Goal: Task Accomplishment & Management: Manage account settings

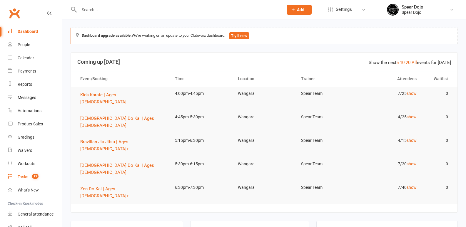
click at [23, 175] on div "Tasks" at bounding box center [23, 177] width 11 height 5
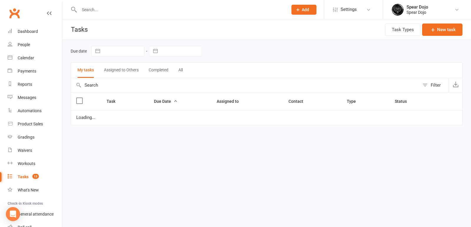
select select "started"
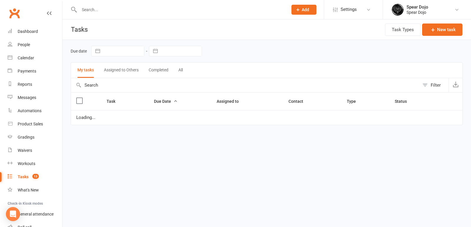
select select "started"
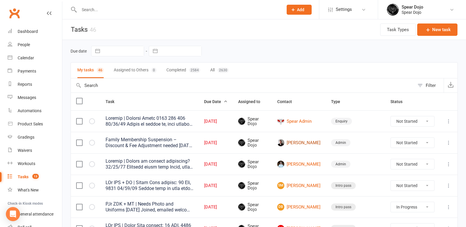
click at [317, 142] on link "Lewis Ring" at bounding box center [298, 142] width 43 height 7
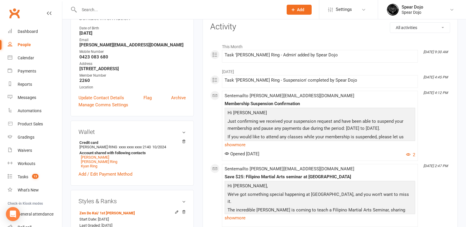
scroll to position [88, 0]
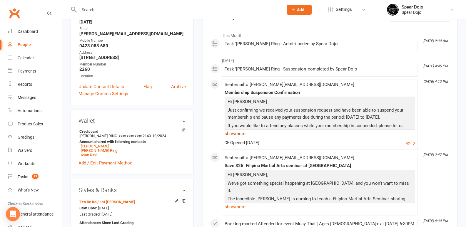
click at [237, 133] on link "show more" at bounding box center [320, 134] width 191 height 8
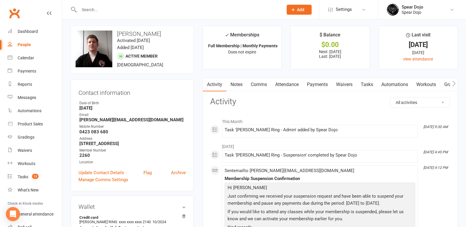
scroll to position [0, 0]
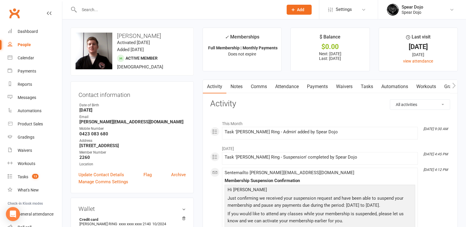
click at [312, 85] on link "Payments" at bounding box center [317, 87] width 29 height 14
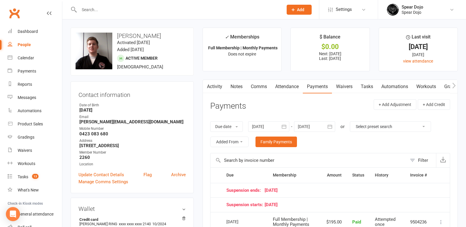
click at [329, 126] on icon "button" at bounding box center [330, 127] width 6 height 6
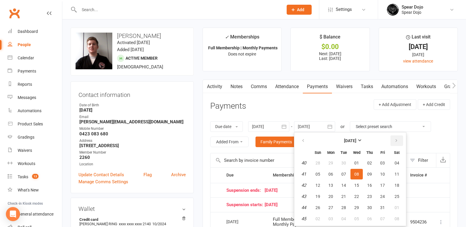
click at [394, 141] on button "button" at bounding box center [397, 141] width 13 height 11
click at [372, 173] on span "12" at bounding box center [369, 174] width 5 height 5
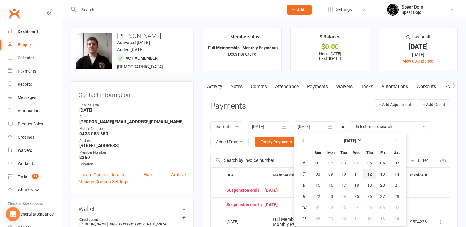
type input "12 Feb 2026"
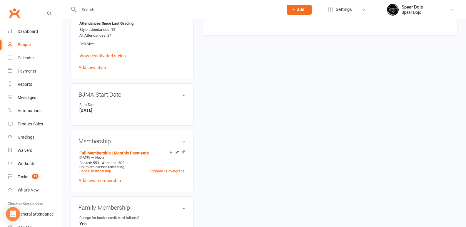
scroll to position [353, 0]
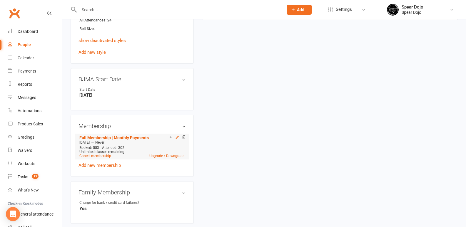
click at [178, 137] on icon at bounding box center [177, 137] width 4 height 4
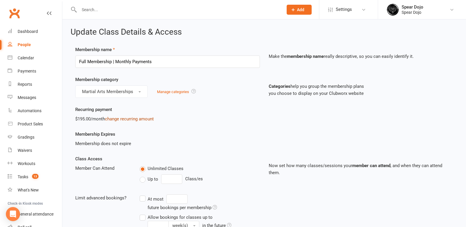
click at [129, 119] on link "change recurring amount" at bounding box center [129, 118] width 49 height 5
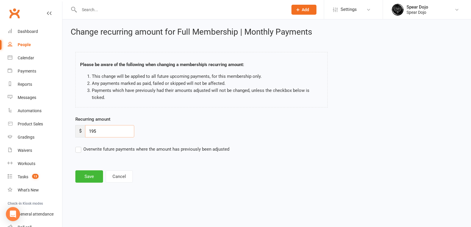
drag, startPoint x: 99, startPoint y: 125, endPoint x: 65, endPoint y: 124, distance: 34.2
click at [66, 124] on div "Change recurring amount for Full Membership | Monthly Payments Please be aware …" at bounding box center [266, 105] width 408 height 173
type input "165.75"
click at [89, 171] on button "Save" at bounding box center [89, 177] width 28 height 12
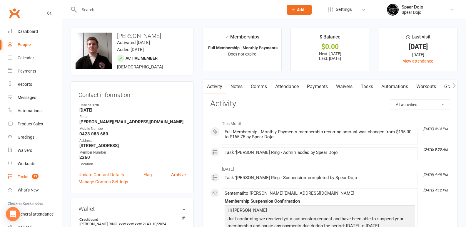
click at [22, 174] on link "Tasks 13" at bounding box center [35, 177] width 54 height 13
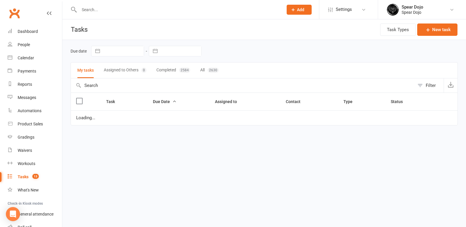
select select "started"
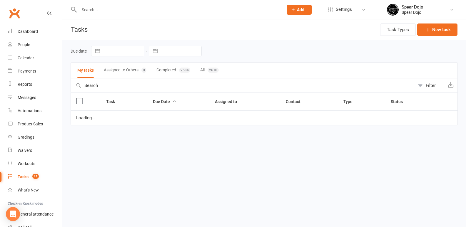
select select "started"
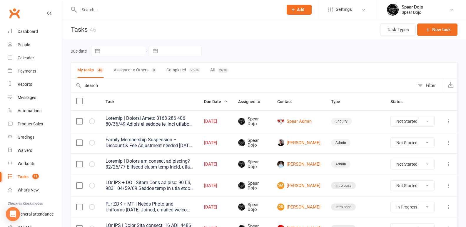
click at [23, 175] on div "Tasks" at bounding box center [23, 177] width 11 height 5
click at [313, 140] on link "Lewis Ring" at bounding box center [298, 142] width 43 height 7
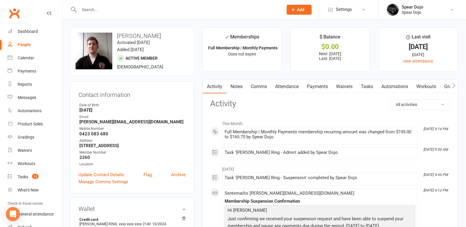
click at [320, 86] on link "Payments" at bounding box center [317, 87] width 29 height 14
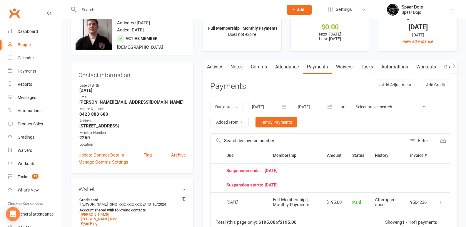
scroll to position [29, 0]
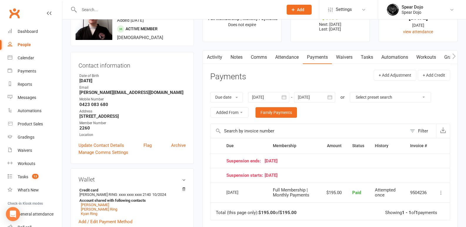
click at [372, 57] on link "Tasks" at bounding box center [367, 58] width 21 height 14
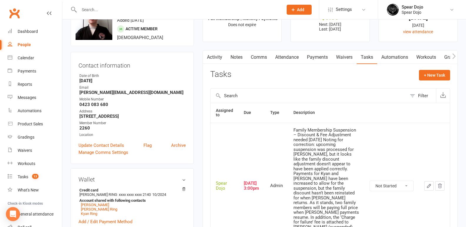
click at [430, 184] on icon "button" at bounding box center [429, 186] width 5 height 5
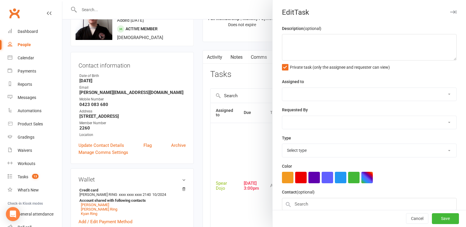
type textarea "Family Membership Suspension – Discount & Fee Adjustment needed 10/09/25 Noting…"
select select "43986"
type input "[DATE]"
type input "3:00pm"
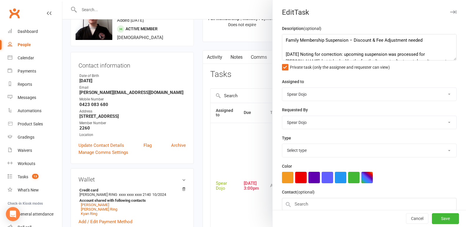
select select "19839"
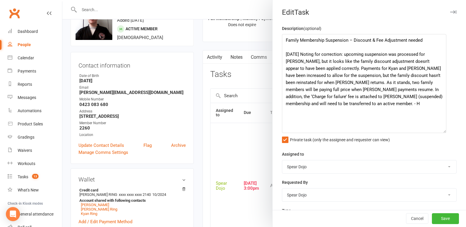
drag, startPoint x: 444, startPoint y: 58, endPoint x: 441, endPoint y: 130, distance: 72.8
click at [441, 130] on textarea "Family Membership Suspension – Discount & Fee Adjustment needed 10/09/25 Noting…" at bounding box center [364, 83] width 164 height 99
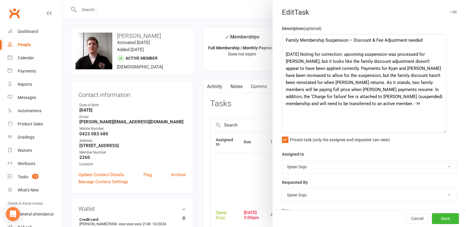
click at [197, 141] on div at bounding box center [264, 113] width 404 height 227
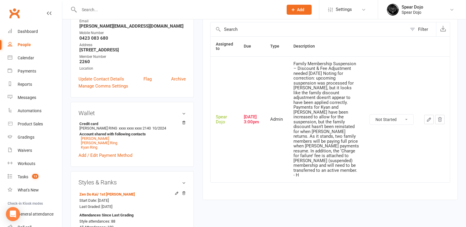
scroll to position [147, 0]
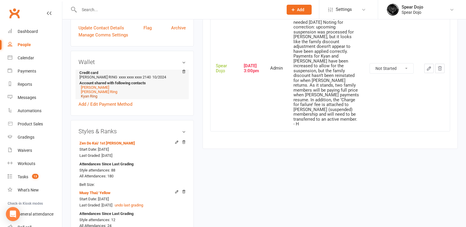
click at [89, 97] on link "Kyan Ring" at bounding box center [89, 96] width 16 height 4
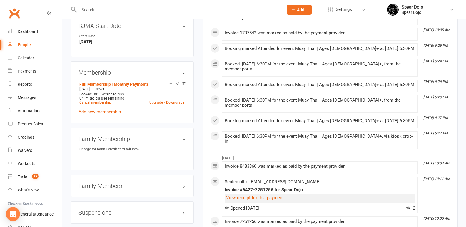
scroll to position [412, 0]
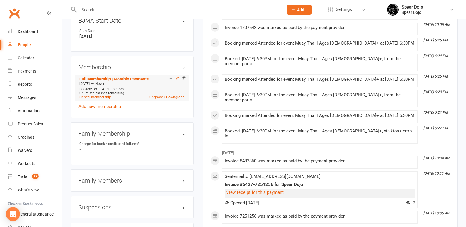
click at [177, 79] on icon at bounding box center [177, 78] width 4 height 4
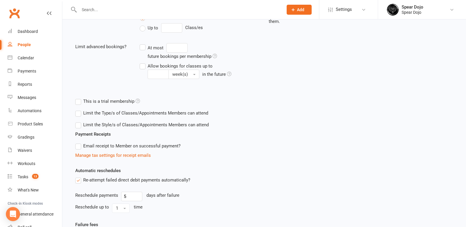
scroll to position [221, 0]
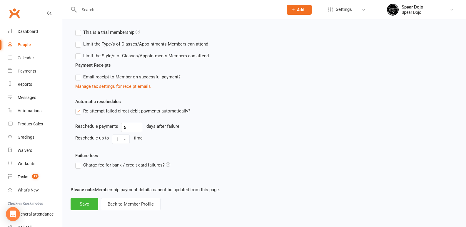
click at [79, 166] on label "Charge fee for bank / credit card failures?" at bounding box center [122, 165] width 95 height 7
click at [79, 162] on input "Charge fee for bank / credit card failures?" at bounding box center [122, 162] width 95 height 0
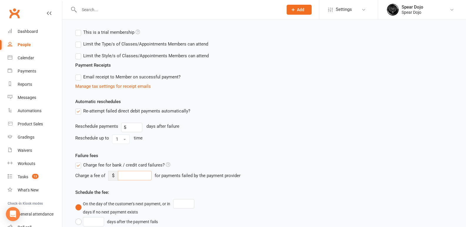
click at [132, 175] on input "number" at bounding box center [135, 175] width 34 height 9
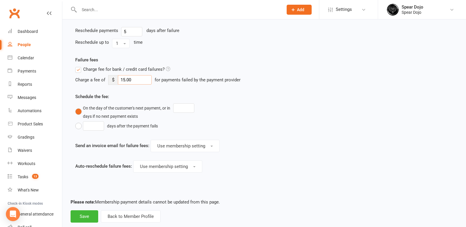
scroll to position [329, 0]
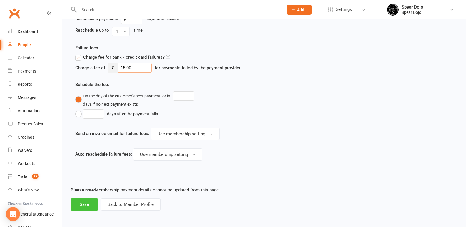
type input "15.00"
click at [81, 203] on button "Save" at bounding box center [85, 205] width 28 height 12
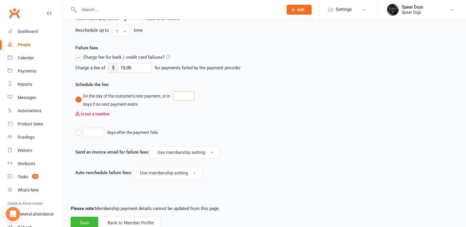
click at [179, 95] on input "number" at bounding box center [183, 95] width 21 height 9
click at [78, 130] on button "days after the payment fails" at bounding box center [118, 132] width 86 height 11
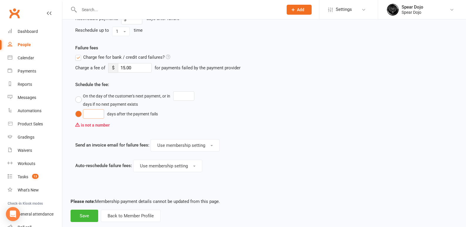
click at [90, 113] on input "number" at bounding box center [93, 113] width 21 height 9
type input "5"
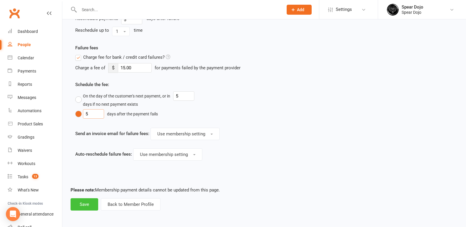
type input "5"
click at [78, 207] on button "Save" at bounding box center [85, 205] width 28 height 12
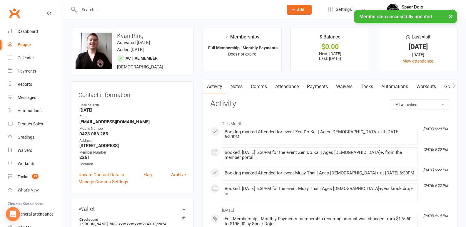
click at [346, 84] on link "Waivers" at bounding box center [344, 87] width 25 height 14
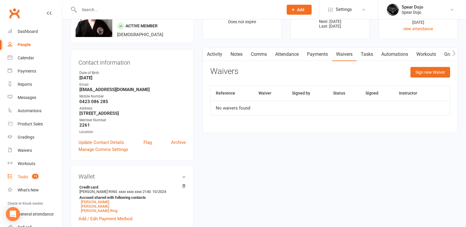
scroll to position [29, 0]
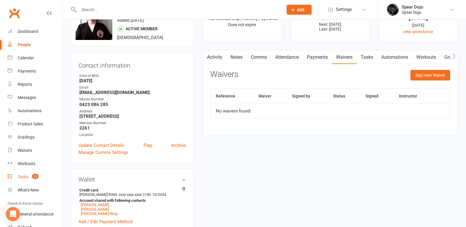
click at [17, 174] on link "Tasks 13" at bounding box center [35, 177] width 54 height 13
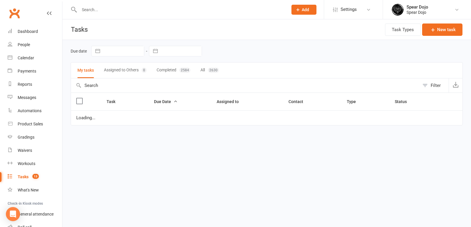
select select "started"
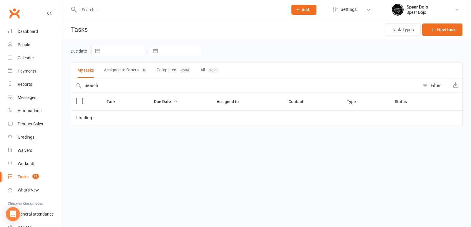
select select "started"
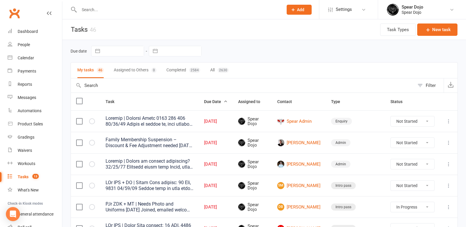
click at [449, 141] on icon at bounding box center [449, 143] width 6 height 6
click at [416, 165] on link "Edit" at bounding box center [418, 166] width 58 height 12
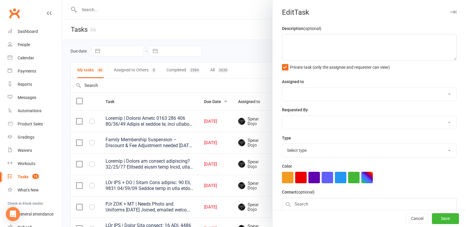
type textarea "Family Membership Suspension – Discount & Fee Adjustment needed 10/09/25 Noting…"
select select "43986"
type input "[DATE]"
type input "3:00pm"
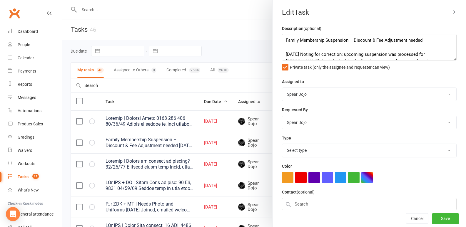
select select "19839"
click at [288, 47] on textarea "Family Membership Suspension – Discount & Fee Adjustment needed 10/09/25 Noting…" at bounding box center [369, 47] width 175 height 26
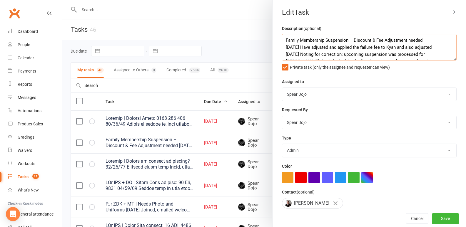
click at [398, 46] on textarea "Family Membership Suspension – Discount & Fee Adjustment needed 10/09/25 Have a…" at bounding box center [369, 47] width 175 height 26
click at [314, 54] on textarea "Family Membership Suspension – Discount & Fee Adjustment needed 10/09/25 Have a…" at bounding box center [369, 47] width 175 height 26
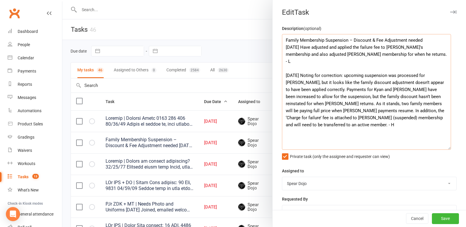
drag, startPoint x: 444, startPoint y: 69, endPoint x: 441, endPoint y: 129, distance: 61.0
click at [445, 146] on textarea "Family Membership Suspension – Discount & Fee Adjustment needed 10/09/25 Have a…" at bounding box center [366, 92] width 169 height 116
click at [422, 39] on textarea "Family Membership Suspension – Discount & Fee Adjustment needed 10/09/25 Have a…" at bounding box center [366, 91] width 169 height 115
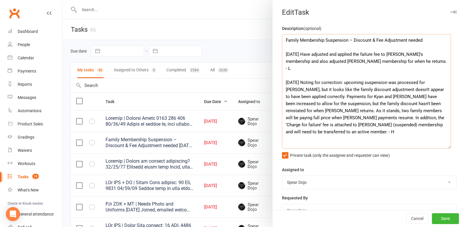
click at [381, 62] on textarea "Family Membership Suspension – Discount & Fee Adjustment needed 10/09/25 Have a…" at bounding box center [366, 91] width 169 height 115
type textarea "Family Membership Suspension – Discount & Fee Adjustment needed 10/09/25 Have a…"
click at [436, 220] on button "Save" at bounding box center [445, 219] width 27 height 11
select select "started"
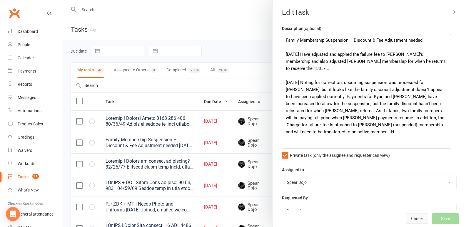
select select "started"
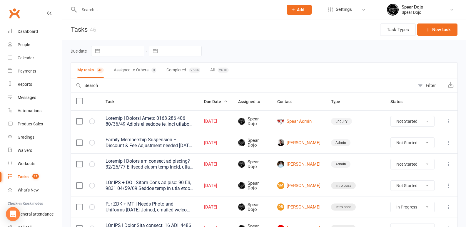
select select "started"
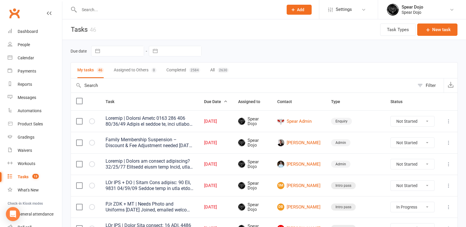
select select "started"
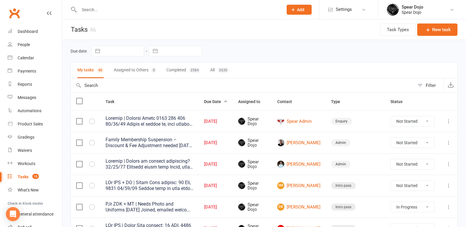
select select "started"
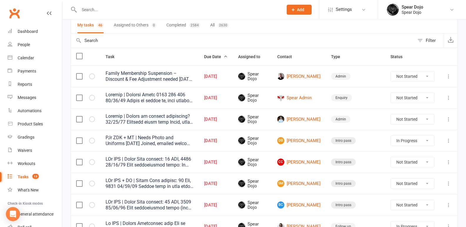
scroll to position [59, 0]
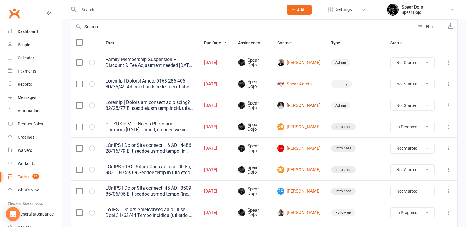
click at [314, 104] on link "Evie Turner" at bounding box center [298, 105] width 43 height 7
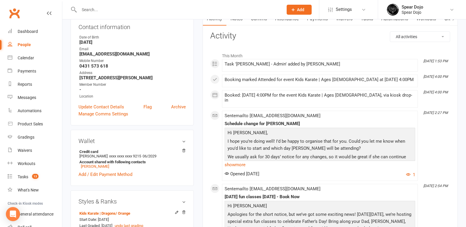
scroll to position [88, 0]
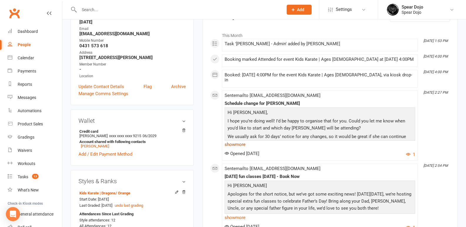
click at [241, 141] on link "show more" at bounding box center [320, 145] width 191 height 8
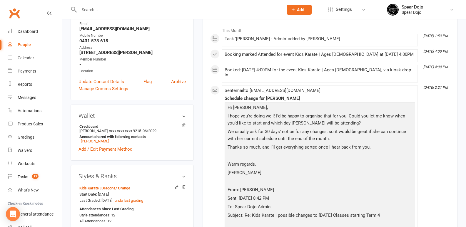
scroll to position [0, 0]
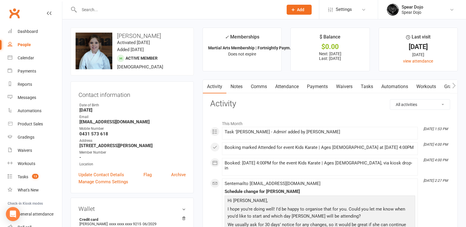
click at [372, 86] on link "Tasks" at bounding box center [367, 87] width 21 height 14
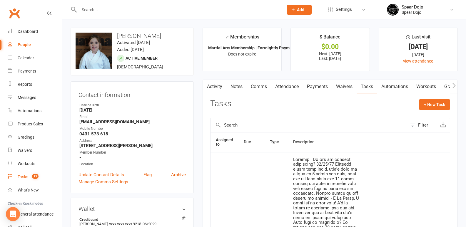
click at [21, 175] on div "Tasks" at bounding box center [23, 177] width 11 height 5
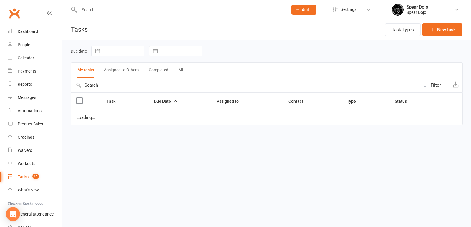
select select "started"
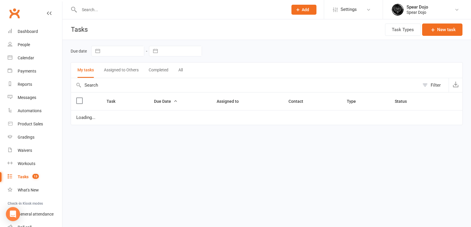
select select "started"
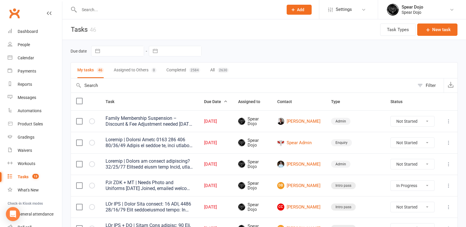
click at [448, 121] on icon at bounding box center [449, 122] width 6 height 6
click at [401, 144] on link "Edit" at bounding box center [418, 145] width 58 height 12
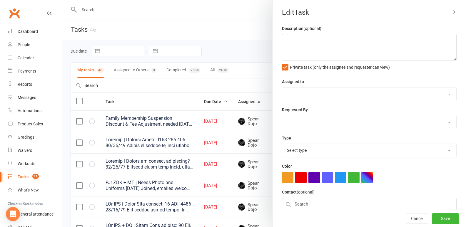
type textarea "Family Membership Suspension – Discount & Fee Adjustment needed 10/09/25 Have a…"
select select "43986"
type input "[DATE]"
type input "3:00pm"
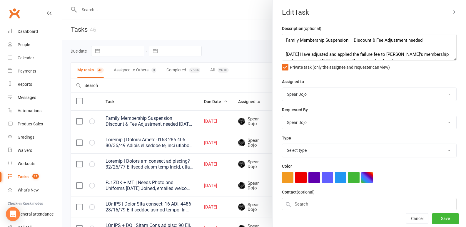
select select "19839"
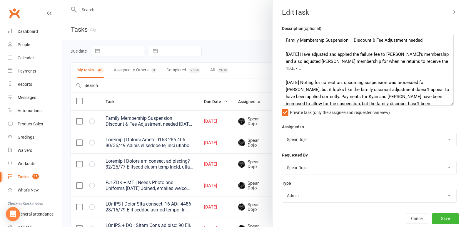
drag, startPoint x: 444, startPoint y: 56, endPoint x: 447, endPoint y: 102, distance: 45.4
click at [447, 102] on textarea "Family Membership Suspension – Discount & Fee Adjustment needed 10/09/25 Have a…" at bounding box center [368, 70] width 172 height 72
click at [234, 54] on div at bounding box center [264, 113] width 404 height 227
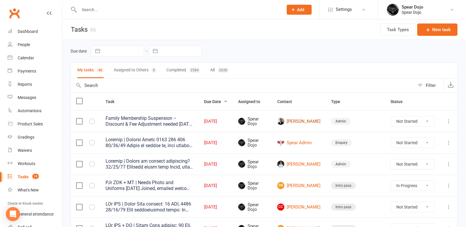
click at [317, 120] on link "Lewis Ring" at bounding box center [298, 121] width 43 height 7
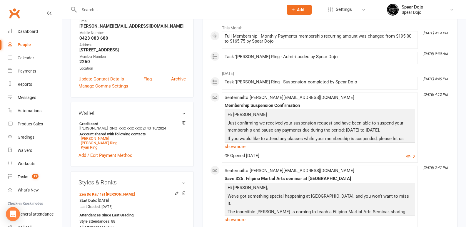
scroll to position [118, 0]
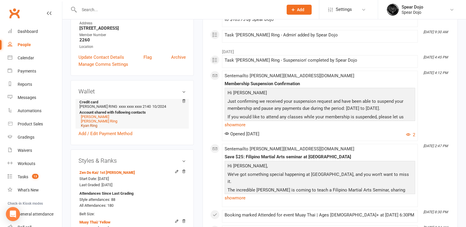
click at [91, 126] on link "Kyan Ring" at bounding box center [89, 126] width 16 height 4
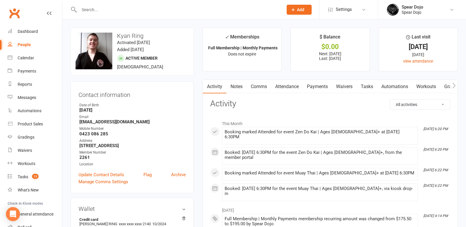
click at [322, 85] on link "Payments" at bounding box center [317, 87] width 29 height 14
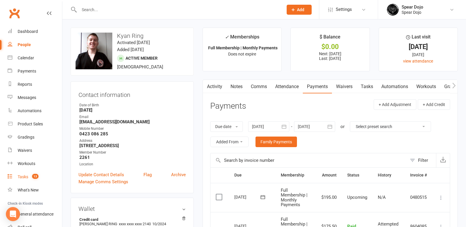
click at [23, 177] on div "Tasks" at bounding box center [23, 177] width 11 height 5
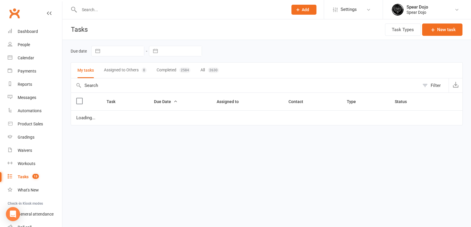
select select "started"
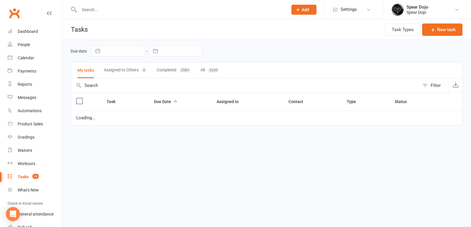
select select "started"
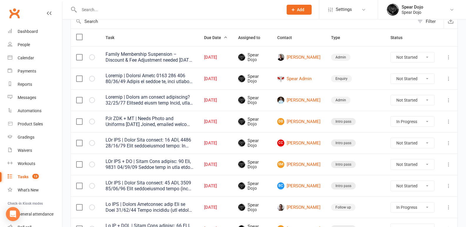
scroll to position [88, 0]
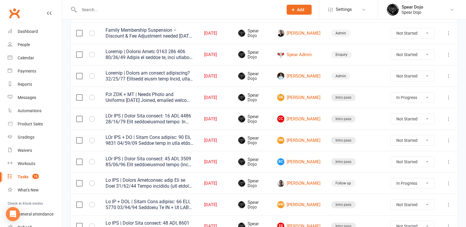
click at [448, 96] on icon at bounding box center [449, 98] width 6 height 6
click at [407, 119] on link "Edit" at bounding box center [418, 121] width 58 height 12
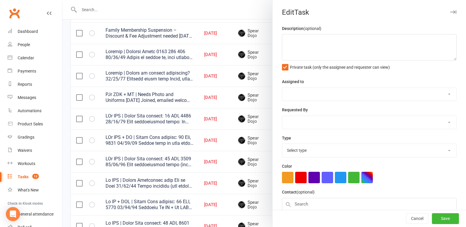
type textarea "PJr ZDK + MT | Needs Photo and Uniforms 01/09/25 Joined, emailed welcome email …"
select select "43986"
type input "[DATE]"
type input "4:45pm"
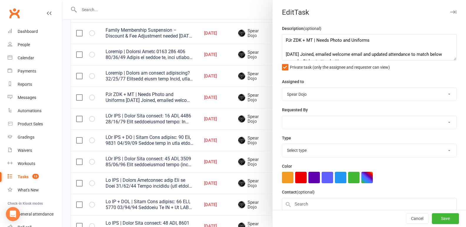
select select "21686"
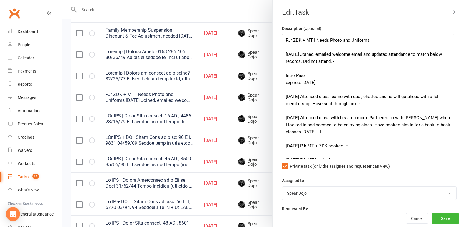
drag, startPoint x: 446, startPoint y: 58, endPoint x: 450, endPoint y: 158, distance: 99.8
click at [450, 158] on textarea "PJr ZDK + MT | Needs Photo and Uniforms 01/09/25 Joined, emailed welcome email …" at bounding box center [368, 97] width 172 height 126
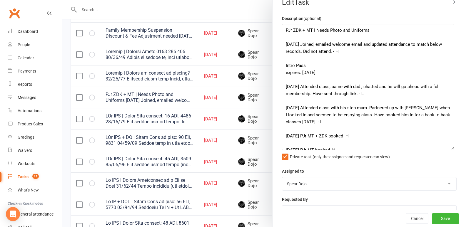
scroll to position [0, 0]
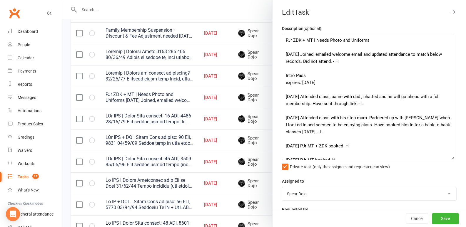
click at [246, 75] on div at bounding box center [264, 113] width 404 height 227
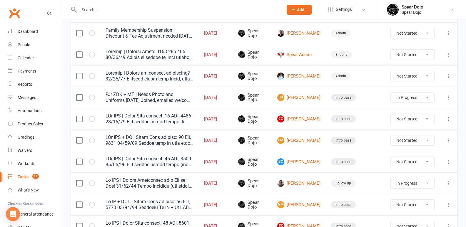
click at [448, 120] on icon at bounding box center [449, 119] width 6 height 6
click at [401, 143] on link "Edit" at bounding box center [418, 142] width 58 height 12
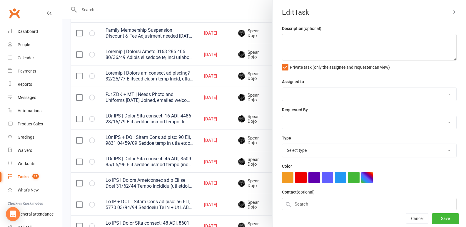
type textarea "PJr ZDK | Intro Pass expires: 22 SEP, 2025 10/09/25 Sent confirmation email: Hi…"
select select "43986"
type input "[DATE]"
type input "4:45pm"
select select "21686"
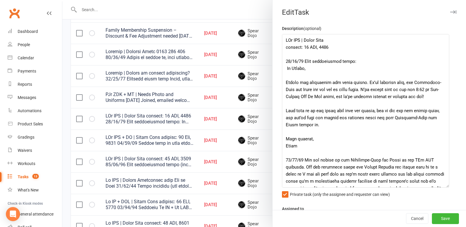
drag, startPoint x: 447, startPoint y: 59, endPoint x: 446, endPoint y: 187, distance: 127.4
click at [446, 187] on textarea at bounding box center [365, 111] width 167 height 154
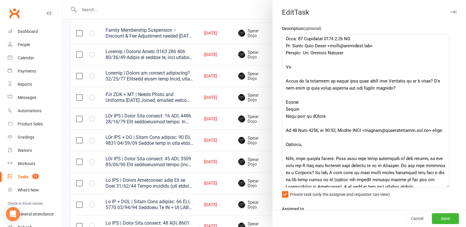
scroll to position [677, 0]
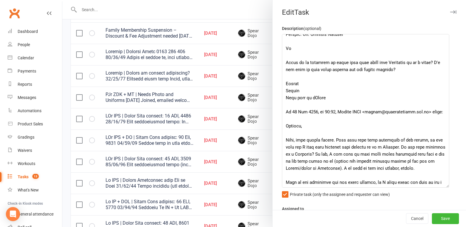
click at [211, 117] on div at bounding box center [264, 113] width 404 height 227
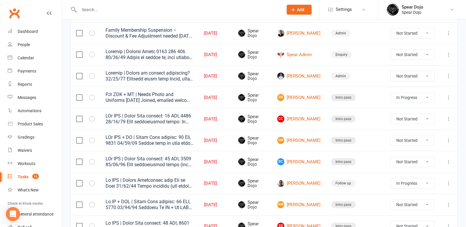
click at [447, 141] on icon at bounding box center [449, 141] width 6 height 6
click at [405, 165] on link "Edit" at bounding box center [418, 164] width 58 height 12
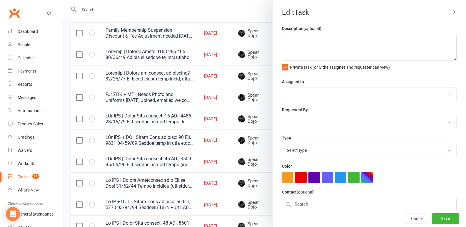
type textarea "PJr ZDK + MT | Intro Pass expires: 23 Sep, 2025 09/09/25 Samuel came in with bo…"
select select "43986"
type input "[DATE]"
type input "4:45pm"
select select "21686"
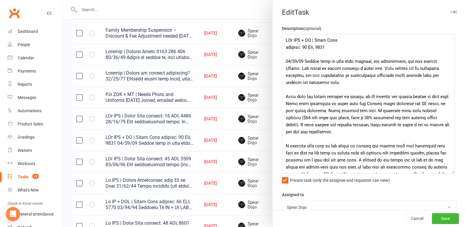
drag, startPoint x: 446, startPoint y: 57, endPoint x: 451, endPoint y: 171, distance: 113.6
click at [451, 171] on textarea at bounding box center [368, 104] width 173 height 140
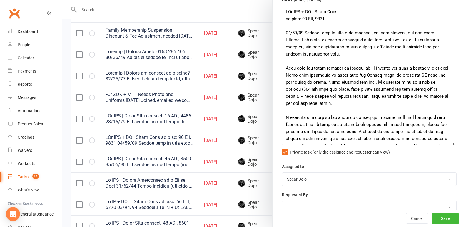
scroll to position [0, 0]
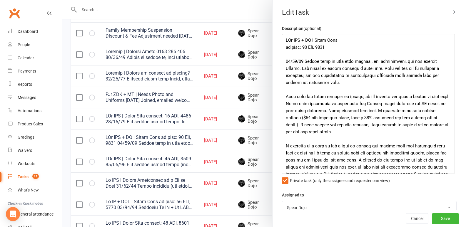
click at [247, 51] on div at bounding box center [264, 113] width 404 height 227
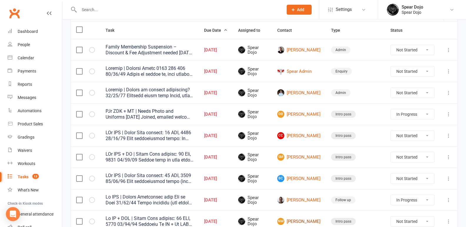
scroll to position [59, 0]
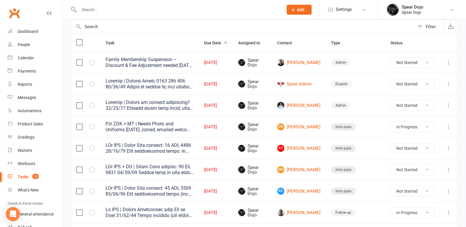
click at [449, 62] on icon at bounding box center [449, 63] width 6 height 6
click at [409, 84] on link "Edit" at bounding box center [418, 86] width 58 height 12
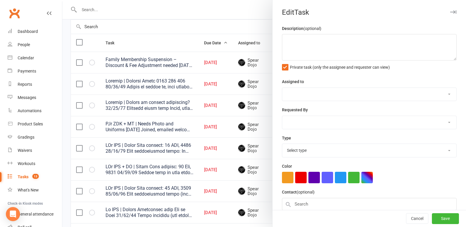
type textarea "Family Membership Suspension – Discount & Fee Adjustment needed 10/09/25 Have a…"
select select "43986"
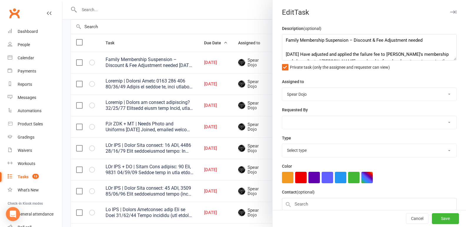
select select "43986"
type input "[DATE]"
type input "3:00pm"
select select "19839"
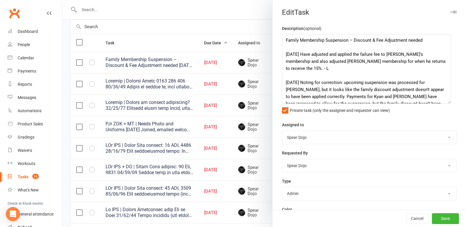
drag, startPoint x: 445, startPoint y: 57, endPoint x: 446, endPoint y: 101, distance: 43.3
click at [446, 101] on textarea "Family Membership Suspension – Discount & Fee Adjustment needed 10/09/25 Have a…" at bounding box center [366, 69] width 169 height 70
drag, startPoint x: 431, startPoint y: 215, endPoint x: 432, endPoint y: 212, distance: 3.6
click at [432, 215] on button "Save" at bounding box center [445, 219] width 27 height 11
select select "started"
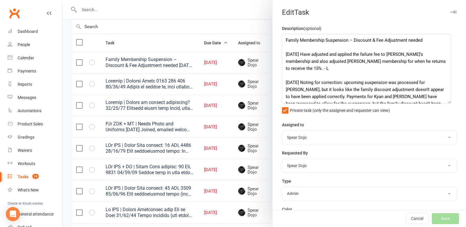
select select "started"
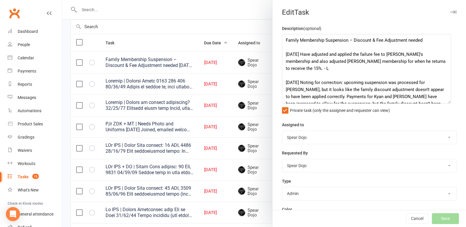
select select "started"
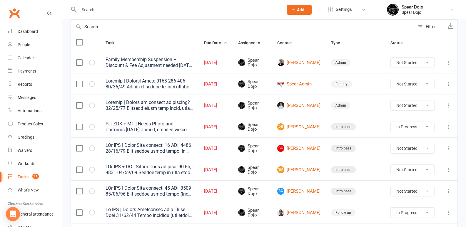
select select "started"
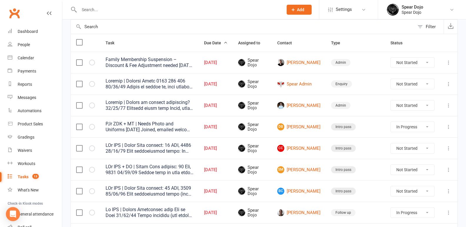
select select "started"
click at [427, 61] on select "Not Started In Progress Waiting Complete" at bounding box center [413, 63] width 44 height 10
click at [391, 58] on select "Not Started In Progress Waiting Complete" at bounding box center [413, 63] width 44 height 10
select select "unstarted"
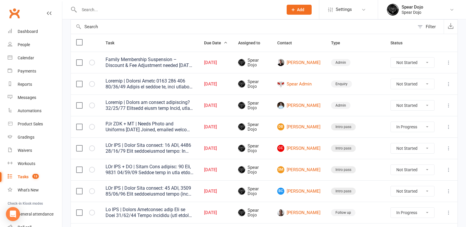
select select "started"
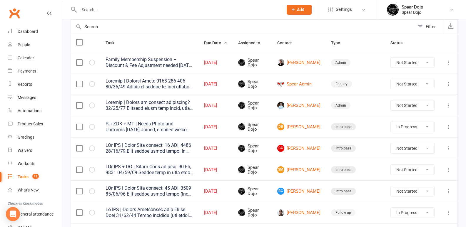
select select "started"
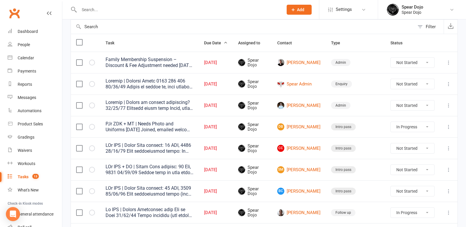
select select "started"
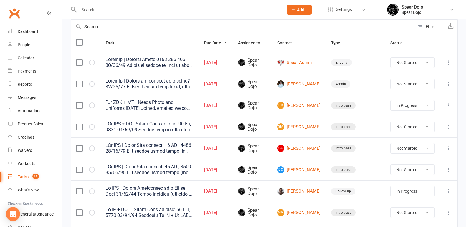
click at [447, 83] on icon at bounding box center [449, 84] width 6 height 6
click at [413, 106] on link "Edit" at bounding box center [418, 107] width 58 height 12
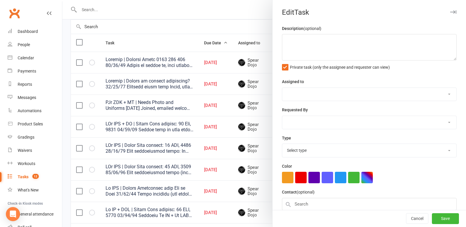
type textarea "Dragons | Change to limited membership? 08/09/25 Received email from Riley, the…"
select select "43986"
type input "[DATE]"
type input "4:00pm"
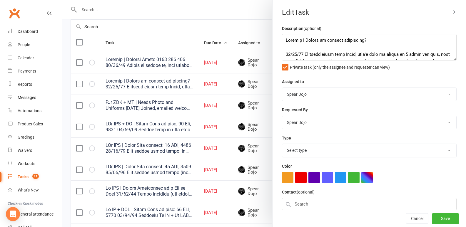
select select "19839"
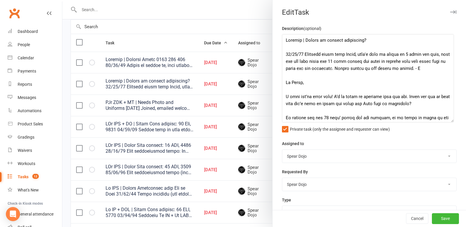
drag, startPoint x: 446, startPoint y: 57, endPoint x: 439, endPoint y: 104, distance: 47.6
click at [448, 123] on textarea at bounding box center [368, 78] width 172 height 89
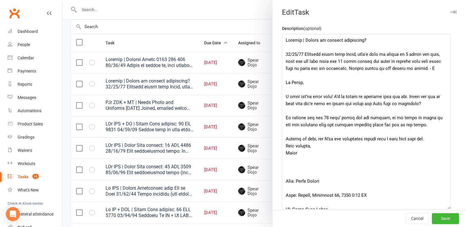
drag, startPoint x: 447, startPoint y: 129, endPoint x: 441, endPoint y: 213, distance: 84.4
click at [442, 219] on div "Edit Task Description (optional) Private task (only the assignee and requester …" at bounding box center [369, 113] width 194 height 227
click at [199, 9] on div at bounding box center [264, 113] width 404 height 227
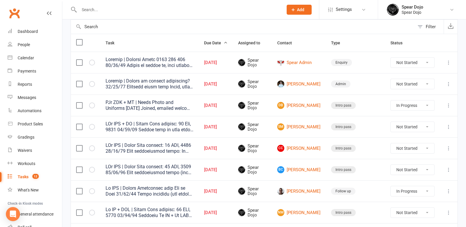
click at [449, 84] on icon at bounding box center [449, 84] width 6 height 6
click at [408, 108] on link "Edit" at bounding box center [418, 107] width 58 height 12
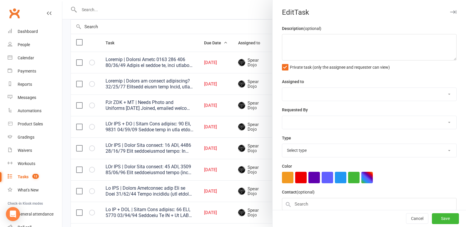
type textarea "Dragons | Change to limited membership? 08/09/25 Received email from Riley, the…"
select select "43986"
type input "[DATE]"
type input "8:30pm"
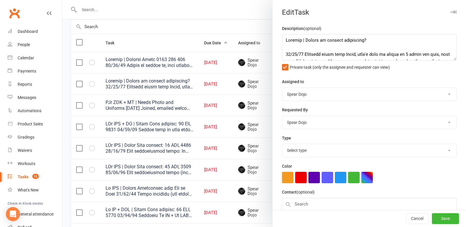
select select "19839"
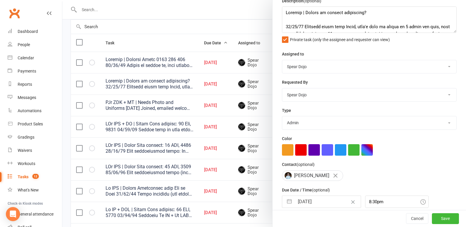
scroll to position [55, 0]
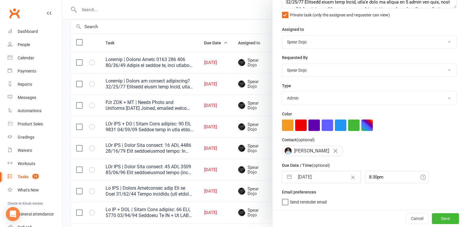
click at [289, 176] on button "button" at bounding box center [289, 177] width 11 height 12
select select "7"
select select "2025"
select select "8"
select select "2025"
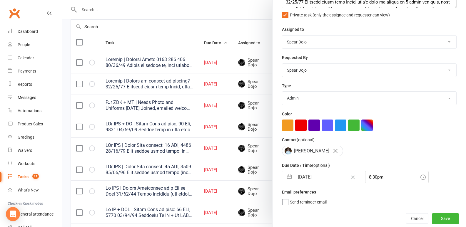
select select "9"
select select "2025"
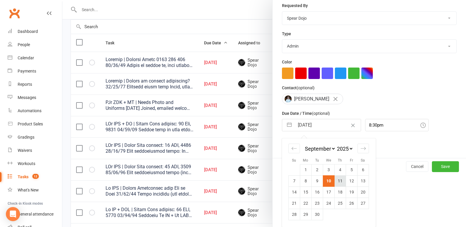
click at [341, 181] on td "11" at bounding box center [339, 181] width 11 height 11
type input "11 Sep 2025"
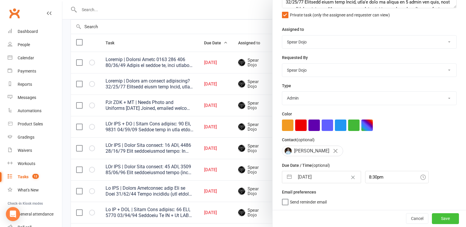
click at [435, 216] on button "Save" at bounding box center [445, 219] width 27 height 11
select select "started"
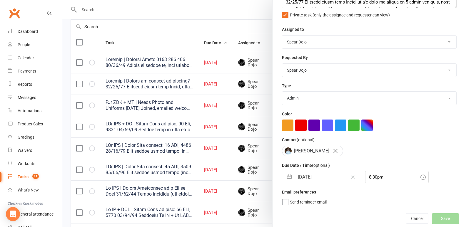
select select "started"
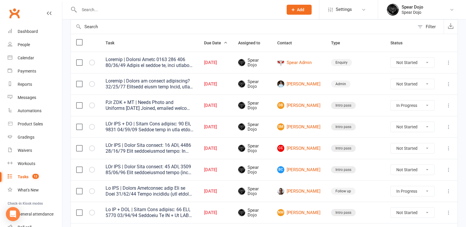
select select "started"
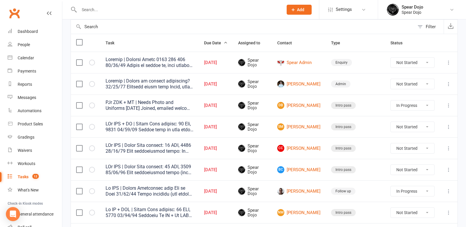
select select "started"
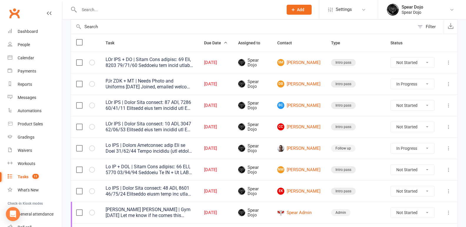
click at [449, 147] on icon at bounding box center [449, 149] width 6 height 6
click at [402, 171] on link "Edit" at bounding box center [418, 172] width 58 height 12
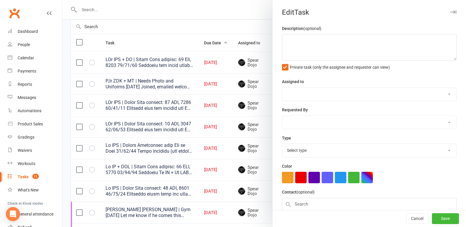
type textarea "Sr BJJ | Adjust Attendance once Reg is Paid 10/09/25 Reply received (see below)…"
select select "43986"
type input "[DATE]"
type input "5:15pm"
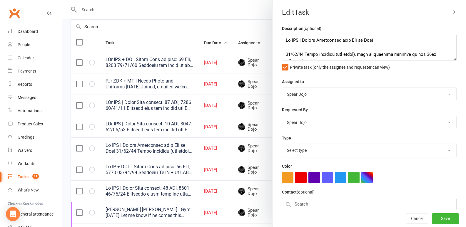
select select "19887"
click at [199, 44] on div at bounding box center [264, 113] width 404 height 227
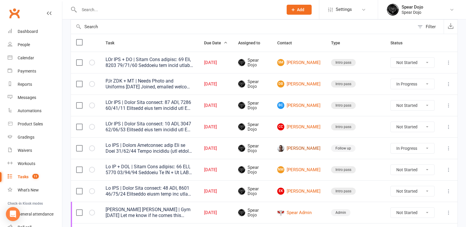
click at [319, 149] on link "Logan Pearse" at bounding box center [298, 148] width 43 height 7
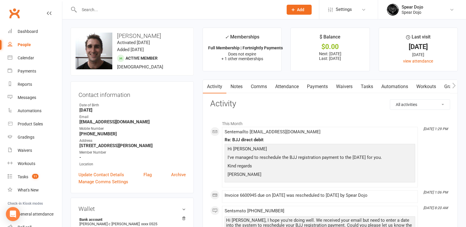
click at [317, 86] on link "Payments" at bounding box center [317, 87] width 29 height 14
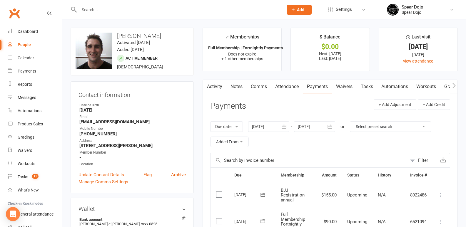
click at [374, 87] on link "Tasks" at bounding box center [367, 87] width 21 height 14
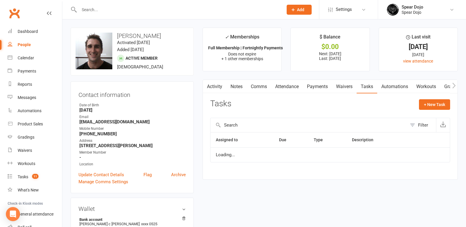
select select "started"
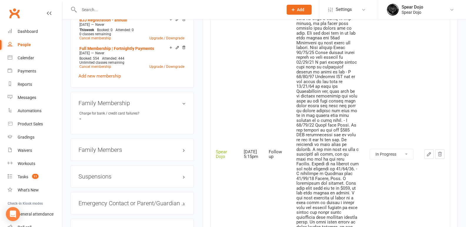
scroll to position [471, 0]
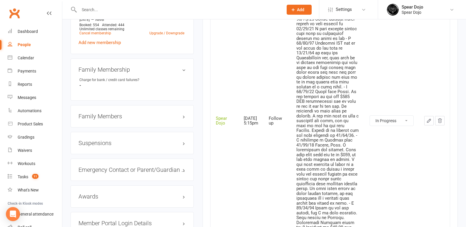
click at [429, 118] on icon "button" at bounding box center [429, 120] width 5 height 5
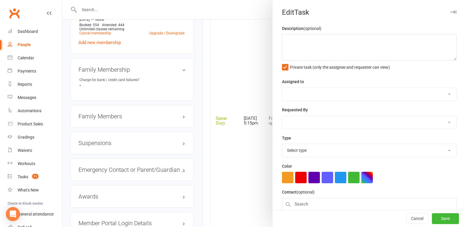
type textarea "Sr BJJ | Adjust Attendance once Reg is Paid 10/09/25 Reply received (see below)…"
select select "43986"
type input "[DATE]"
type input "5:15pm"
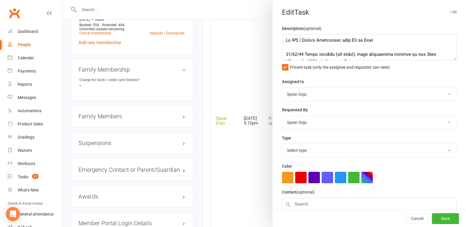
select select "19887"
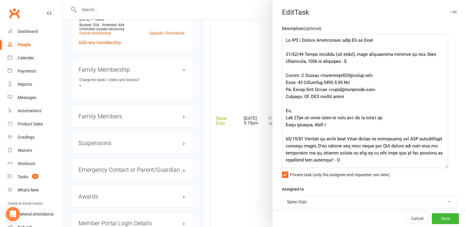
drag, startPoint x: 445, startPoint y: 58, endPoint x: 442, endPoint y: 167, distance: 109.2
click at [442, 167] on textarea at bounding box center [365, 101] width 166 height 134
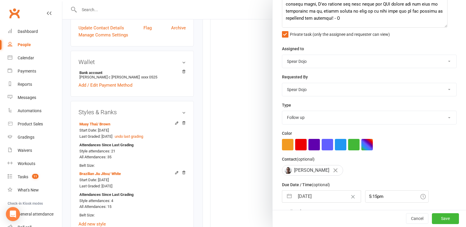
scroll to position [164, 0]
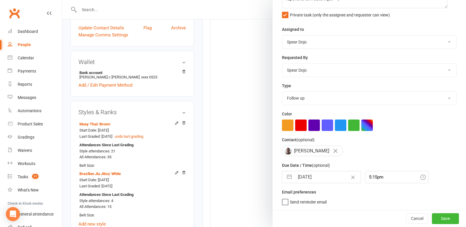
click at [287, 176] on button "button" at bounding box center [289, 177] width 11 height 12
select select "7"
select select "2025"
select select "8"
select select "2025"
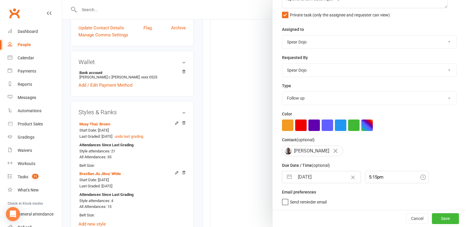
select select "9"
select select "2025"
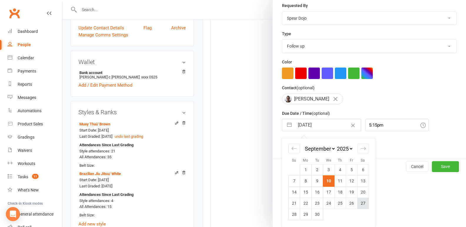
scroll to position [216, 0]
click at [337, 205] on td "25" at bounding box center [339, 203] width 11 height 11
type input "25 Sep 2025"
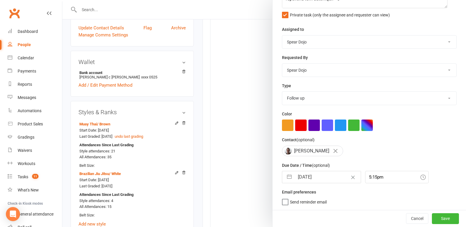
scroll to position [164, 0]
click at [438, 219] on button "Save" at bounding box center [445, 219] width 27 height 11
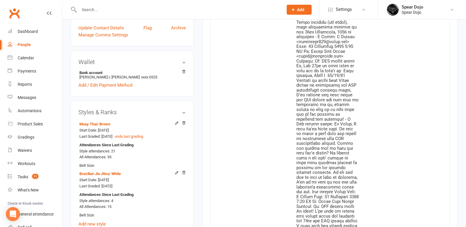
select select "started"
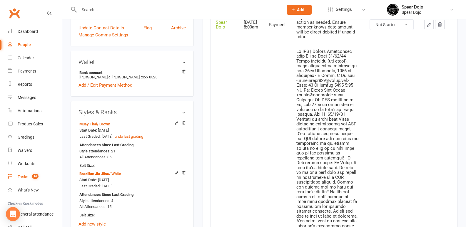
click at [22, 175] on div "Tasks" at bounding box center [23, 177] width 11 height 5
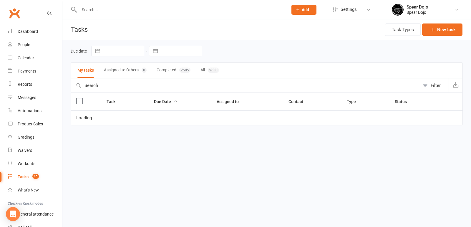
select select "started"
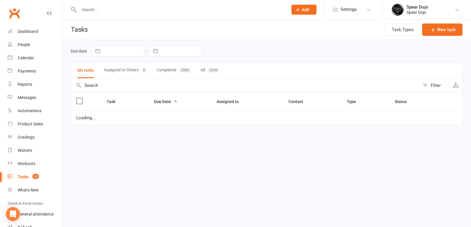
select select "started"
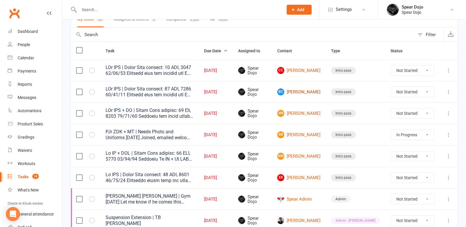
scroll to position [59, 0]
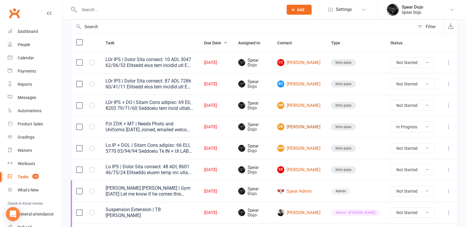
click at [314, 127] on link "DB Darcy Barnes" at bounding box center [298, 127] width 43 height 7
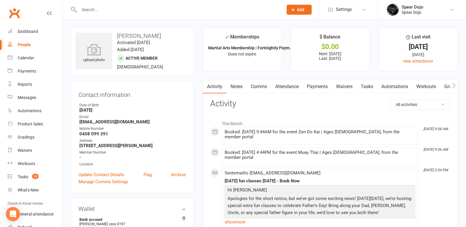
click at [366, 86] on link "Tasks" at bounding box center [367, 87] width 21 height 14
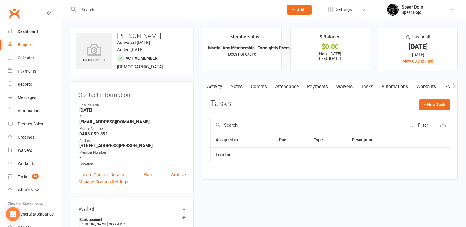
select select "started"
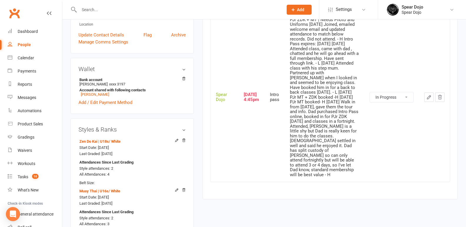
scroll to position [176, 0]
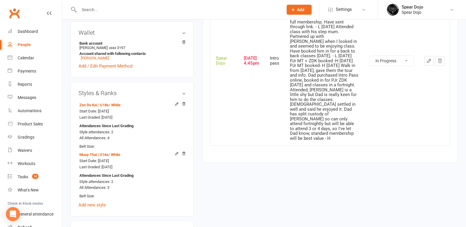
click at [405, 56] on select "Not Started In Progress Waiting Complete" at bounding box center [392, 61] width 44 height 10
drag, startPoint x: 423, startPoint y: 91, endPoint x: 429, endPoint y: 83, distance: 10.8
click at [424, 89] on td at bounding box center [434, 61] width 31 height 170
click at [426, 56] on button "button" at bounding box center [428, 60] width 9 height 9
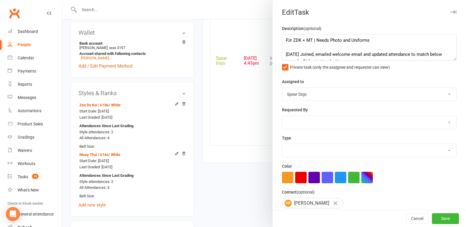
type textarea "PJr ZDK + MT | Needs Photo and Uniforms 01/09/25 Joined, emailed welcome email …"
select select "43986"
type input "[DATE]"
type input "4:45pm"
select select "21686"
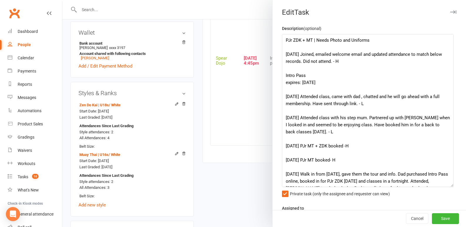
drag, startPoint x: 444, startPoint y: 58, endPoint x: 448, endPoint y: 189, distance: 130.7
click at [448, 187] on textarea "PJr ZDK + MT | Needs Photo and Uniforms 01/09/25 Joined, emailed welcome email …" at bounding box center [368, 110] width 172 height 153
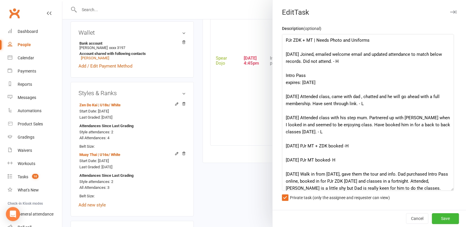
click at [246, 180] on div at bounding box center [264, 113] width 404 height 227
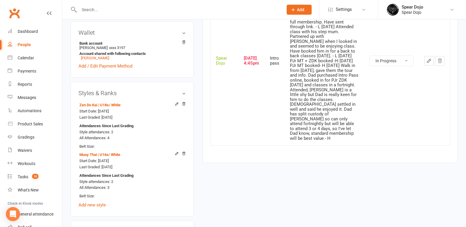
click at [427, 58] on icon "button" at bounding box center [429, 60] width 5 height 5
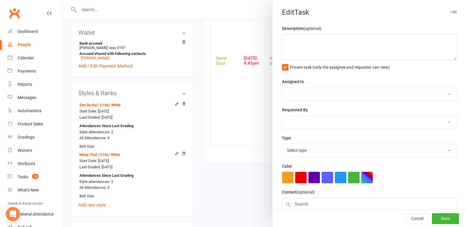
type textarea "PJr ZDK + MT | Needs Photo and Uniforms 01/09/25 Joined, emailed welcome email …"
select select "43986"
type input "[DATE]"
type input "4:45pm"
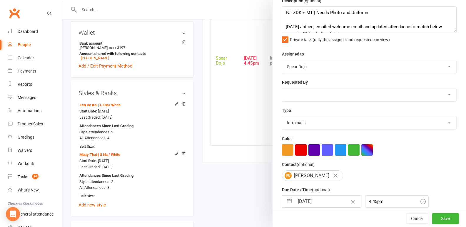
scroll to position [54, 0]
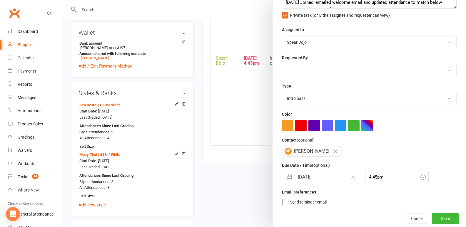
click at [285, 176] on button "button" at bounding box center [289, 177] width 11 height 12
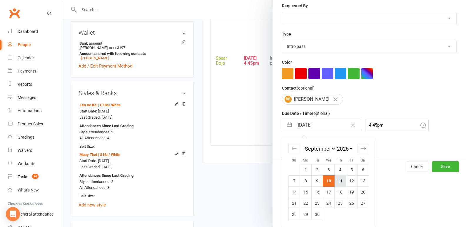
click at [339, 182] on td "11" at bounding box center [339, 181] width 11 height 11
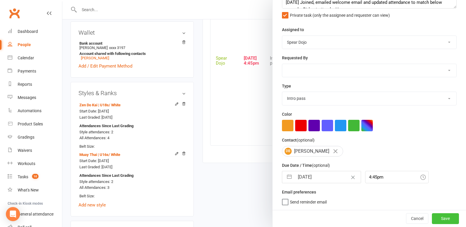
click at [437, 220] on button "Save" at bounding box center [445, 219] width 27 height 11
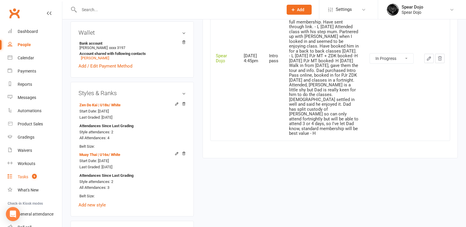
click at [22, 175] on div "Tasks" at bounding box center [23, 177] width 11 height 5
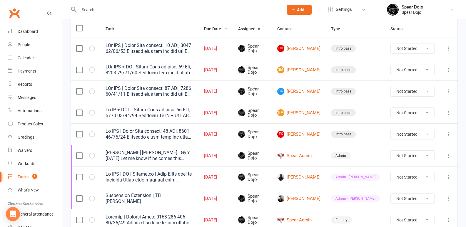
scroll to position [88, 0]
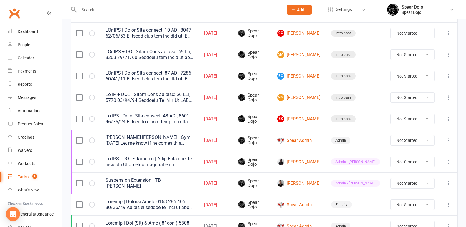
click at [447, 119] on icon at bounding box center [449, 119] width 6 height 6
click at [418, 141] on link "Edit" at bounding box center [418, 142] width 58 height 12
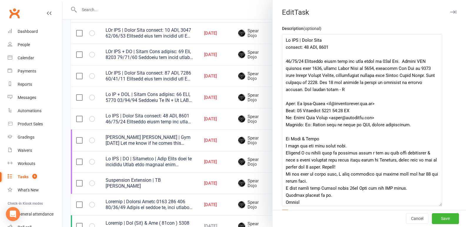
drag, startPoint x: 446, startPoint y: 58, endPoint x: 438, endPoint y: 204, distance: 147.0
click at [438, 204] on textarea at bounding box center [362, 120] width 160 height 172
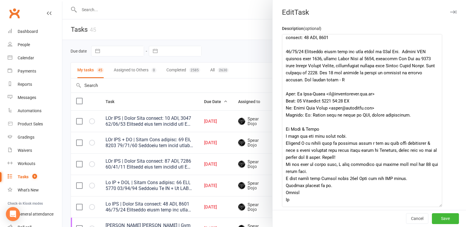
scroll to position [0, 0]
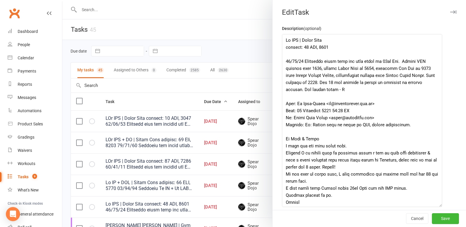
click at [234, 49] on div at bounding box center [264, 113] width 404 height 227
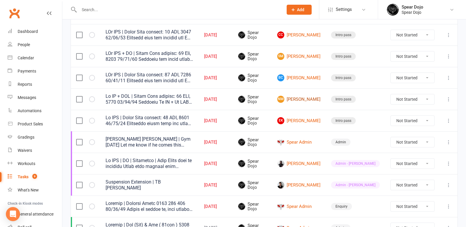
scroll to position [118, 0]
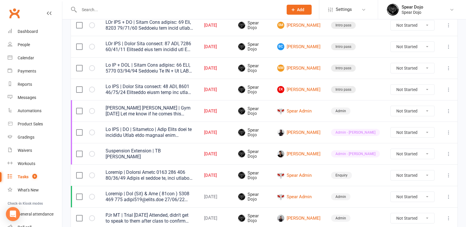
click at [449, 154] on icon at bounding box center [449, 154] width 6 height 6
click at [406, 178] on link "Edit" at bounding box center [418, 177] width 58 height 12
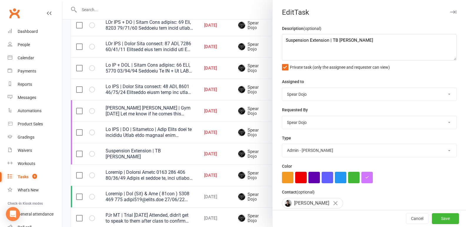
click at [205, 151] on div at bounding box center [264, 113] width 404 height 227
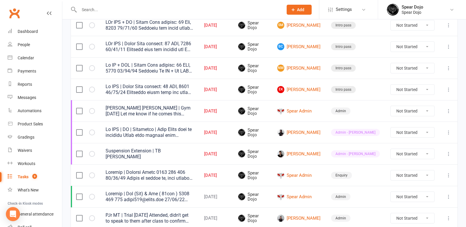
click at [450, 173] on icon at bounding box center [449, 176] width 6 height 6
click at [412, 197] on link "Edit" at bounding box center [418, 198] width 58 height 12
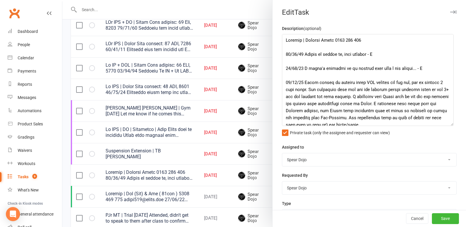
drag, startPoint x: 444, startPoint y: 58, endPoint x: 448, endPoint y: 143, distance: 85.7
click at [448, 126] on textarea at bounding box center [368, 80] width 172 height 92
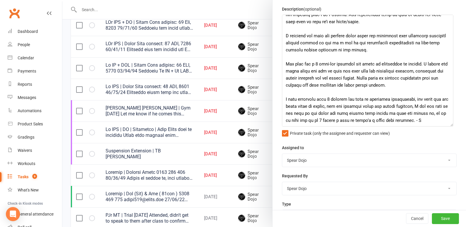
scroll to position [29, 0]
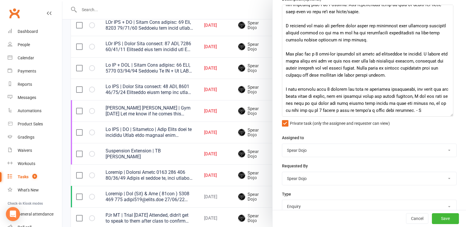
click at [247, 132] on div at bounding box center [264, 113] width 404 height 227
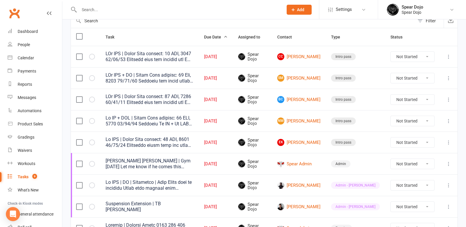
scroll to position [59, 0]
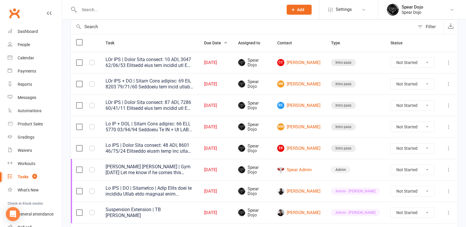
click at [449, 147] on icon at bounding box center [449, 149] width 6 height 6
click at [408, 170] on link "Edit" at bounding box center [418, 172] width 58 height 12
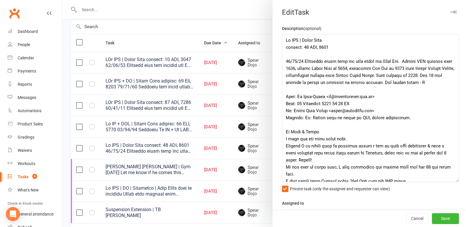
drag, startPoint x: 444, startPoint y: 58, endPoint x: 453, endPoint y: 181, distance: 123.8
click at [453, 181] on textarea at bounding box center [370, 108] width 177 height 148
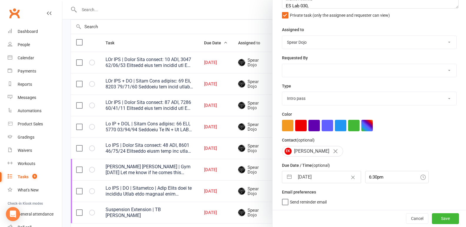
scroll to position [178, 0]
click at [287, 175] on button "button" at bounding box center [289, 177] width 11 height 12
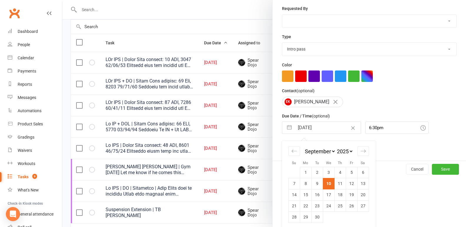
scroll to position [230, 0]
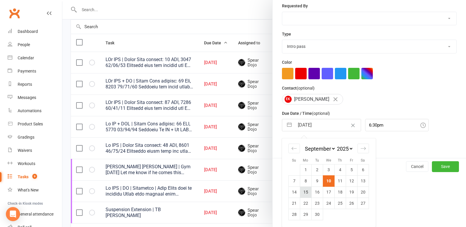
click at [301, 192] on td "15" at bounding box center [305, 192] width 11 height 11
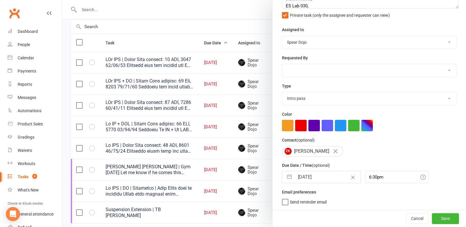
scroll to position [178, 0]
click at [433, 216] on button "Save" at bounding box center [445, 219] width 27 height 11
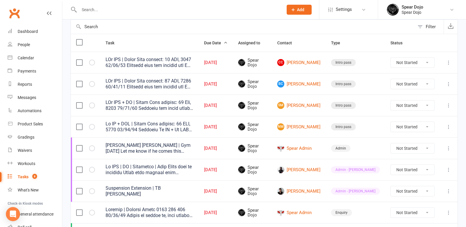
click at [448, 147] on icon at bounding box center [449, 149] width 6 height 6
click at [413, 172] on link "Edit" at bounding box center [418, 172] width 58 height 12
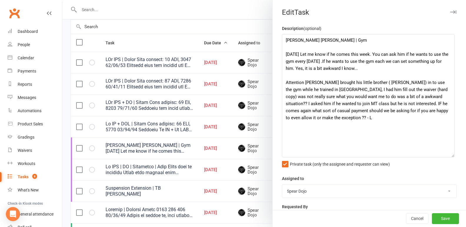
drag, startPoint x: 444, startPoint y: 57, endPoint x: 449, endPoint y: 156, distance: 99.3
click at [449, 156] on textarea "Marley Van Arkle | Gym 05/09/25 Let me know if he comes this week. You can ask …" at bounding box center [368, 96] width 173 height 124
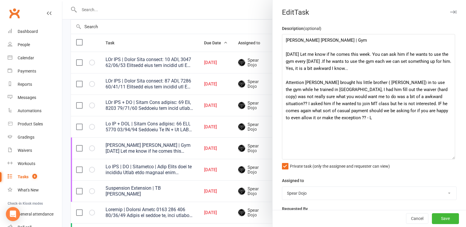
click at [210, 63] on div at bounding box center [264, 113] width 404 height 227
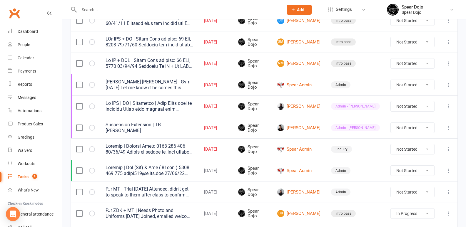
scroll to position [147, 0]
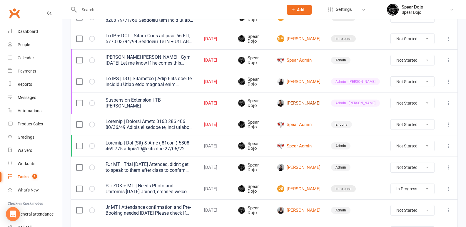
click at [315, 101] on link "Kai Perera" at bounding box center [298, 103] width 43 height 7
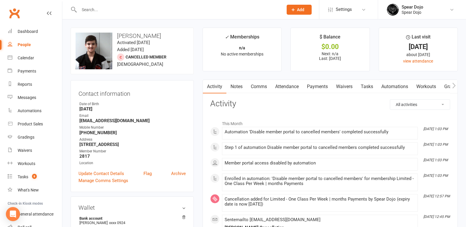
click at [369, 85] on link "Tasks" at bounding box center [367, 87] width 21 height 14
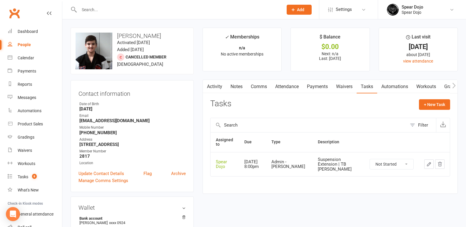
click at [427, 162] on icon "button" at bounding box center [429, 164] width 5 height 5
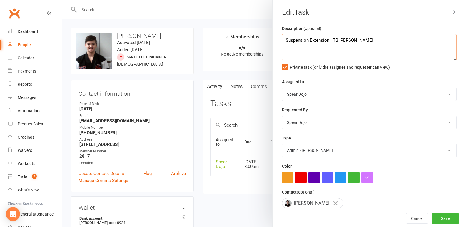
click at [349, 40] on textarea "Suspension Extension | TB Leah" at bounding box center [369, 47] width 175 height 26
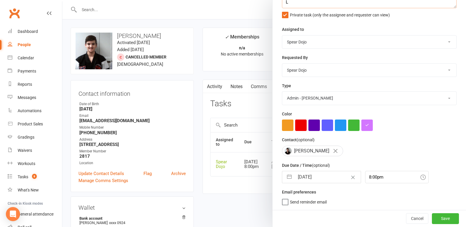
scroll to position [55, 0]
click at [287, 177] on button "button" at bounding box center [289, 177] width 11 height 12
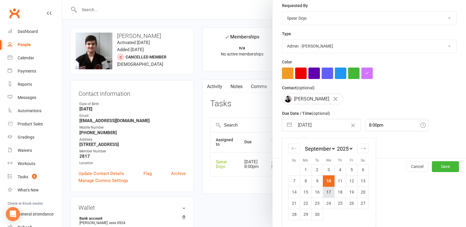
scroll to position [106, 0]
click at [337, 181] on td "11" at bounding box center [339, 181] width 11 height 11
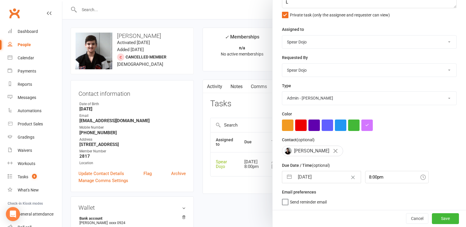
scroll to position [55, 0]
click at [437, 217] on button "Save" at bounding box center [445, 219] width 27 height 11
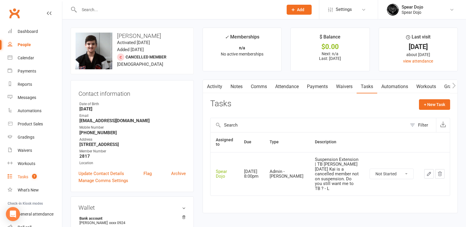
click at [21, 177] on div "Tasks" at bounding box center [23, 177] width 11 height 5
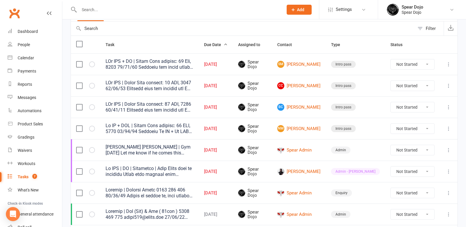
scroll to position [59, 0]
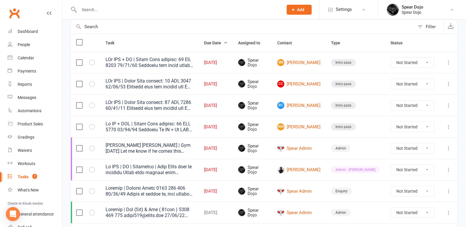
click at [448, 170] on icon at bounding box center [449, 170] width 6 height 6
click at [422, 192] on link "Edit" at bounding box center [418, 193] width 58 height 12
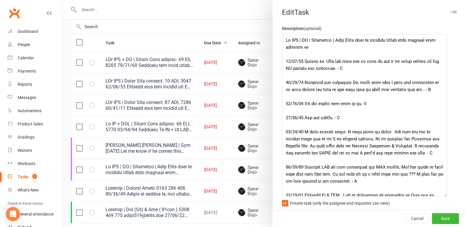
drag, startPoint x: 445, startPoint y: 56, endPoint x: 443, endPoint y: 202, distance: 145.9
click at [443, 197] on textarea at bounding box center [364, 115] width 165 height 163
click at [189, 6] on div at bounding box center [264, 113] width 404 height 227
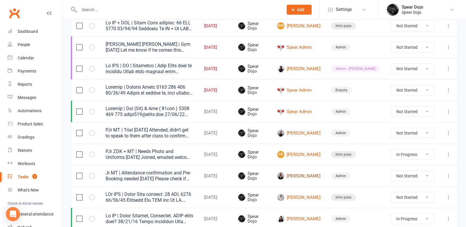
scroll to position [176, 0]
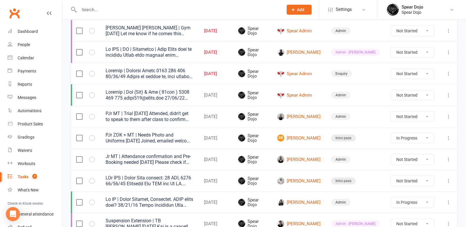
click at [447, 117] on icon at bounding box center [449, 117] width 6 height 6
click at [414, 141] on link "Edit" at bounding box center [418, 140] width 58 height 12
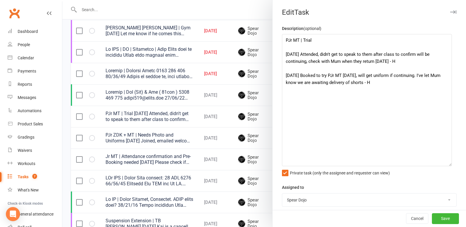
drag, startPoint x: 446, startPoint y: 57, endPoint x: 447, endPoint y: 164, distance: 106.2
click at [447, 164] on textarea "PJr MT | Trial 09/09/25 Attended, didn't get to speak to them after class to co…" at bounding box center [367, 100] width 170 height 132
click at [240, 74] on div at bounding box center [264, 113] width 404 height 227
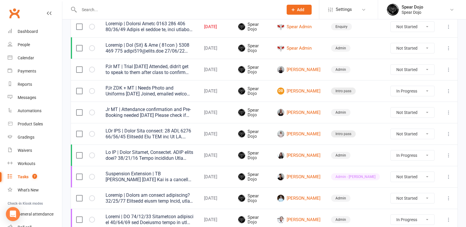
scroll to position [235, 0]
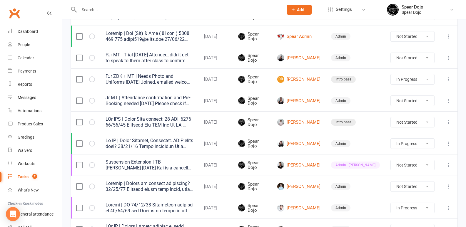
click at [449, 143] on icon at bounding box center [449, 144] width 6 height 6
click at [399, 167] on link "Edit" at bounding box center [418, 167] width 58 height 12
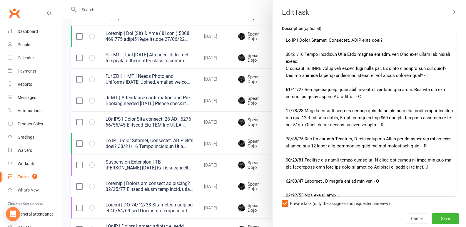
drag, startPoint x: 445, startPoint y: 58, endPoint x: 452, endPoint y: 195, distance: 136.7
click at [452, 195] on textarea at bounding box center [369, 115] width 175 height 163
click at [213, 120] on div at bounding box center [264, 113] width 404 height 227
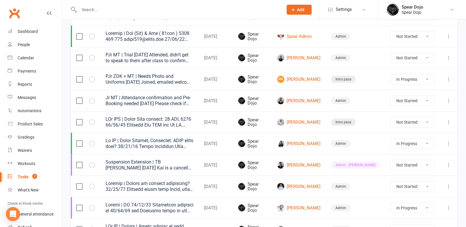
click at [307, 138] on td "Makayal Pretorius" at bounding box center [299, 143] width 54 height 21
click at [308, 141] on link "Makayal Pretorius" at bounding box center [298, 143] width 43 height 7
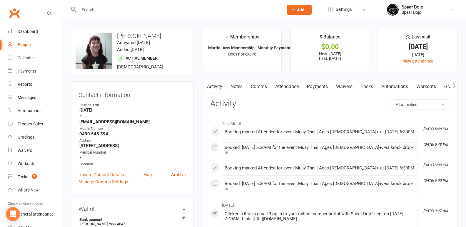
click at [280, 83] on link "Attendance" at bounding box center [287, 87] width 32 height 14
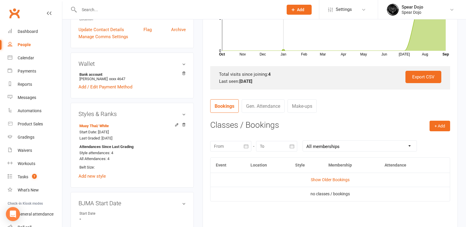
scroll to position [147, 0]
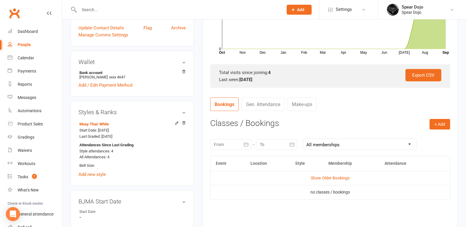
click at [246, 143] on icon "button" at bounding box center [246, 145] width 4 height 4
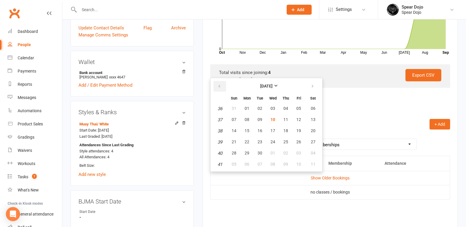
click at [220, 86] on icon "button" at bounding box center [219, 86] width 4 height 5
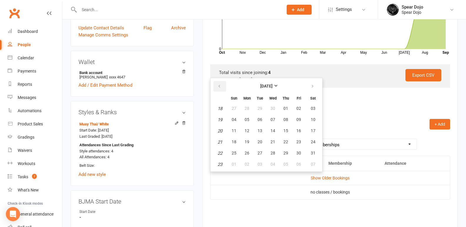
click at [220, 86] on icon "button" at bounding box center [219, 86] width 4 height 5
click at [235, 121] on span "05" at bounding box center [234, 119] width 5 height 5
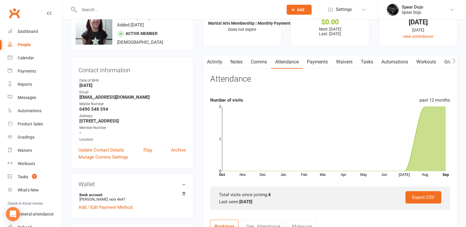
scroll to position [0, 0]
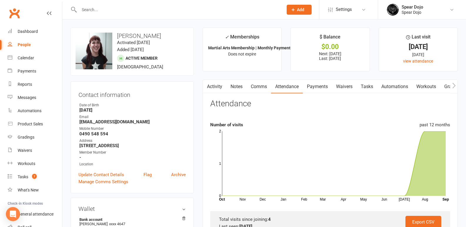
click at [369, 88] on link "Tasks" at bounding box center [367, 87] width 21 height 14
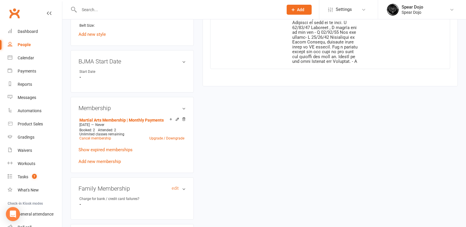
scroll to position [294, 0]
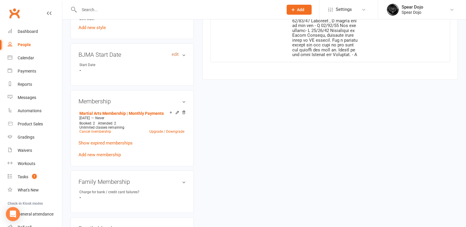
click at [176, 55] on link "edit" at bounding box center [175, 54] width 7 height 5
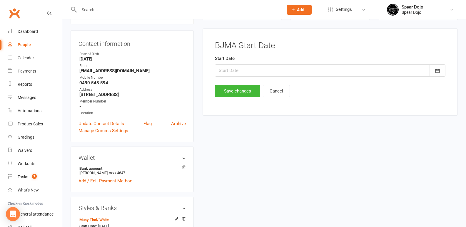
scroll to position [50, 0]
click at [437, 71] on icon "button" at bounding box center [438, 72] width 6 height 6
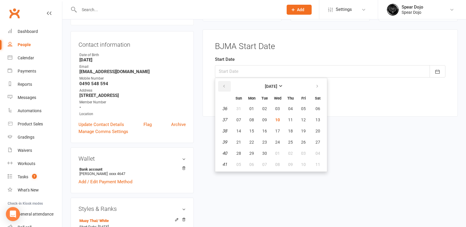
click at [223, 84] on icon "button" at bounding box center [224, 86] width 4 height 5
click at [290, 119] on span "07" at bounding box center [290, 120] width 5 height 5
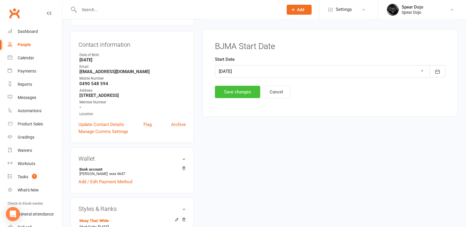
click at [240, 90] on button "Save changes" at bounding box center [237, 92] width 45 height 12
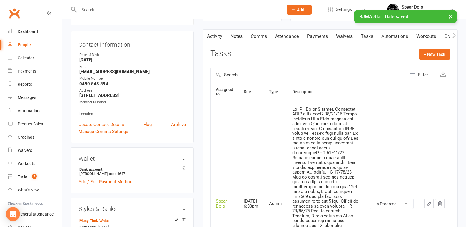
click at [431, 204] on icon "button" at bounding box center [429, 204] width 5 height 5
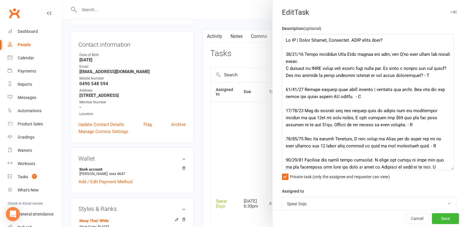
drag, startPoint x: 445, startPoint y: 57, endPoint x: 449, endPoint y: 164, distance: 106.3
click at [449, 170] on textarea at bounding box center [368, 102] width 172 height 136
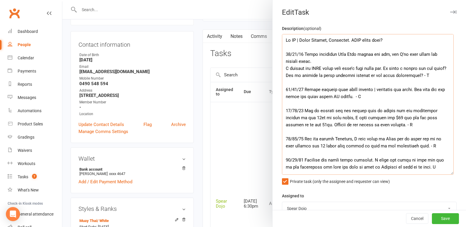
drag, startPoint x: 392, startPoint y: 39, endPoint x: 354, endPoint y: 42, distance: 38.6
click at [353, 41] on textarea at bounding box center [368, 104] width 172 height 141
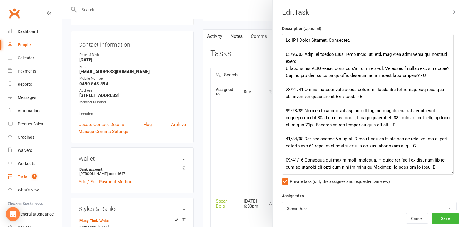
click at [25, 176] on div "Tasks" at bounding box center [23, 177] width 11 height 5
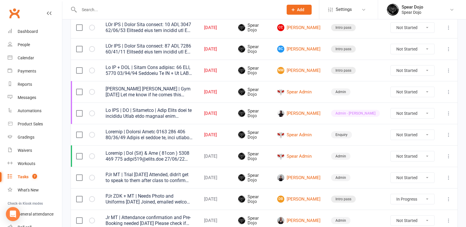
scroll to position [118, 0]
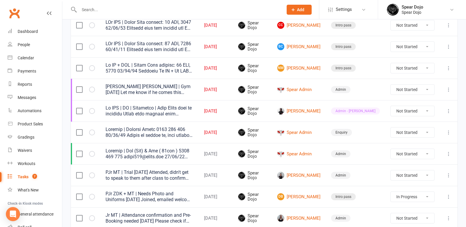
click at [21, 176] on div "Tasks" at bounding box center [23, 177] width 11 height 5
click at [448, 133] on icon at bounding box center [449, 133] width 6 height 6
click at [412, 154] on link "Edit" at bounding box center [418, 156] width 58 height 12
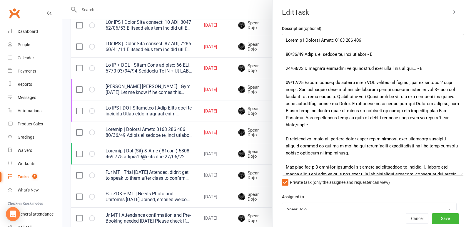
drag, startPoint x: 445, startPoint y: 57, endPoint x: 452, endPoint y: 189, distance: 131.7
click at [452, 176] on textarea at bounding box center [373, 105] width 182 height 142
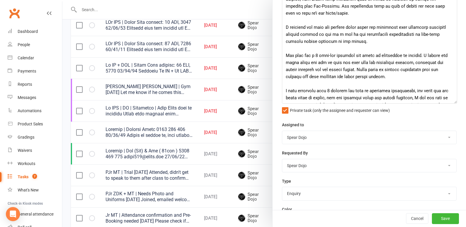
scroll to position [0, 0]
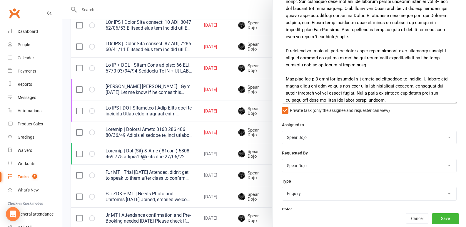
click at [211, 110] on div at bounding box center [264, 113] width 404 height 227
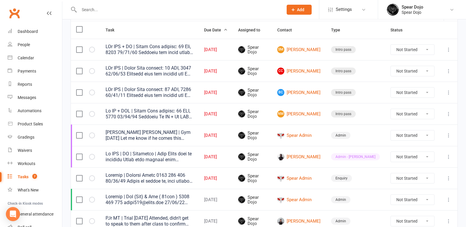
scroll to position [59, 0]
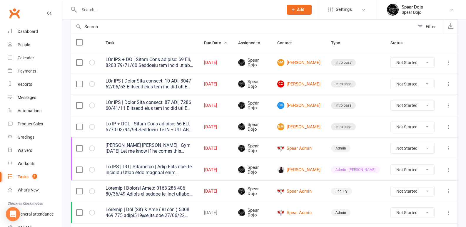
click at [450, 105] on icon at bounding box center [449, 106] width 6 height 6
click at [410, 128] on link "Edit" at bounding box center [418, 129] width 58 height 12
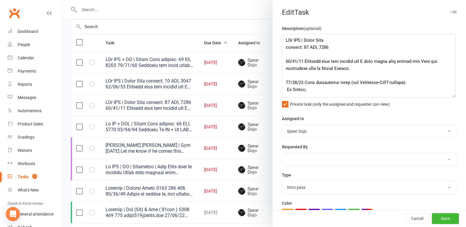
drag, startPoint x: 446, startPoint y: 66, endPoint x: 450, endPoint y: 94, distance: 28.6
click at [450, 94] on textarea at bounding box center [369, 66] width 174 height 64
drag, startPoint x: 339, startPoint y: 61, endPoint x: 332, endPoint y: 63, distance: 7.3
click at [332, 63] on textarea at bounding box center [369, 66] width 174 height 64
drag, startPoint x: 353, startPoint y: 62, endPoint x: 338, endPoint y: 62, distance: 15.3
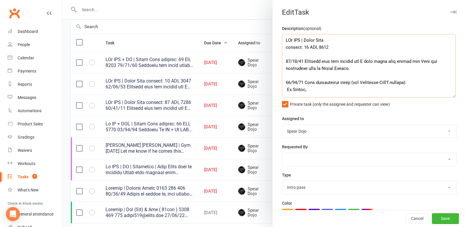
click at [338, 62] on textarea at bounding box center [369, 66] width 174 height 64
click at [356, 70] on textarea at bounding box center [369, 66] width 174 height 64
drag, startPoint x: 446, startPoint y: 68, endPoint x: 357, endPoint y: 69, distance: 89.4
click at [357, 69] on textarea at bounding box center [369, 66] width 174 height 64
click at [439, 220] on button "Save" at bounding box center [445, 219] width 27 height 11
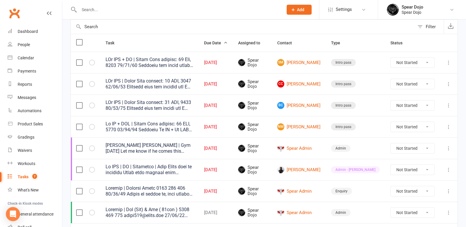
click at [448, 104] on icon at bounding box center [449, 106] width 6 height 6
click at [408, 127] on link "Edit" at bounding box center [418, 129] width 58 height 12
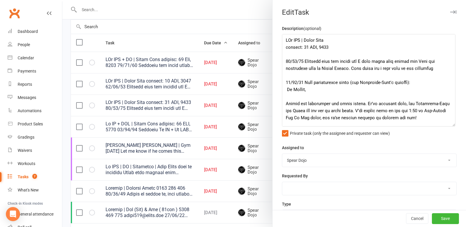
drag, startPoint x: 445, startPoint y: 58, endPoint x: 449, endPoint y: 132, distance: 74.3
click at [449, 127] on textarea at bounding box center [369, 80] width 174 height 93
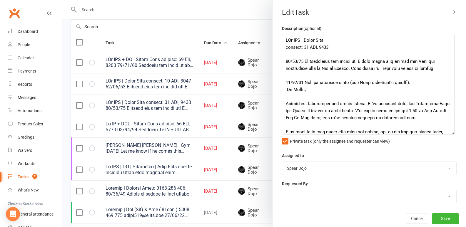
drag, startPoint x: 213, startPoint y: 171, endPoint x: 213, endPoint y: 166, distance: 5.3
click at [214, 170] on div at bounding box center [264, 113] width 404 height 227
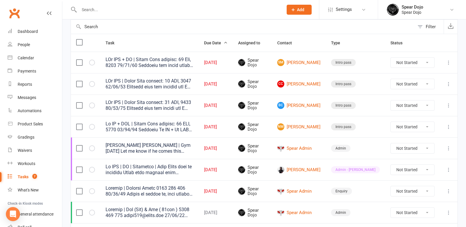
click at [449, 104] on icon at bounding box center [449, 106] width 6 height 6
click at [408, 129] on link "Edit" at bounding box center [418, 129] width 58 height 12
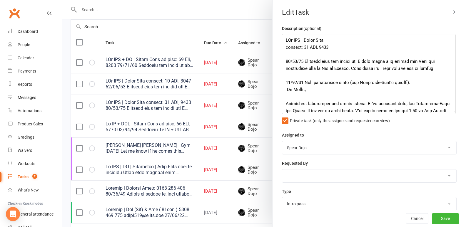
drag, startPoint x: 443, startPoint y: 57, endPoint x: 449, endPoint y: 111, distance: 53.8
click at [449, 111] on textarea at bounding box center [369, 74] width 174 height 80
click at [442, 221] on button "Save" at bounding box center [445, 219] width 27 height 11
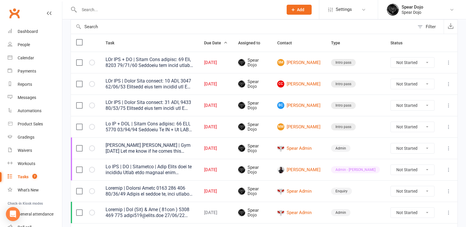
click at [447, 104] on icon at bounding box center [449, 106] width 6 height 6
click at [397, 126] on link "Edit" at bounding box center [418, 129] width 58 height 12
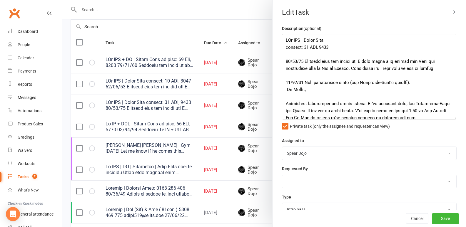
drag, startPoint x: 447, startPoint y: 64, endPoint x: 454, endPoint y: 126, distance: 62.1
click at [454, 120] on textarea at bounding box center [369, 77] width 174 height 86
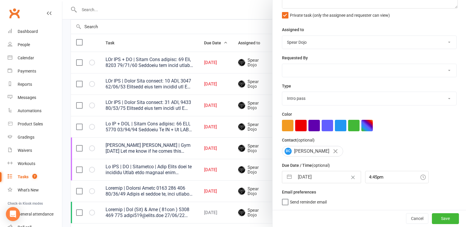
scroll to position [124, 0]
click at [210, 125] on div at bounding box center [264, 113] width 404 height 227
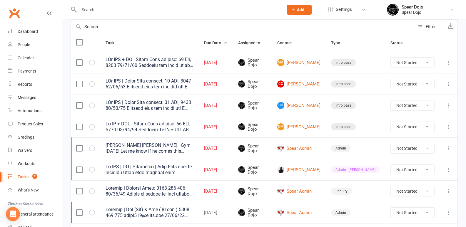
click at [448, 83] on icon at bounding box center [449, 84] width 6 height 6
click at [407, 106] on link "Edit" at bounding box center [418, 107] width 58 height 12
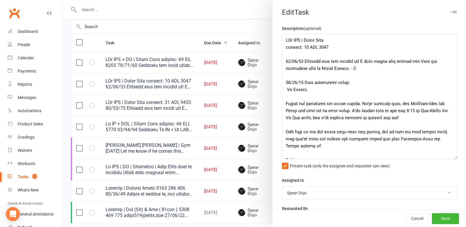
drag, startPoint x: 445, startPoint y: 57, endPoint x: 453, endPoint y: 157, distance: 100.3
click at [453, 157] on textarea at bounding box center [370, 96] width 176 height 125
click at [356, 67] on textarea at bounding box center [370, 97] width 176 height 126
paste textarea "Have given mum a hard copy of the timetable"
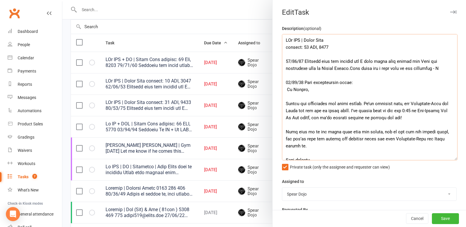
click at [355, 69] on textarea at bounding box center [370, 97] width 176 height 126
click at [437, 218] on button "Save" at bounding box center [445, 219] width 27 height 11
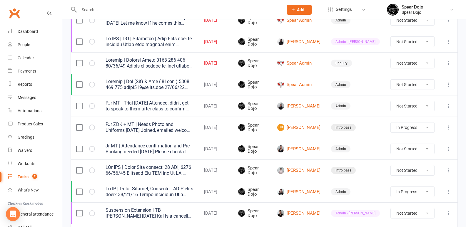
scroll to position [206, 0]
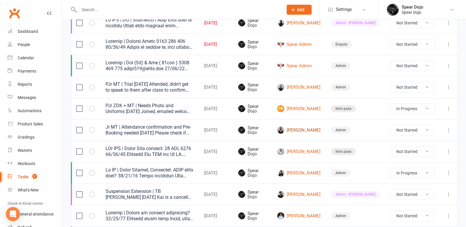
click at [310, 128] on link "Courtney Cassiani" at bounding box center [298, 130] width 43 height 7
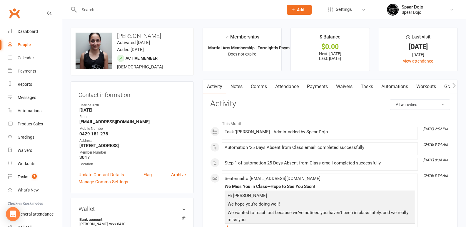
click at [350, 86] on link "Waivers" at bounding box center [344, 87] width 25 height 14
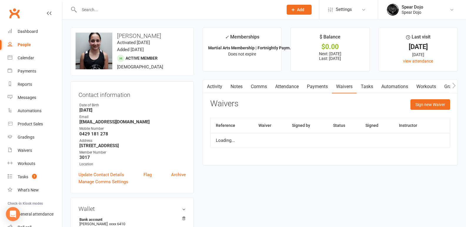
click at [367, 86] on link "Tasks" at bounding box center [367, 87] width 21 height 14
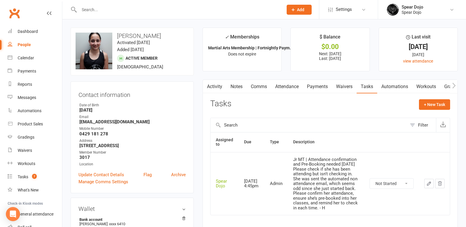
click at [430, 187] on icon "button" at bounding box center [429, 183] width 5 height 5
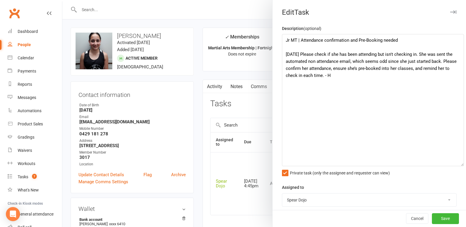
drag, startPoint x: 445, startPoint y: 58, endPoint x: 459, endPoint y: 164, distance: 106.8
click at [459, 164] on div "Edit Task Description (optional) Jr MT | Attendance confirmation and Pre-Bookin…" at bounding box center [369, 113] width 194 height 227
click at [198, 76] on div at bounding box center [264, 113] width 404 height 227
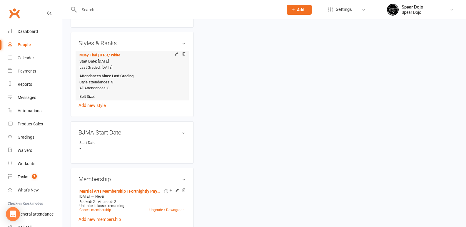
scroll to position [265, 0]
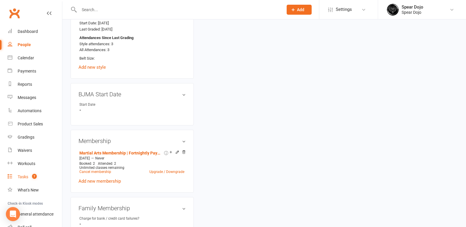
click at [27, 176] on div "Tasks" at bounding box center [23, 177] width 11 height 5
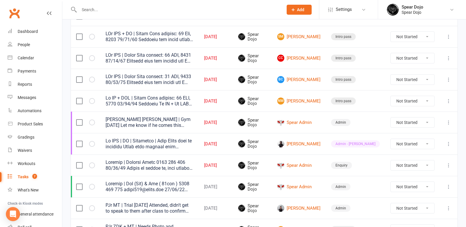
scroll to position [88, 0]
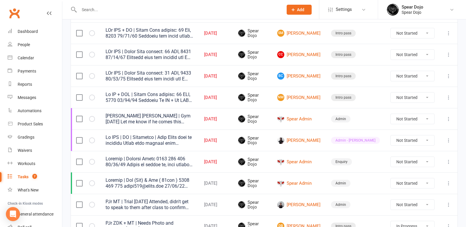
click at [448, 137] on button at bounding box center [448, 140] width 7 height 7
click at [399, 161] on link "Edit" at bounding box center [418, 164] width 58 height 12
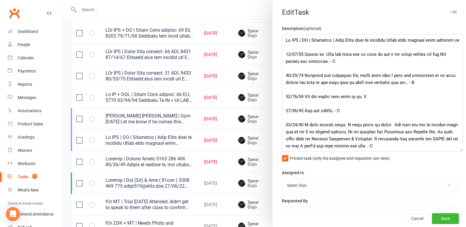
drag, startPoint x: 444, startPoint y: 58, endPoint x: 456, endPoint y: 163, distance: 105.4
click at [457, 152] on textarea at bounding box center [372, 93] width 181 height 118
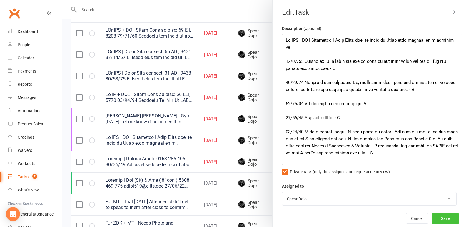
click at [433, 215] on button "Save" at bounding box center [445, 219] width 27 height 11
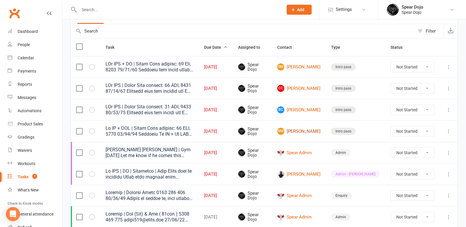
scroll to position [29, 0]
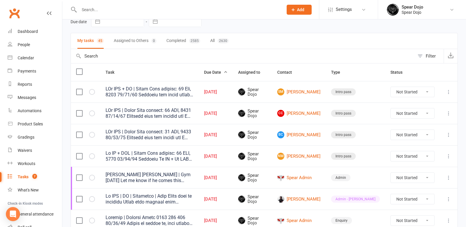
click at [447, 113] on icon at bounding box center [449, 114] width 6 height 6
click at [403, 135] on link "Edit" at bounding box center [418, 137] width 58 height 12
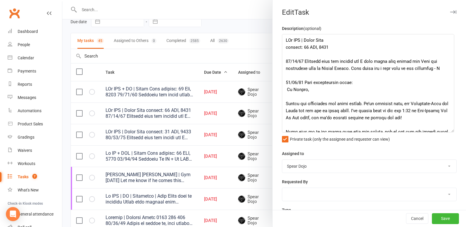
drag, startPoint x: 446, startPoint y: 59, endPoint x: 452, endPoint y: 155, distance: 95.8
click at [452, 133] on textarea at bounding box center [368, 83] width 172 height 99
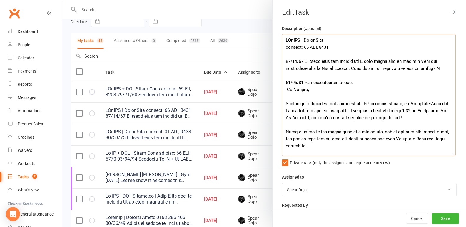
click at [447, 68] on textarea at bounding box center [369, 95] width 174 height 122
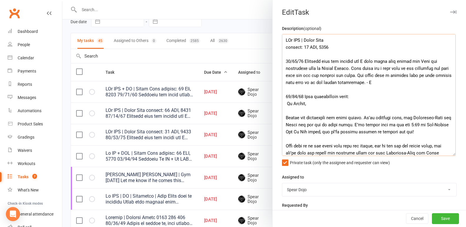
drag, startPoint x: 283, startPoint y: 76, endPoint x: 394, endPoint y: 84, distance: 110.9
click at [394, 84] on textarea at bounding box center [369, 95] width 174 height 122
click at [202, 55] on div at bounding box center [264, 113] width 404 height 227
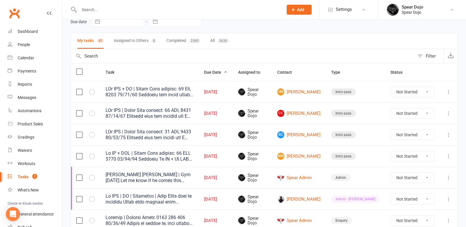
click at [448, 113] on icon at bounding box center [449, 114] width 6 height 6
click at [409, 138] on link "Edit" at bounding box center [418, 137] width 58 height 12
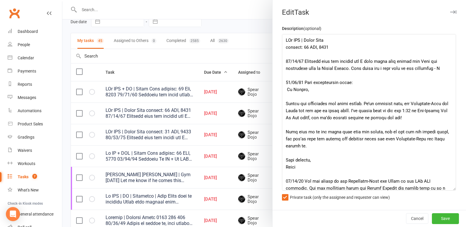
drag, startPoint x: 446, startPoint y: 58, endPoint x: 454, endPoint y: 183, distance: 125.3
click at [452, 188] on textarea at bounding box center [369, 112] width 174 height 157
paste textarea "and they both had fun and enjoyed the class. Mum would like a detailed list of …"
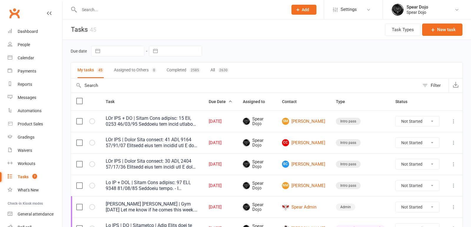
select select "started"
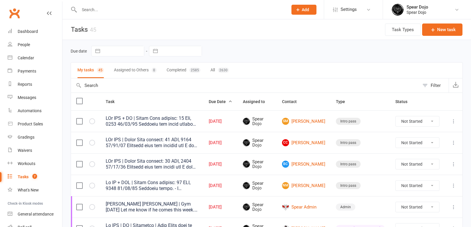
select select "started"
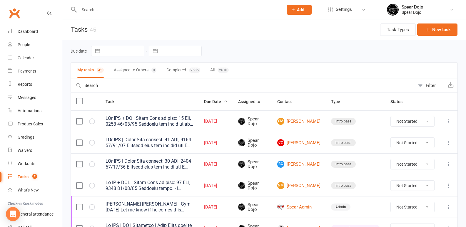
click at [449, 141] on icon at bounding box center [449, 143] width 6 height 6
click at [412, 165] on link "Edit" at bounding box center [418, 166] width 58 height 12
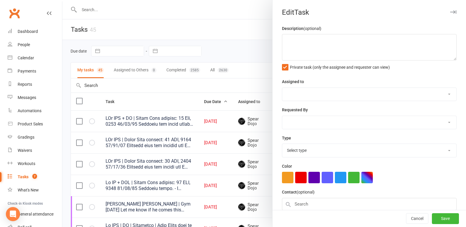
type textarea "PJr ZDK | Intro Pass expires: 22 SEP, 2025 10/09/25 Attended with her brother a…"
select select "43986"
type input "[DATE]"
type input "4:45pm"
select select "21686"
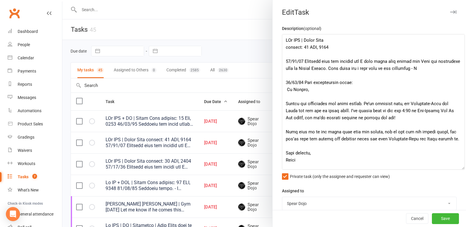
drag, startPoint x: 445, startPoint y: 57, endPoint x: 462, endPoint y: 177, distance: 121.5
click at [462, 177] on div "Edit Task Description (optional) Private task (only the assignee and requester …" at bounding box center [264, 113] width 404 height 227
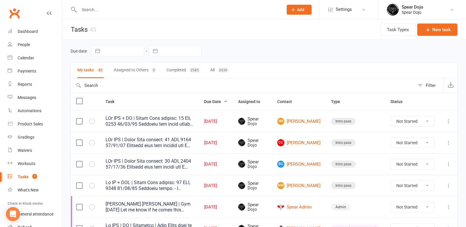
click at [448, 143] on icon at bounding box center [449, 143] width 6 height 6
click at [414, 165] on link "Edit" at bounding box center [418, 166] width 58 height 12
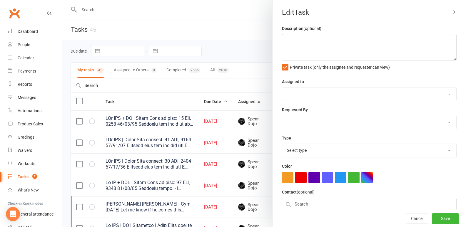
type textarea "PJr ZDK | Intro Pass expires: 22 SEP, 2025 10/09/25 Attended with her brother a…"
select select "43986"
type input "[DATE]"
type input "4:45pm"
select select "21686"
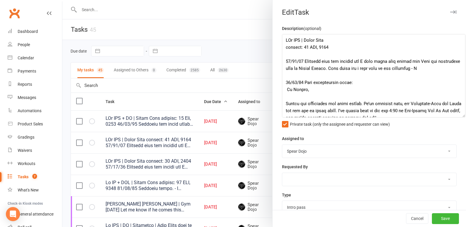
drag, startPoint x: 445, startPoint y: 58, endPoint x: 459, endPoint y: 123, distance: 66.8
click at [459, 123] on div "Edit Task Description (optional) Private task (only the assignee and requester …" at bounding box center [369, 113] width 194 height 227
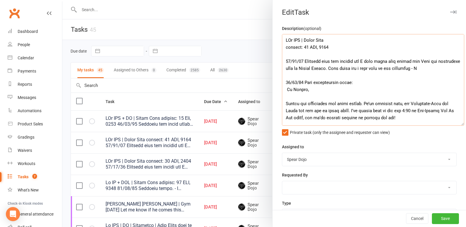
click at [445, 68] on textarea at bounding box center [373, 80] width 182 height 92
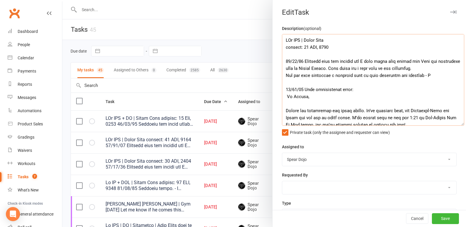
drag, startPoint x: 353, startPoint y: 77, endPoint x: 337, endPoint y: 77, distance: 15.6
click at [337, 77] on textarea at bounding box center [373, 80] width 182 height 92
click at [389, 77] on textarea at bounding box center [373, 80] width 182 height 92
click at [403, 77] on textarea at bounding box center [373, 80] width 182 height 92
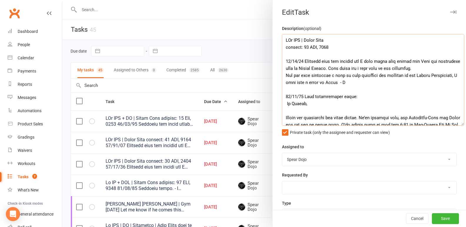
click at [449, 69] on textarea at bounding box center [373, 80] width 182 height 92
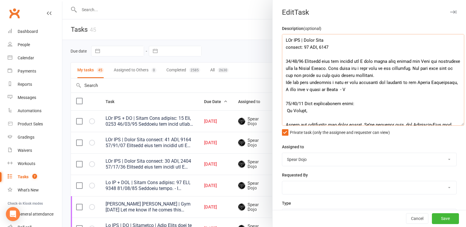
drag, startPoint x: 283, startPoint y: 75, endPoint x: 420, endPoint y: 77, distance: 137.7
click at [420, 77] on textarea at bounding box center [373, 80] width 182 height 92
click at [390, 101] on textarea at bounding box center [373, 80] width 182 height 92
drag, startPoint x: 283, startPoint y: 76, endPoint x: 382, endPoint y: 88, distance: 99.3
click at [382, 88] on textarea at bounding box center [373, 80] width 182 height 92
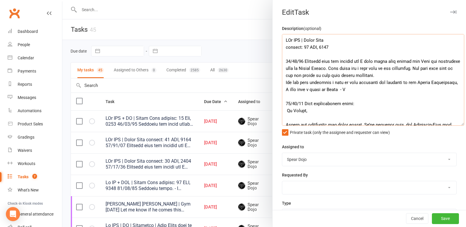
type textarea "PJr ZDK | Intro Pass expires: 22 SEP, 2025 10/09/25 Attended with her brother a…"
click at [367, 146] on div "Assigned to Spear Dojo Soke Wayne Sandy Spear Jeremy Du Spear Team Sensei Adam" at bounding box center [369, 155] width 175 height 23
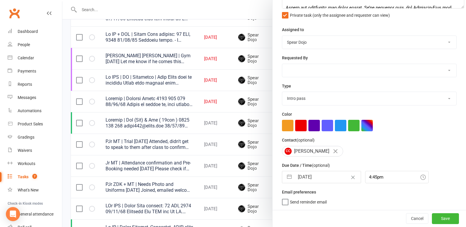
scroll to position [176, 0]
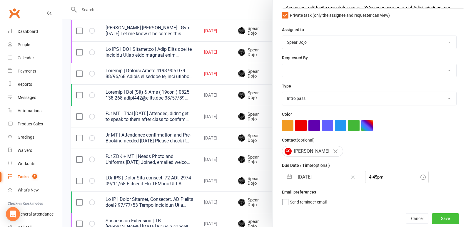
click at [432, 214] on button "Save" at bounding box center [445, 219] width 27 height 11
select select "started"
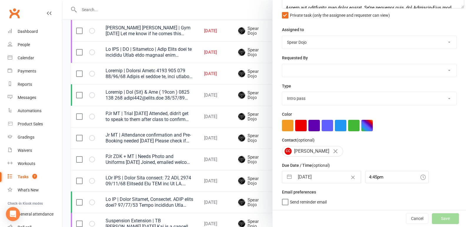
select select "started"
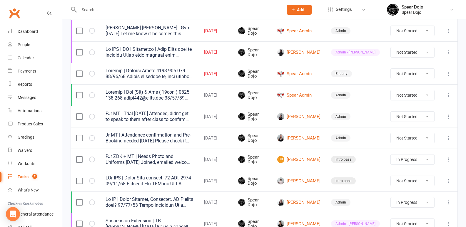
select select "started"
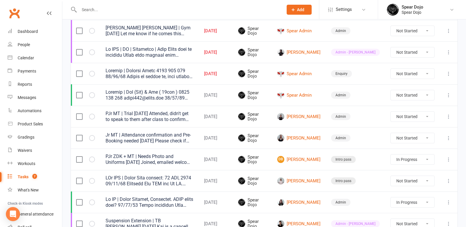
select select "started"
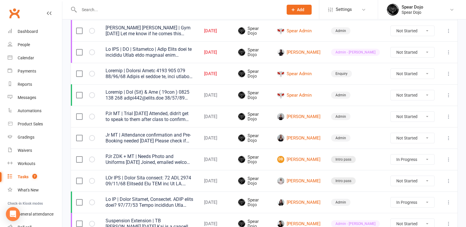
select select "started"
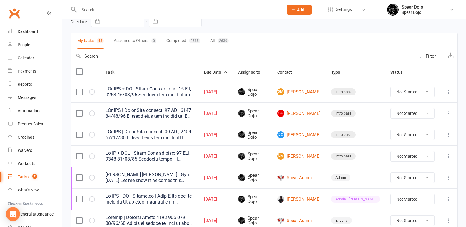
click at [447, 134] on icon at bounding box center [449, 135] width 6 height 6
click at [410, 157] on link "Edit" at bounding box center [418, 158] width 58 height 12
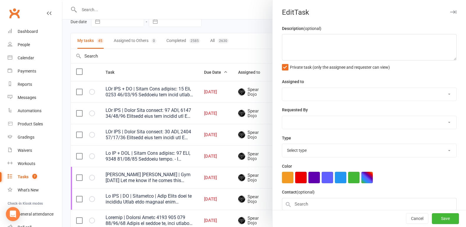
type textarea "PJr ZDK | Intro Pass expires: 22 SEP, 2025 10/09/25 Attended with his sister an…"
select select "43986"
type input "[DATE]"
type input "4:45pm"
select select "21686"
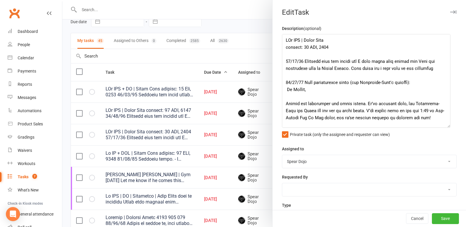
drag, startPoint x: 447, startPoint y: 65, endPoint x: 445, endPoint y: 144, distance: 78.6
click at [445, 128] on textarea at bounding box center [366, 81] width 169 height 94
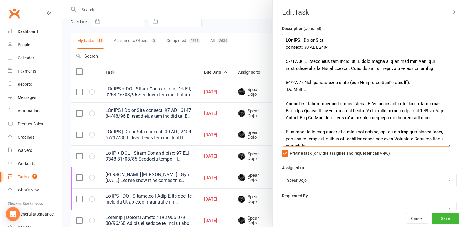
click at [305, 75] on textarea at bounding box center [366, 90] width 169 height 113
paste textarea "She will book them in via the portal as they have hectic schedules. Mum has als…"
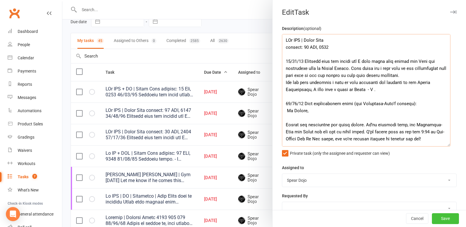
type textarea "PJr ZDK | Intro Pass expires: 22 SEP, 2025 10/09/25 Attended with his sister an…"
click at [434, 217] on button "Save" at bounding box center [445, 219] width 27 height 11
select select "started"
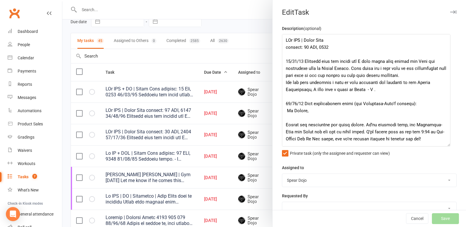
select select "started"
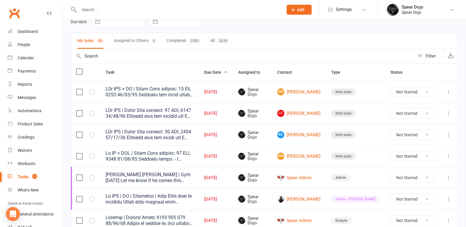
select select "started"
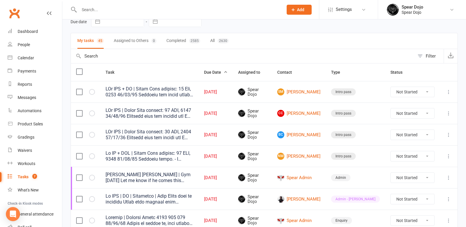
select select "started"
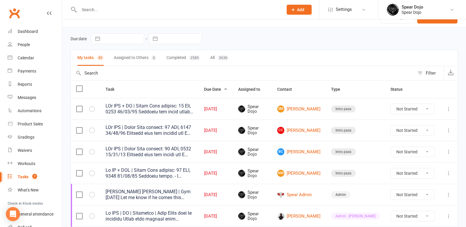
scroll to position [0, 0]
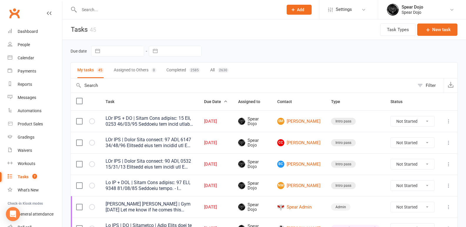
click at [449, 142] on icon at bounding box center [449, 143] width 6 height 6
click at [410, 164] on link "Edit" at bounding box center [418, 166] width 58 height 12
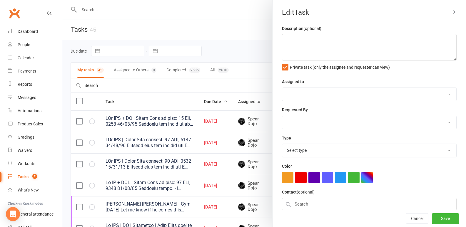
type textarea "PJr ZDK | Intro Pass expires: 22 SEP, 2025 10/09/25 Attended with her brother a…"
select select "43986"
type input "[DATE]"
type input "4:45pm"
select select "21686"
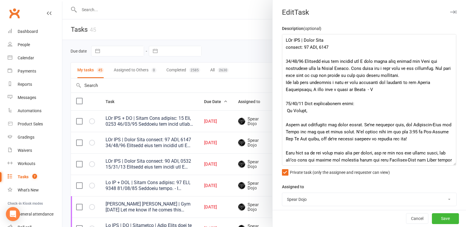
drag, startPoint x: 445, startPoint y: 57, endPoint x: 452, endPoint y: 173, distance: 115.8
click at [452, 166] on textarea at bounding box center [369, 100] width 174 height 132
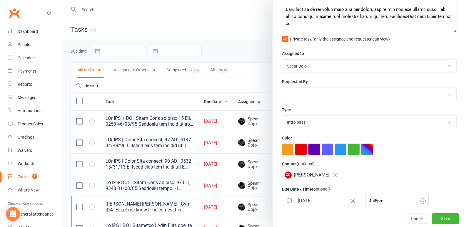
scroll to position [170, 0]
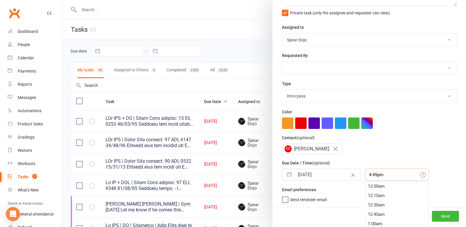
click at [374, 177] on input "4:45pm" at bounding box center [397, 175] width 64 height 12
click at [372, 197] on div "4:00pm" at bounding box center [397, 196] width 63 height 9
type input "4:00pm"
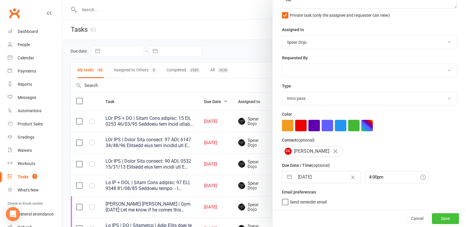
click at [439, 219] on button "Save" at bounding box center [445, 219] width 27 height 11
select select "started"
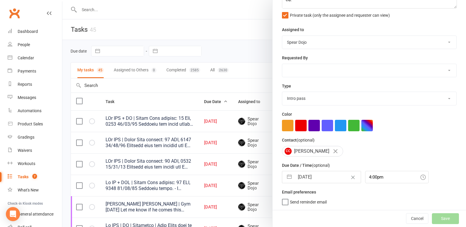
select select "started"
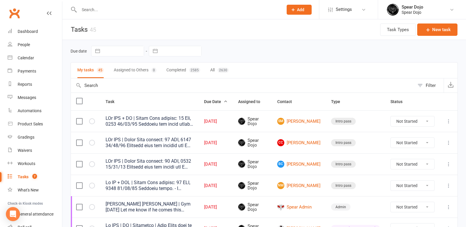
select select "started"
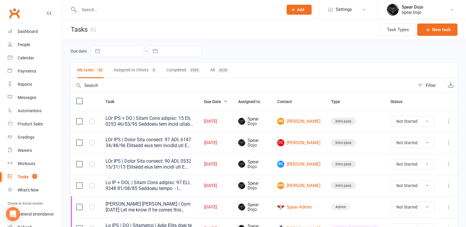
select select "started"
click at [448, 121] on icon at bounding box center [449, 122] width 6 height 6
click at [404, 143] on link "Edit" at bounding box center [418, 145] width 58 height 12
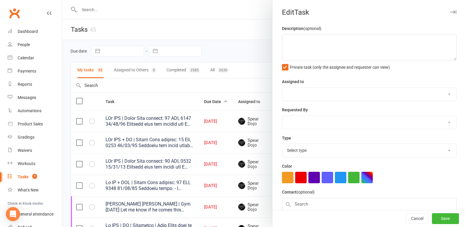
type textarea "PJr ZDK | Intro Pass expires: 22 SEP, 2025 10/09/25 Attended with her brother a…"
select select "43986"
type input "[DATE]"
type input "4:00pm"
select select "21686"
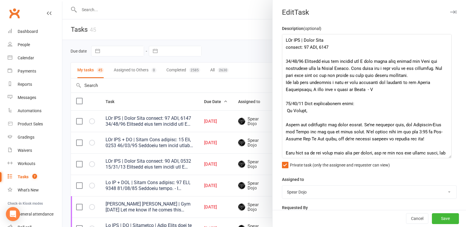
drag, startPoint x: 445, startPoint y: 60, endPoint x: 446, endPoint y: 156, distance: 96.2
click at [446, 156] on textarea at bounding box center [367, 96] width 170 height 124
click at [240, 51] on div at bounding box center [264, 113] width 404 height 227
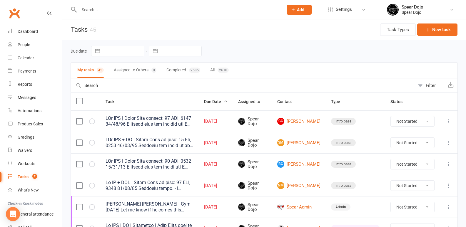
click at [449, 121] on icon at bounding box center [449, 122] width 6 height 6
click at [408, 144] on link "Edit" at bounding box center [418, 145] width 58 height 12
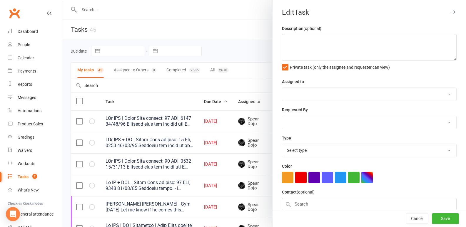
type textarea "PJr ZDK | Intro Pass expires: 22 SEP, 2025 10/09/25 Attended with her brother a…"
select select "43986"
type input "[DATE]"
type input "4:00pm"
select select "21686"
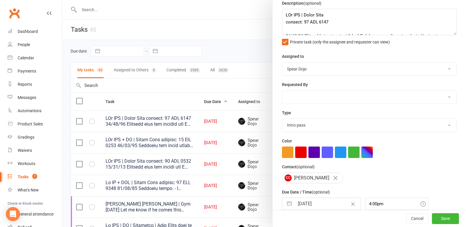
scroll to position [54, 0]
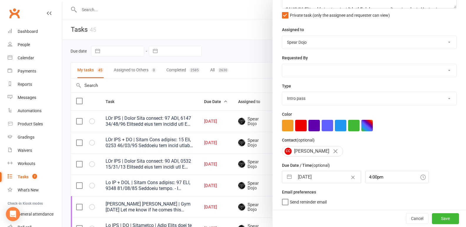
click at [287, 177] on button "button" at bounding box center [289, 177] width 11 height 12
select select "7"
select select "2025"
select select "8"
select select "2025"
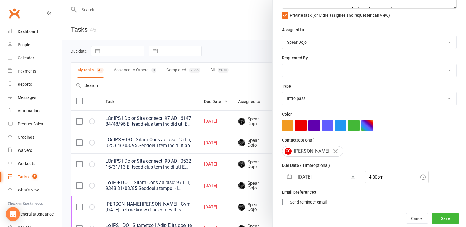
select select "9"
select select "2025"
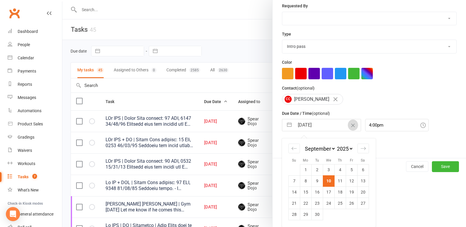
click at [338, 180] on td "11" at bounding box center [339, 181] width 11 height 11
type input "11 Sep 2025"
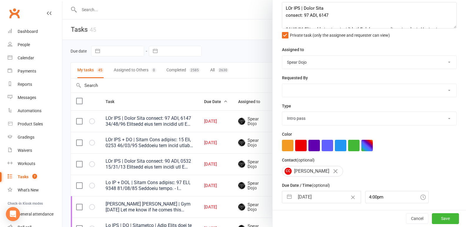
scroll to position [0, 0]
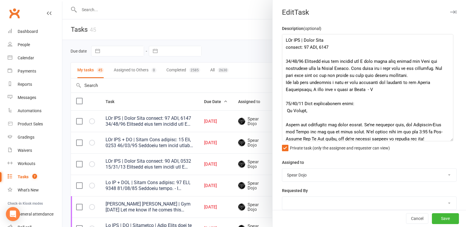
drag, startPoint x: 446, startPoint y: 58, endPoint x: 449, endPoint y: 139, distance: 81.0
click at [449, 139] on textarea at bounding box center [367, 87] width 171 height 107
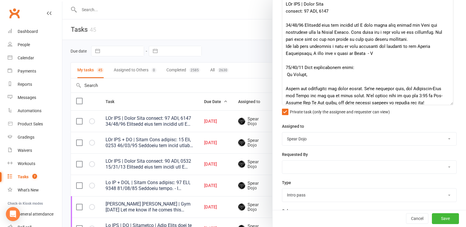
scroll to position [135, 0]
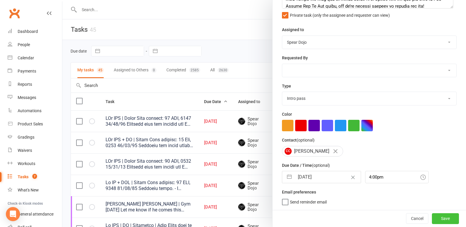
click at [438, 217] on button "Save" at bounding box center [445, 219] width 27 height 11
select select "started"
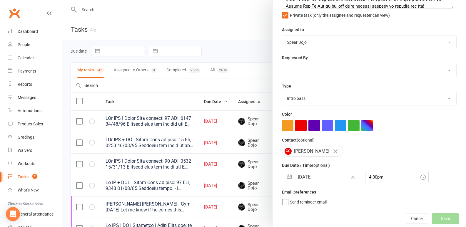
select select "started"
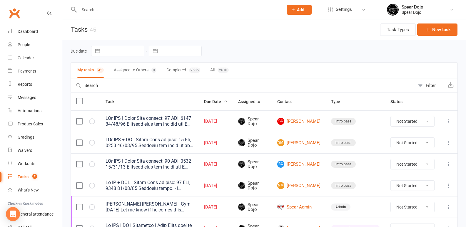
select select "started"
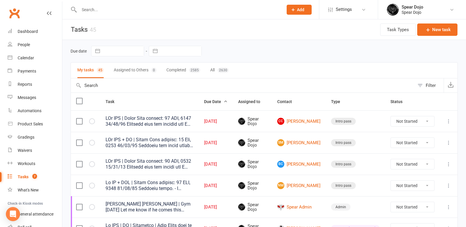
select select "started"
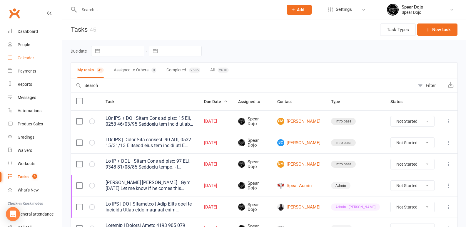
click at [22, 55] on link "Calendar" at bounding box center [35, 57] width 54 height 13
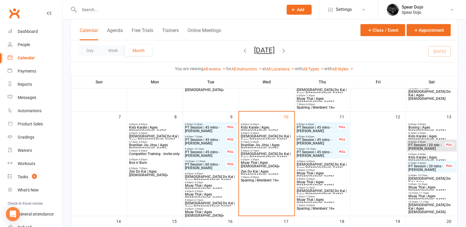
scroll to position [118, 0]
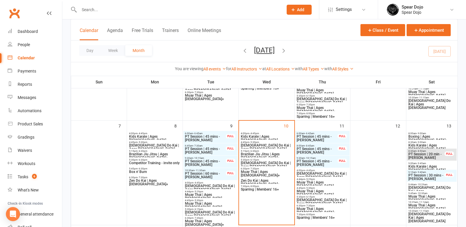
click at [260, 171] on span "Muay Thai | Ages 16+" at bounding box center [267, 173] width 52 height 7
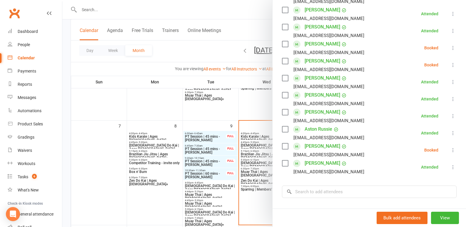
scroll to position [147, 0]
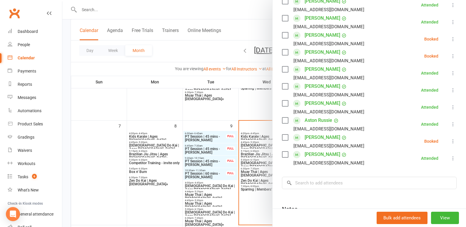
click at [110, 145] on div at bounding box center [264, 113] width 404 height 227
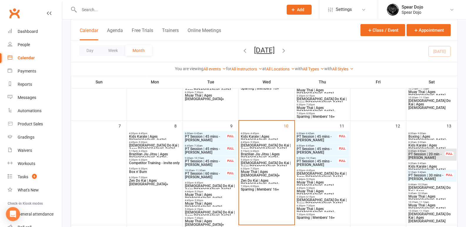
click at [90, 10] on input "text" at bounding box center [178, 10] width 202 height 8
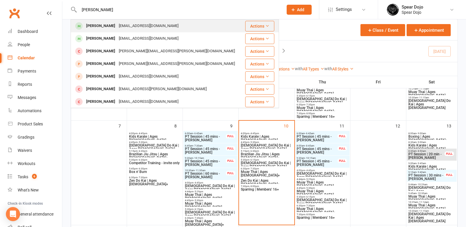
type input "ambrose"
click at [111, 27] on div "Ambrose Russie" at bounding box center [100, 26] width 33 height 9
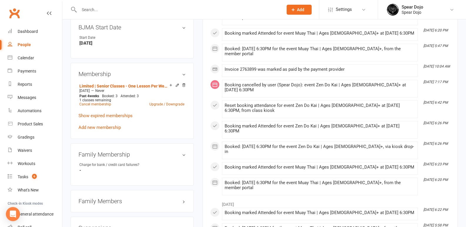
scroll to position [324, 0]
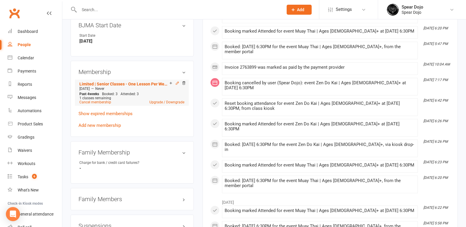
click at [177, 85] on icon at bounding box center [177, 83] width 4 height 4
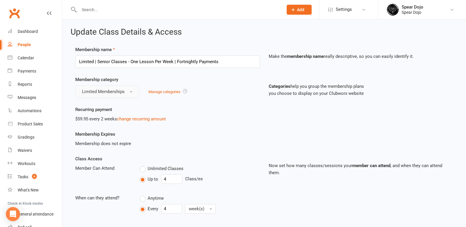
click at [132, 93] on button "Limited Memberships" at bounding box center [107, 92] width 64 height 12
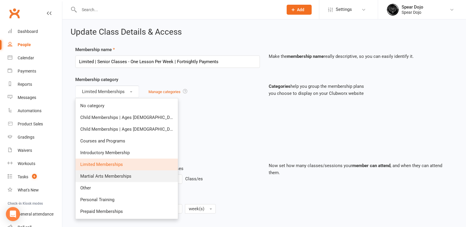
click at [127, 176] on span "Martial Arts Memberships" at bounding box center [105, 176] width 51 height 5
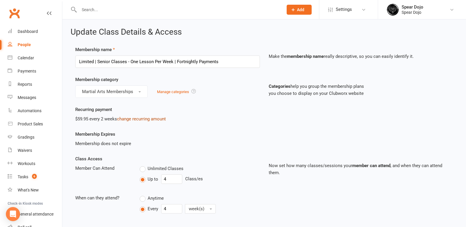
click at [146, 118] on link "change recurring amount" at bounding box center [141, 118] width 49 height 5
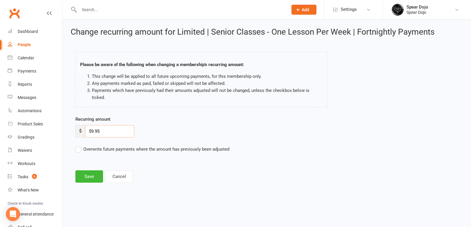
drag, startPoint x: 102, startPoint y: 124, endPoint x: 79, endPoint y: 126, distance: 23.3
click at [85, 126] on div "$ 59.95" at bounding box center [104, 131] width 59 height 12
type input "90.00"
click at [80, 146] on label "Overwrite future payments where the amount has previously been adjusted" at bounding box center [152, 149] width 154 height 7
click at [80, 146] on input "Overwrite future payments where the amount has previously been adjusted" at bounding box center [152, 146] width 154 height 0
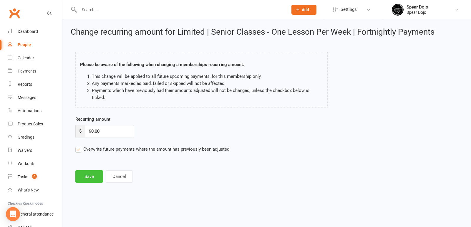
click at [90, 171] on button "Save" at bounding box center [89, 177] width 28 height 12
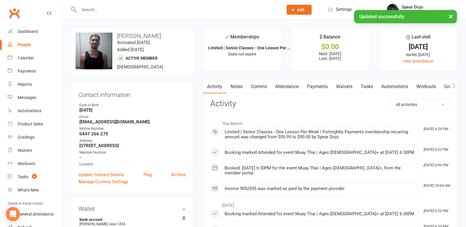
click at [256, 86] on link "Comms" at bounding box center [259, 87] width 24 height 14
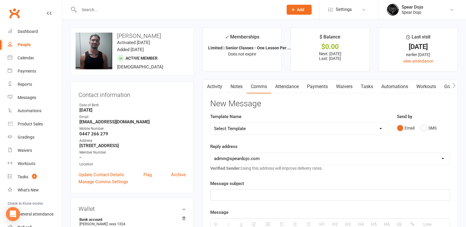
click at [364, 127] on select "Select Template [Email] Fee Increase Notification (Parent) - Add [Parent's Name…" at bounding box center [299, 129] width 177 height 12
drag, startPoint x: 216, startPoint y: 192, endPoint x: 229, endPoint y: 196, distance: 14.0
click at [221, 195] on p at bounding box center [330, 195] width 232 height 7
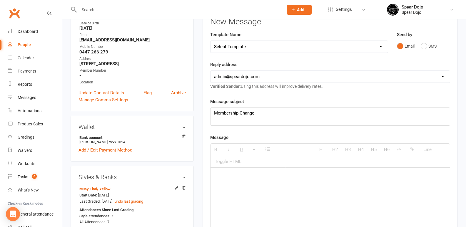
scroll to position [88, 0]
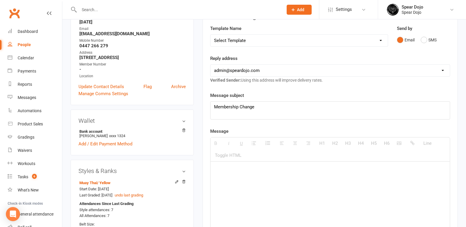
click at [218, 171] on p at bounding box center [330, 170] width 232 height 7
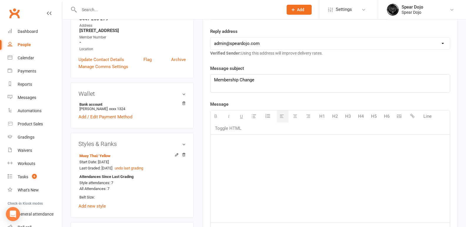
scroll to position [118, 0]
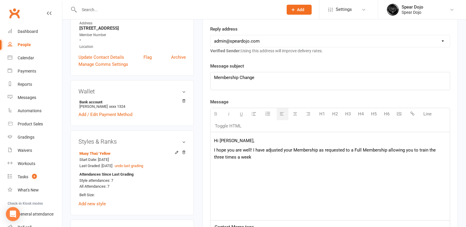
click at [319, 150] on p "I hope you are well! I have adjusted your Membership as requested to a Full Mem…" at bounding box center [330, 154] width 232 height 14
click at [404, 149] on p "I hope you are well! I have adjusted your Membership from the Limited membershi…" at bounding box center [330, 154] width 232 height 14
drag, startPoint x: 417, startPoint y: 151, endPoint x: 430, endPoint y: 155, distance: 14.0
click at [417, 151] on p "I hope you are well! I have adjusted your Membership from the Limited membershi…" at bounding box center [330, 154] width 232 height 14
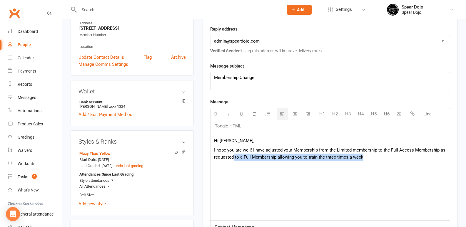
drag, startPoint x: 363, startPoint y: 157, endPoint x: 265, endPoint y: 173, distance: 98.9
click at [254, 171] on div "Hi Ambrose, I hope you are well! I have adjusted your Membership from the Limit…" at bounding box center [330, 176] width 239 height 88
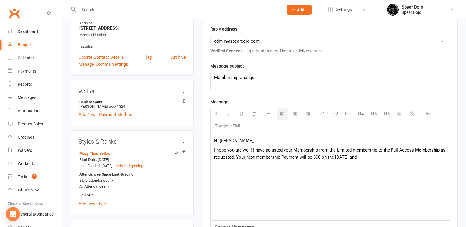
drag, startPoint x: 379, startPoint y: 158, endPoint x: 402, endPoint y: 159, distance: 23.0
click at [380, 158] on p "I hope you are well! I have adjusted your Membership from the Limited membershi…" at bounding box center [330, 154] width 232 height 14
click at [391, 158] on p "I hope you are well! I have adjusted your Membership from the Limited membershi…" at bounding box center [330, 154] width 232 height 14
click at [259, 157] on p "I hope you are well! I have adjusted your Membership from the Limited membershi…" at bounding box center [330, 154] width 232 height 14
click at [367, 157] on p "I hope you are well! I have adjusted your Membership from the Limited membershi…" at bounding box center [330, 154] width 232 height 14
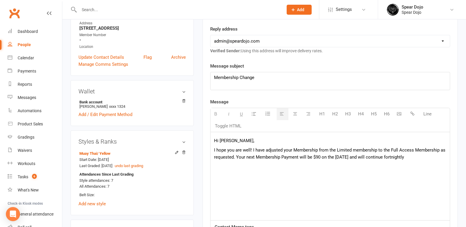
click at [355, 150] on p "I hope you are well! I have adjusted your Membership from the Limited membershi…" at bounding box center [330, 154] width 232 height 14
click at [434, 158] on p "I hope you are well! I have adjusted your Membership from the Limited Membershi…" at bounding box center [330, 154] width 232 height 14
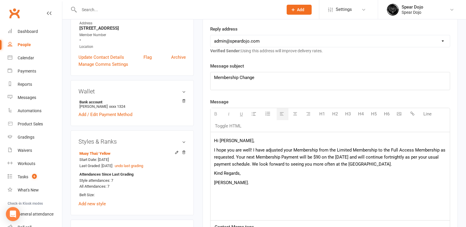
drag, startPoint x: 234, startPoint y: 157, endPoint x: 265, endPoint y: 158, distance: 31.5
click at [235, 157] on p "I hope you are well! I have adjusted your Membership from the Limited Membershi…" at bounding box center [330, 157] width 232 height 21
drag, startPoint x: 243, startPoint y: 164, endPoint x: 259, endPoint y: 169, distance: 16.7
click at [243, 164] on p "I hope you are well! I have adjusted your Membership from the Limited Membershi…" at bounding box center [330, 157] width 232 height 21
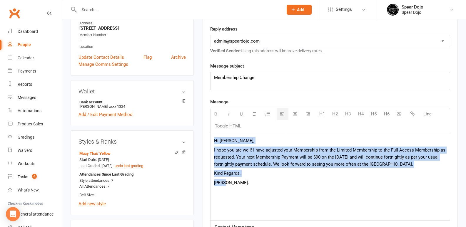
drag, startPoint x: 214, startPoint y: 141, endPoint x: 225, endPoint y: 182, distance: 42.3
click at [225, 182] on div "Hi Ambrose, I hope you are well! I have adjusted your Membership from the Limit…" at bounding box center [330, 176] width 239 height 88
copy div "Hi Ambrose, I hope you are well! I have adjusted your Membership from the Limit…"
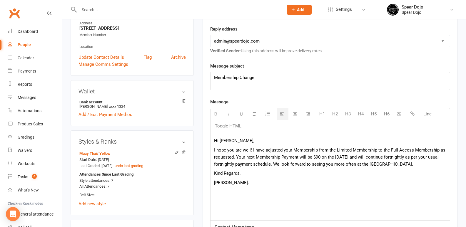
click at [267, 187] on div "Hi Ambrose, I hope you are well! I have adjusted your Membership from the Limit…" at bounding box center [330, 176] width 239 height 88
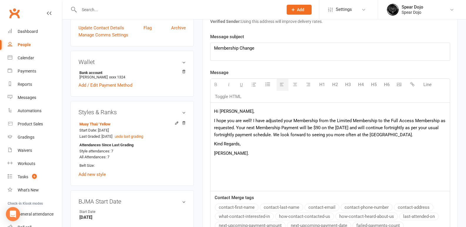
click at [234, 127] on p "I hope you are well! I have adjusted your Membership from the Limited Membershi…" at bounding box center [330, 127] width 232 height 21
drag, startPoint x: 309, startPoint y: 134, endPoint x: 288, endPoint y: 136, distance: 20.5
click at [288, 136] on p "I hope you are well! I have adjusted your Membership from the Limited Membershi…" at bounding box center [330, 131] width 232 height 28
click at [261, 46] on p "Membership Change" at bounding box center [330, 48] width 232 height 7
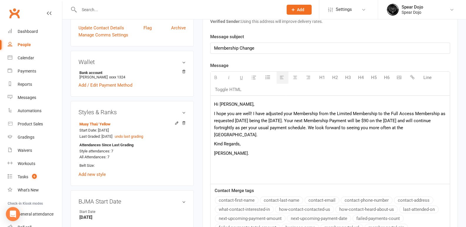
click at [385, 120] on p "I hope you are well! I have adjusted your Membership from the Limited Membershi…" at bounding box center [330, 124] width 232 height 28
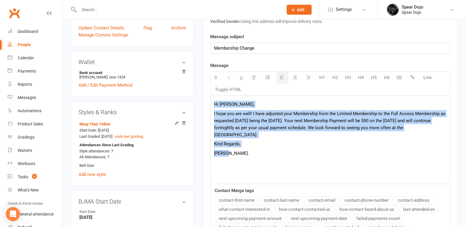
drag, startPoint x: 213, startPoint y: 103, endPoint x: 227, endPoint y: 148, distance: 47.7
click at [227, 148] on div "Hi Ambrose, I hope you are well! I have adjusted your Membership from the Limit…" at bounding box center [330, 140] width 239 height 88
copy div "Hi Ambrose, I hope you are well! I have adjusted your Membership from the Limit…"
click at [288, 152] on div "Hi Ambrose, I hope you are well! I have adjusted your Membership from the Limit…" at bounding box center [330, 140] width 239 height 88
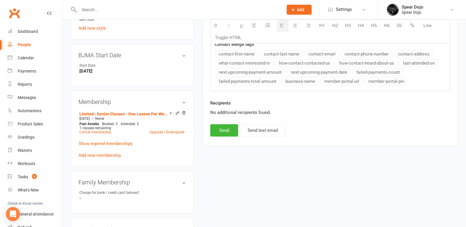
scroll to position [294, 0]
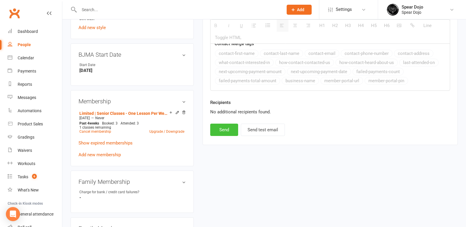
click at [226, 134] on button "Send" at bounding box center [224, 130] width 28 height 12
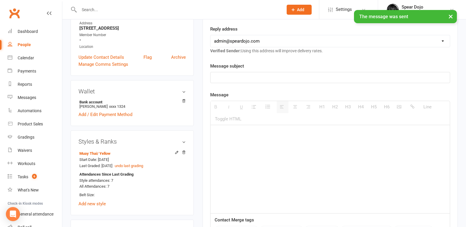
scroll to position [0, 0]
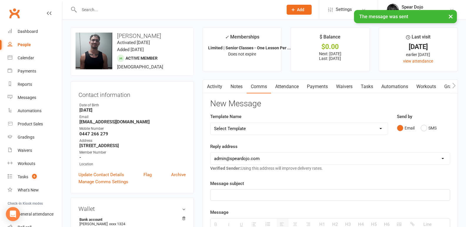
click at [319, 86] on link "Payments" at bounding box center [317, 87] width 29 height 14
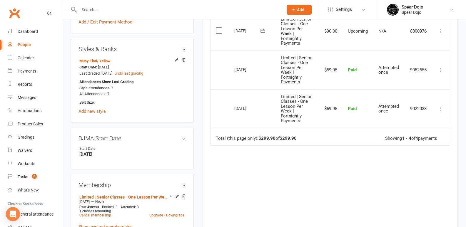
scroll to position [235, 0]
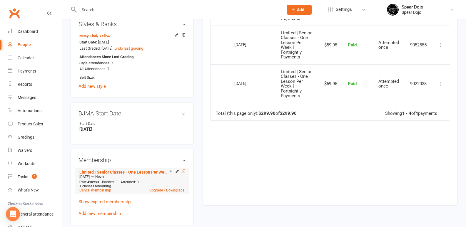
click at [186, 174] on icon at bounding box center [184, 171] width 4 height 4
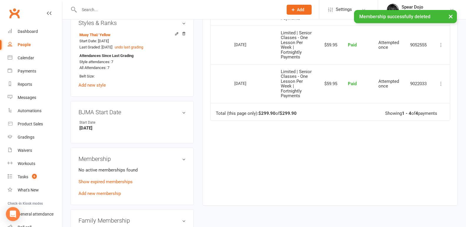
scroll to position [234, 0]
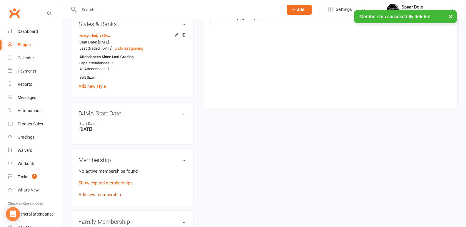
click at [104, 198] on link "Add new membership" at bounding box center [100, 194] width 42 height 5
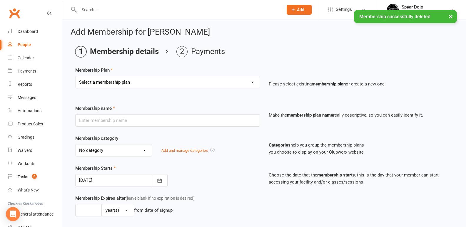
click at [250, 80] on select "Select a membership plan Create new Membership Plan Martial Arts Membership | F…" at bounding box center [168, 82] width 184 height 12
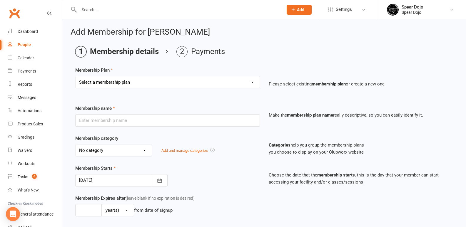
select select "1"
click at [76, 76] on select "Select a membership plan Create new Membership Plan Martial Arts Membership | F…" at bounding box center [168, 82] width 184 height 12
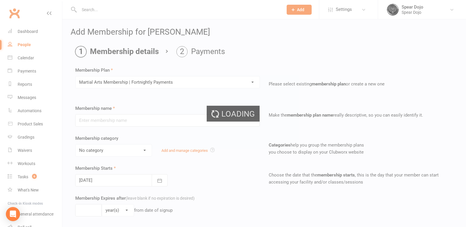
type input "Martial Arts Membership | Fortnightly Payments"
select select "5"
type input "0"
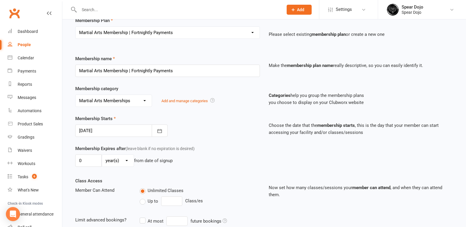
scroll to position [59, 0]
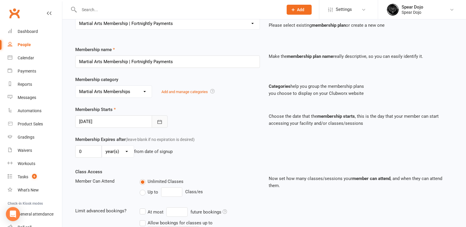
click at [162, 119] on icon "button" at bounding box center [160, 122] width 6 height 6
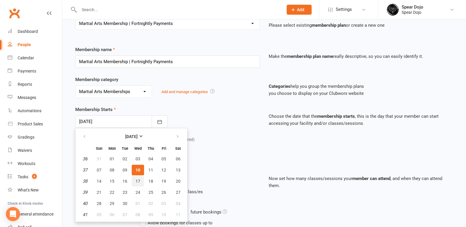
click at [136, 181] on span "17" at bounding box center [138, 181] width 5 height 5
type input "17 Sep 2025"
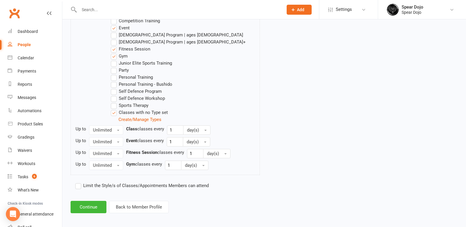
scroll to position [342, 0]
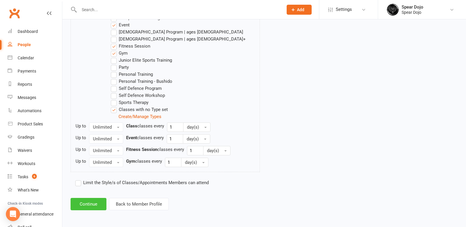
click at [86, 203] on button "Continue" at bounding box center [89, 204] width 36 height 12
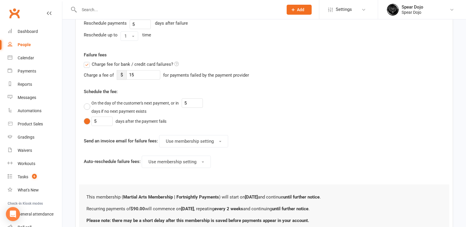
scroll to position [285, 0]
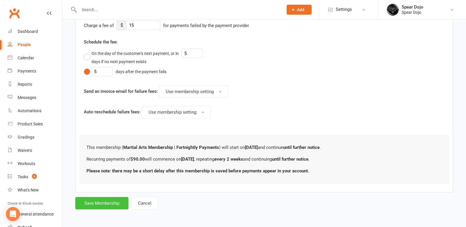
click at [87, 201] on button "Save Membership" at bounding box center [101, 203] width 53 height 12
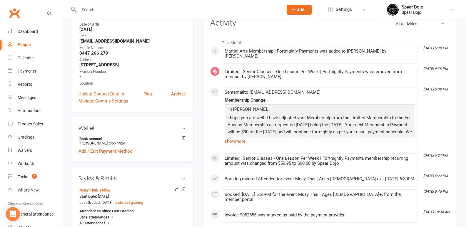
scroll to position [88, 0]
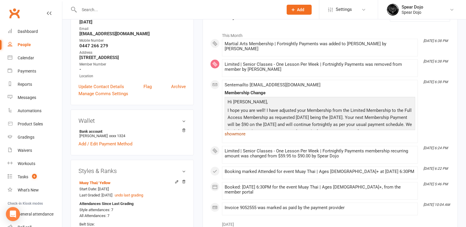
click at [234, 130] on link "show more" at bounding box center [320, 134] width 191 height 8
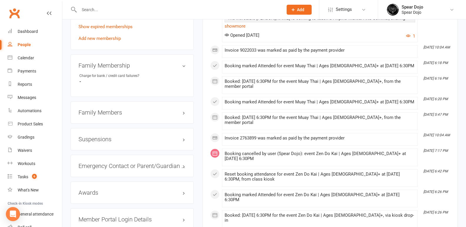
scroll to position [412, 0]
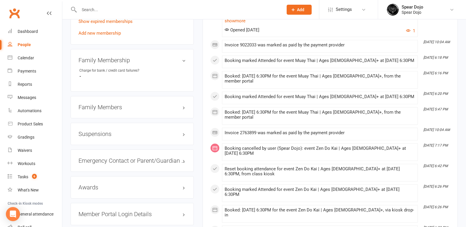
click at [182, 111] on h3 "Family Members" at bounding box center [132, 107] width 107 height 6
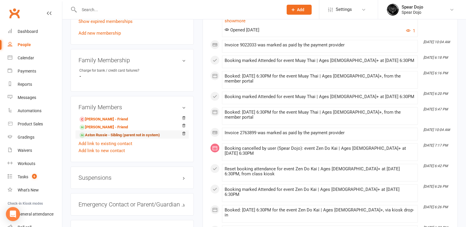
click at [107, 139] on link "Aston Russie - Sibling (parent not in system)" at bounding box center [119, 135] width 81 height 6
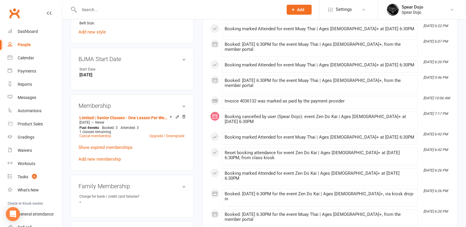
scroll to position [294, 0]
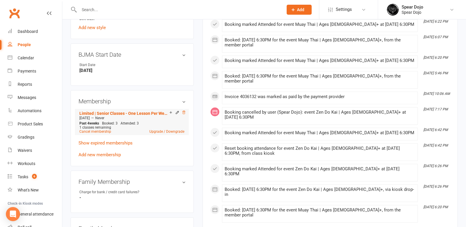
click at [183, 111] on icon at bounding box center [184, 113] width 4 height 4
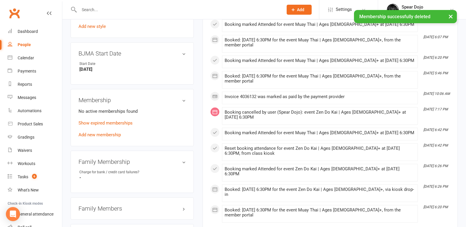
scroll to position [293, 0]
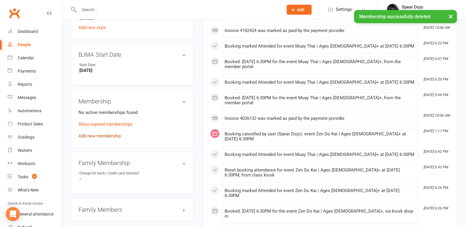
click at [104, 134] on link "Add new membership" at bounding box center [100, 136] width 42 height 5
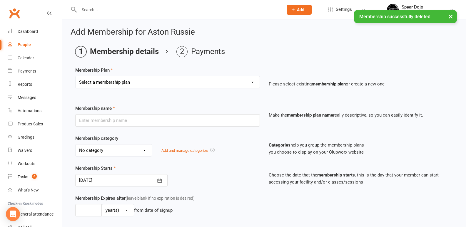
click at [252, 80] on select "Select a membership plan Create new Membership Plan Martial Arts Membership | F…" at bounding box center [168, 82] width 184 height 12
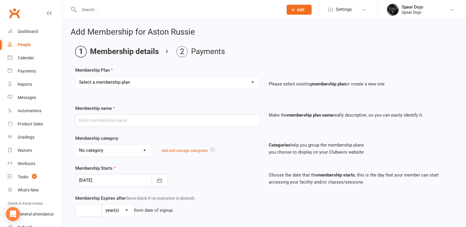
select select "1"
click at [76, 76] on select "Select a membership plan Create new Membership Plan Martial Arts Membership | F…" at bounding box center [168, 82] width 184 height 12
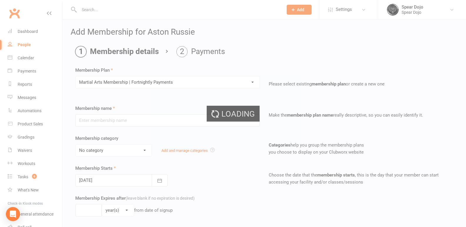
type input "Martial Arts Membership | Fortnightly Payments"
select select "5"
type input "0"
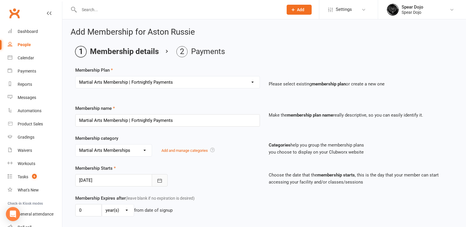
click at [161, 180] on icon "button" at bounding box center [160, 181] width 6 height 6
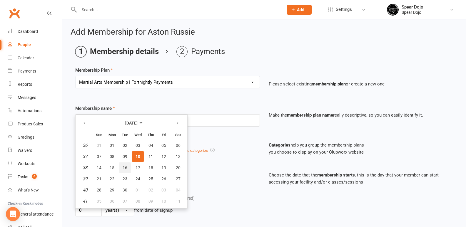
click at [125, 168] on span "16" at bounding box center [125, 168] width 5 height 5
type input "[DATE]"
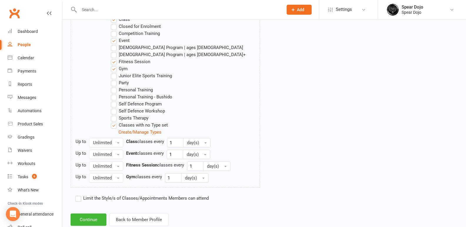
scroll to position [342, 0]
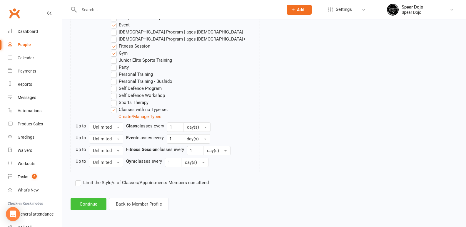
click at [84, 202] on button "Continue" at bounding box center [89, 204] width 36 height 12
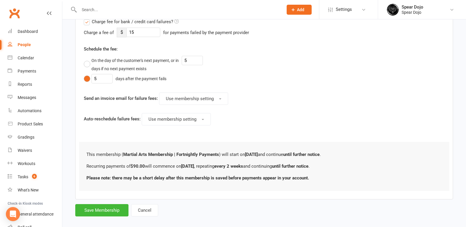
scroll to position [285, 0]
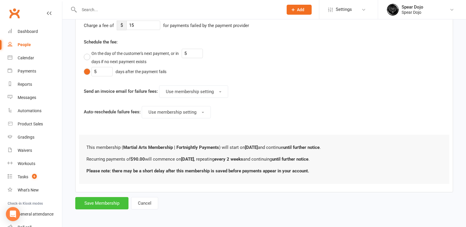
click at [117, 203] on button "Save Membership" at bounding box center [101, 203] width 53 height 12
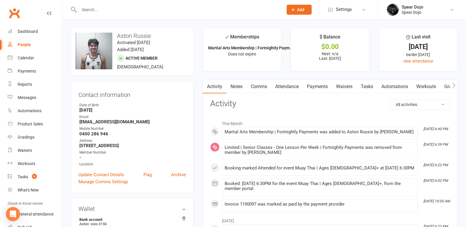
click at [315, 84] on link "Payments" at bounding box center [317, 87] width 29 height 14
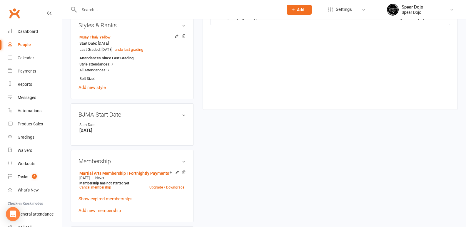
scroll to position [235, 0]
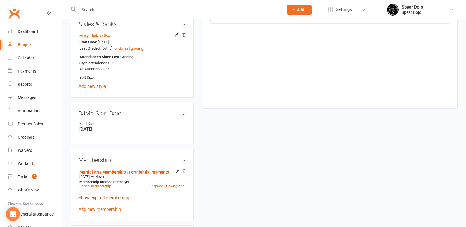
click at [103, 197] on link "Show expired memberships" at bounding box center [106, 197] width 54 height 5
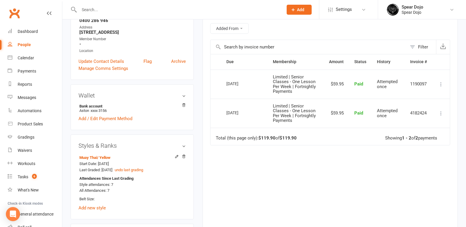
scroll to position [59, 0]
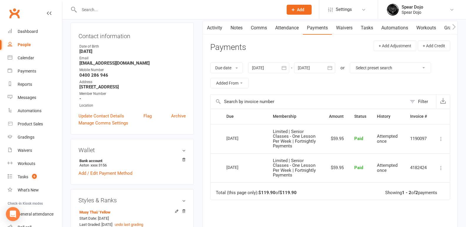
click at [330, 66] on icon "button" at bounding box center [330, 68] width 4 height 4
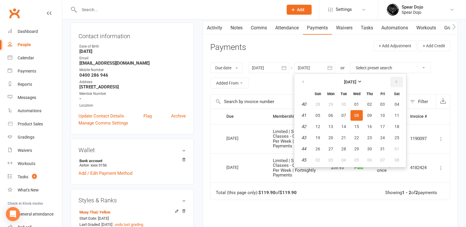
click at [397, 80] on icon "button" at bounding box center [396, 82] width 4 height 5
click at [397, 114] on span "10" at bounding box center [397, 115] width 5 height 5
type input "10 Jan 2026"
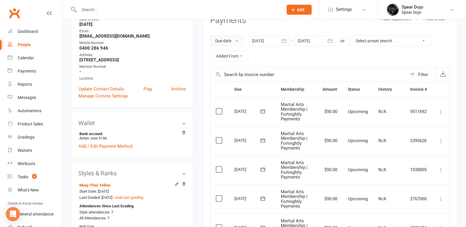
scroll to position [0, 0]
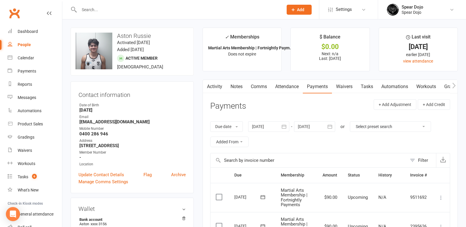
click at [260, 85] on link "Comms" at bounding box center [259, 87] width 24 height 14
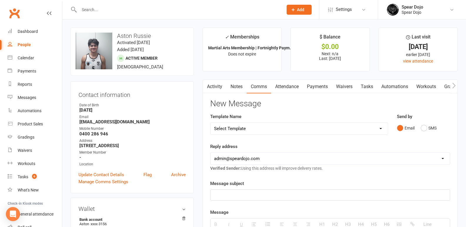
click at [219, 193] on p at bounding box center [330, 195] width 232 height 7
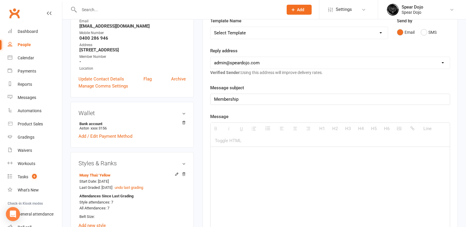
scroll to position [118, 0]
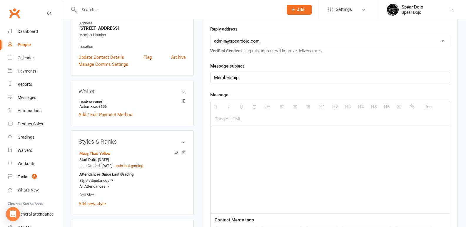
click at [220, 129] on div at bounding box center [330, 169] width 239 height 88
paste div
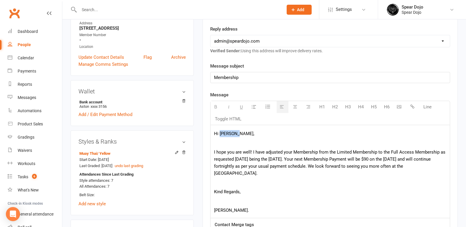
drag, startPoint x: 239, startPoint y: 134, endPoint x: 244, endPoint y: 153, distance: 18.8
click at [220, 135] on p "Hi Ambrose," at bounding box center [330, 133] width 232 height 7
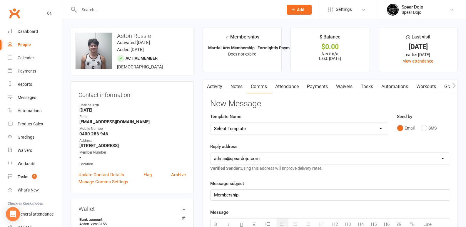
scroll to position [88, 0]
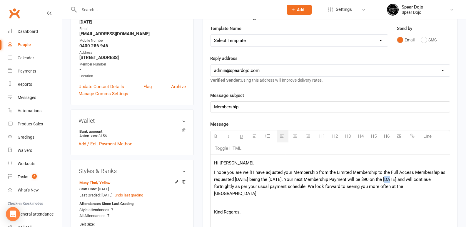
drag, startPoint x: 391, startPoint y: 178, endPoint x: 387, endPoint y: 179, distance: 4.0
click at [387, 179] on p "I hope you are well! I have adjusted your Membership from the Limited Membershi…" at bounding box center [330, 183] width 232 height 28
click at [432, 187] on p "I hope you are well! I have adjusted your Membership from the Limited Membershi…" at bounding box center [330, 183] width 232 height 28
click at [245, 199] on p "Kind Regards," at bounding box center [330, 202] width 232 height 7
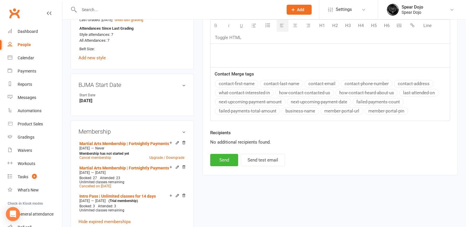
scroll to position [265, 0]
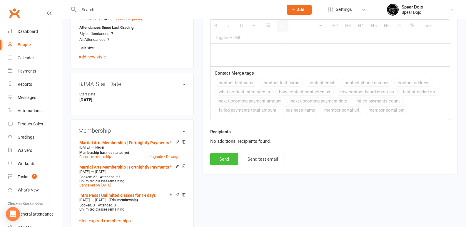
click at [226, 157] on button "Send" at bounding box center [224, 159] width 28 height 12
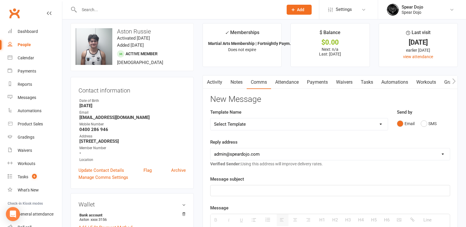
scroll to position [0, 0]
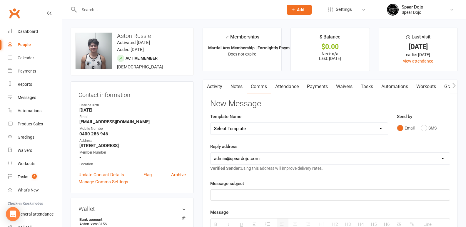
click at [209, 84] on button "button" at bounding box center [206, 86] width 7 height 13
click at [216, 87] on link "Activity" at bounding box center [215, 87] width 24 height 14
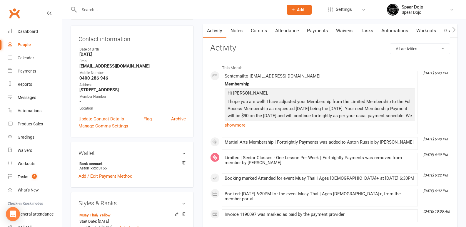
scroll to position [59, 0]
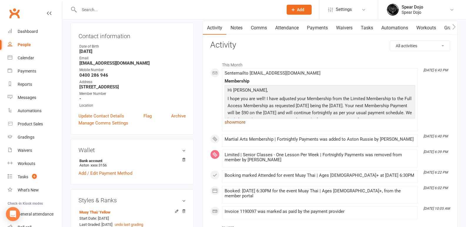
click at [240, 121] on link "show more" at bounding box center [320, 122] width 191 height 8
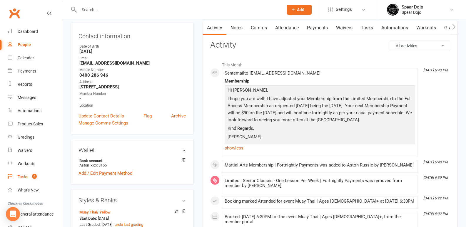
click at [23, 177] on div "Tasks" at bounding box center [23, 177] width 11 height 5
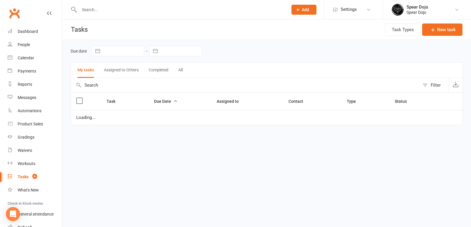
select select "started"
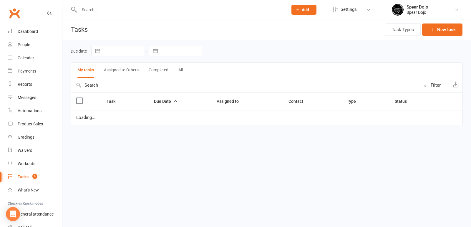
select select "started"
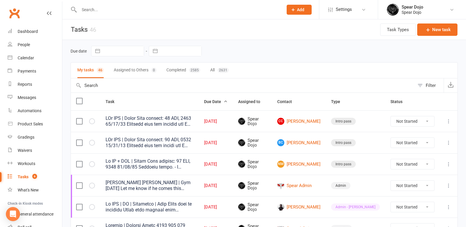
click at [448, 120] on icon at bounding box center [449, 122] width 6 height 6
click at [406, 144] on link "Edit" at bounding box center [418, 145] width 58 height 12
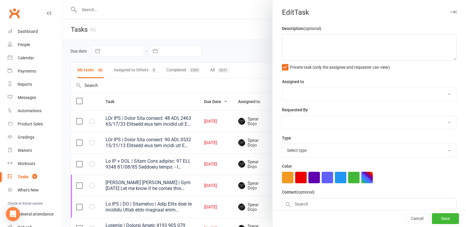
type textarea "PJr ZDK | Intro Pass expires: 22 SEP, 2025 10/09/25 Attended with her brother a…"
select select "43986"
type input "[DATE]"
type input "4:45pm"
select select "21686"
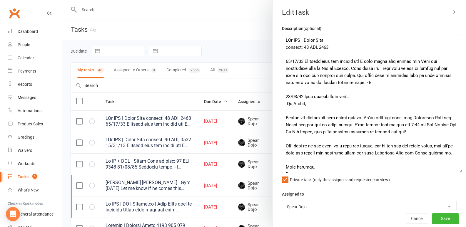
drag, startPoint x: 446, startPoint y: 57, endPoint x: 458, endPoint y: 170, distance: 113.3
click at [458, 170] on div "Edit Task Description (optional) Private task (only the assignee and requester …" at bounding box center [369, 113] width 194 height 227
click at [374, 83] on textarea at bounding box center [372, 103] width 180 height 139
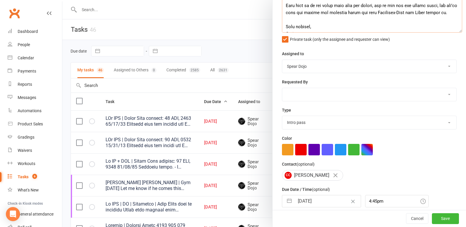
scroll to position [171, 0]
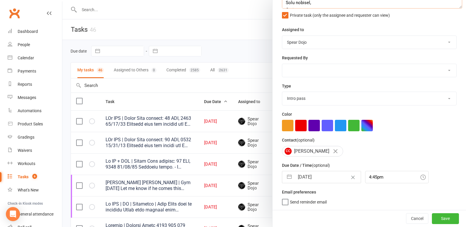
type textarea "PJr ZDK | Intro Pass expires: 22 SEP, 2025 10/09/25 Attended with her brother a…"
click at [286, 173] on button "button" at bounding box center [289, 177] width 11 height 12
select select "7"
select select "2025"
select select "8"
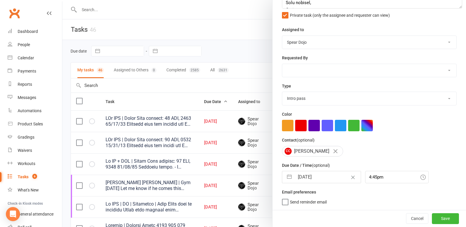
select select "2025"
select select "9"
select select "2025"
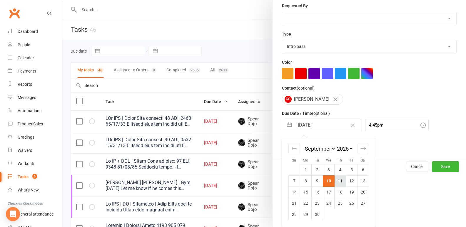
click at [340, 176] on td "11" at bounding box center [339, 181] width 11 height 11
type input "11 Sep 2025"
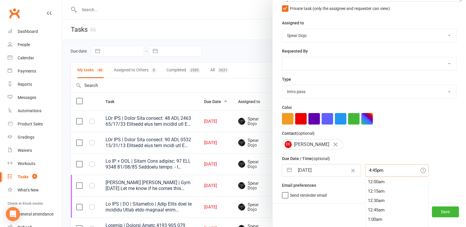
scroll to position [187, 0]
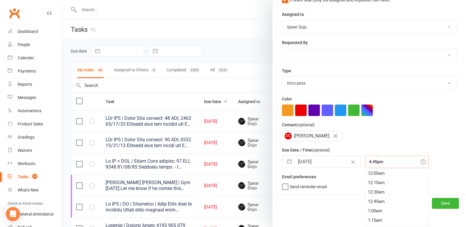
click at [366, 168] on div "4:45pm 12:00am 12:15am 12:30am 12:45am 1:00am 1:15am 1:30am 1:45am 2:00am 2:15a…" at bounding box center [397, 162] width 64 height 12
click at [372, 209] on div "4:00pm" at bounding box center [397, 213] width 63 height 9
type input "4:00pm"
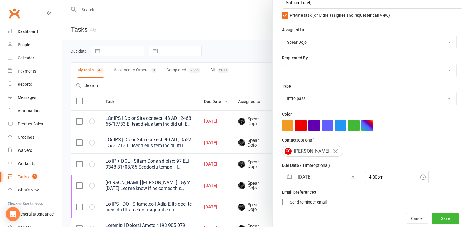
click at [432, 210] on div "Cancel Save" at bounding box center [370, 218] width 194 height 17
click at [432, 214] on button "Save" at bounding box center [445, 219] width 27 height 11
select select "started"
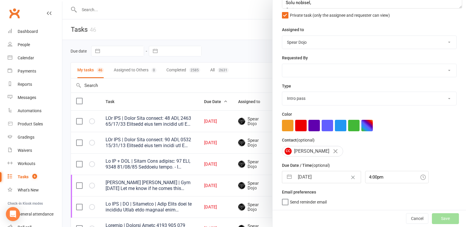
select select "started"
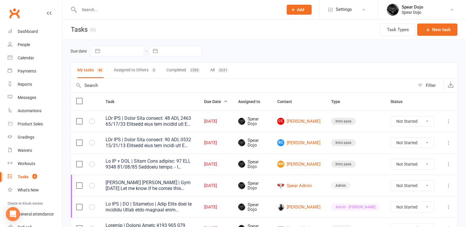
select select "started"
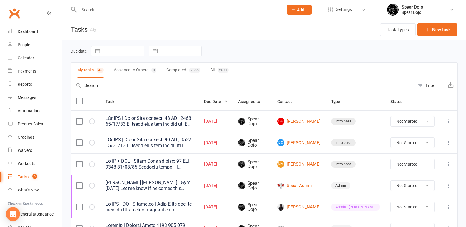
select select "started"
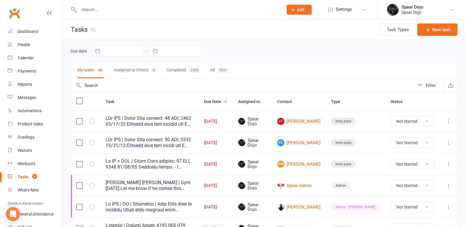
select select "started"
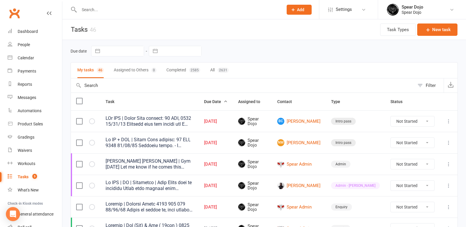
click at [447, 122] on icon at bounding box center [449, 122] width 6 height 6
click at [407, 143] on link "Edit" at bounding box center [418, 145] width 58 height 12
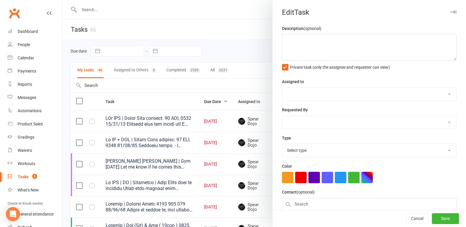
type textarea "PJr ZDK | Intro Pass expires: 22 SEP, 2025 10/09/25 Attended with his sister an…"
select select "43986"
type input "[DATE]"
type input "4:45pm"
select select "21686"
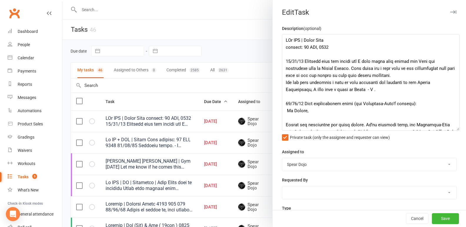
drag, startPoint x: 445, startPoint y: 58, endPoint x: 456, endPoint y: 143, distance: 85.7
click at [456, 131] on textarea at bounding box center [371, 82] width 178 height 97
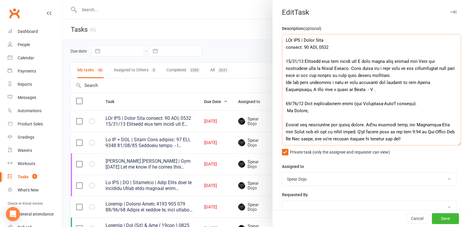
click at [367, 89] on textarea at bounding box center [371, 89] width 179 height 111
click at [302, 76] on textarea at bounding box center [371, 89] width 179 height 111
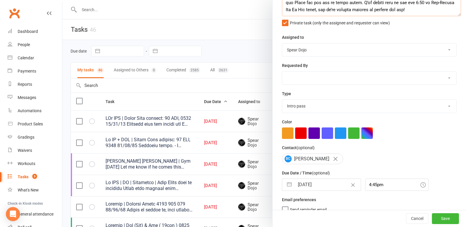
scroll to position [144, 0]
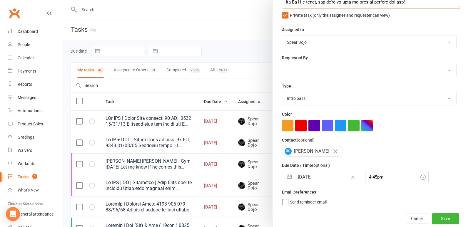
type textarea "PJr ZDK | Intro Pass expires: 22 SEP, 2025 10/09/25 Attended with his sister an…"
click at [288, 171] on button "button" at bounding box center [289, 177] width 11 height 12
select select "7"
select select "2025"
select select "8"
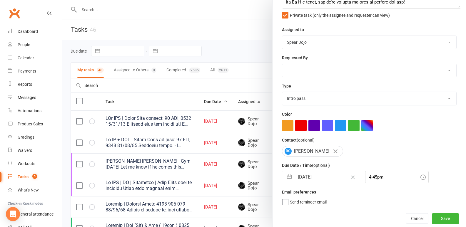
select select "2025"
select select "9"
select select "2025"
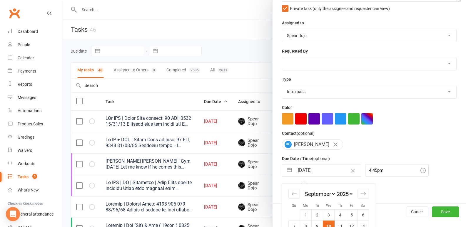
scroll to position [196, 0]
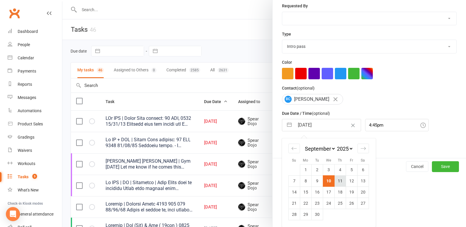
click at [339, 178] on td "11" at bounding box center [339, 181] width 11 height 11
type input "11 Sep 2025"
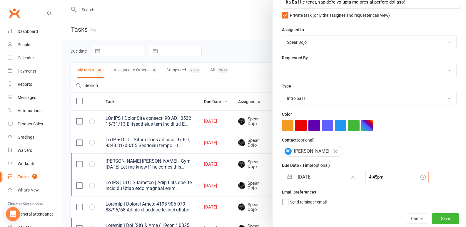
scroll to position [159, 0]
click at [367, 172] on div "4:45pm" at bounding box center [397, 177] width 64 height 12
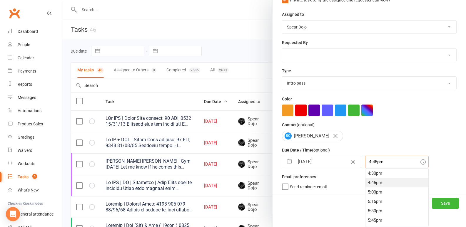
scroll to position [592, 0]
click at [369, 179] on div "4:00pm" at bounding box center [397, 183] width 63 height 9
type input "4:00pm"
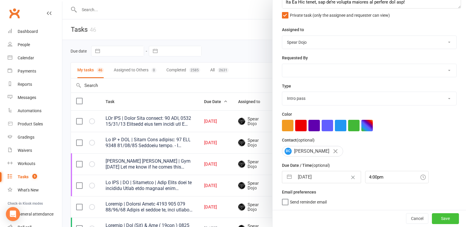
click at [432, 214] on button "Save" at bounding box center [445, 219] width 27 height 11
select select "started"
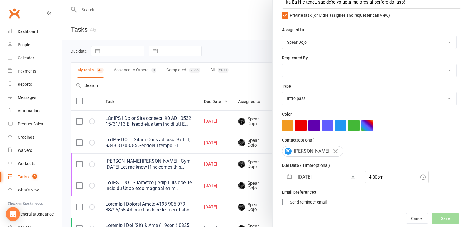
select select "started"
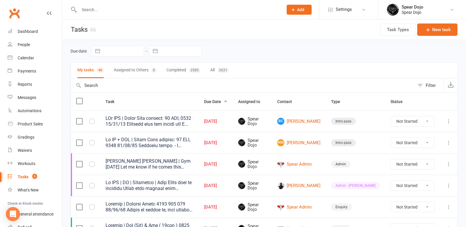
select select "started"
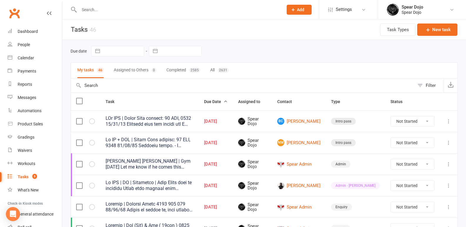
select select "started"
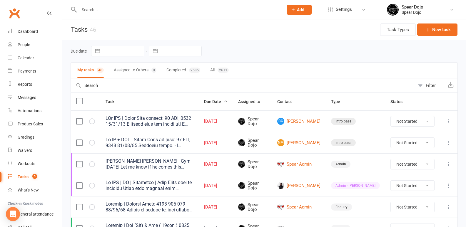
select select "started"
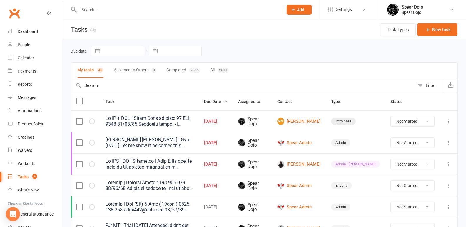
click at [448, 120] on icon at bounding box center [449, 122] width 6 height 6
click at [401, 144] on link "Edit" at bounding box center [418, 145] width 58 height 12
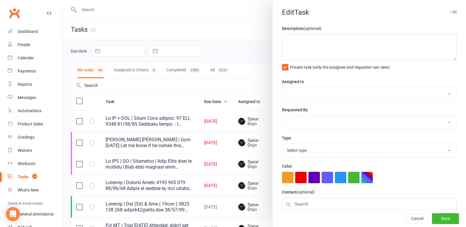
type textarea "Jr MT + ZDK | Intro Pass expires: 22 SEP, 2025 10/09/25 Attended class. - L 09/…"
select select "43986"
type input "[DATE]"
type input "5:30pm"
select select "21686"
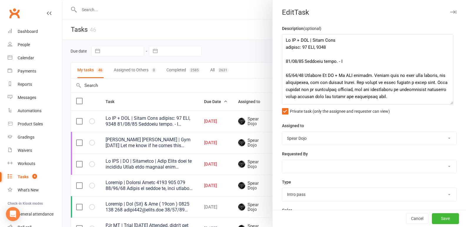
drag, startPoint x: 444, startPoint y: 59, endPoint x: 447, endPoint y: 103, distance: 44.2
click at [447, 103] on textarea at bounding box center [367, 69] width 171 height 71
drag, startPoint x: 334, startPoint y: 61, endPoint x: 352, endPoint y: 68, distance: 20.0
click at [334, 61] on textarea at bounding box center [367, 69] width 171 height 71
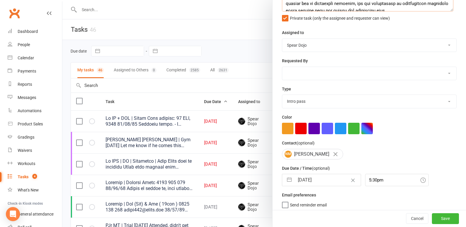
scroll to position [99, 0]
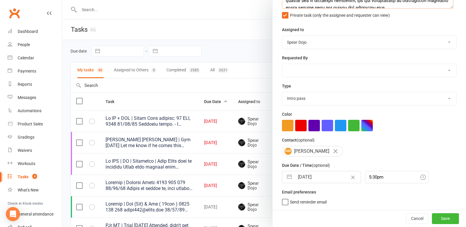
type textarea "Jr MT + ZDK | Intro Pass expires: 22 SEP, 2025 10/09/25 Attended class. Have bo…"
click at [285, 176] on button "button" at bounding box center [289, 177] width 11 height 12
select select "7"
select select "2025"
select select "8"
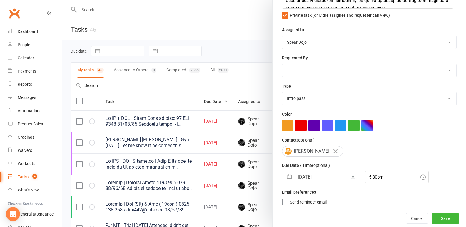
select select "2025"
select select "9"
select select "2025"
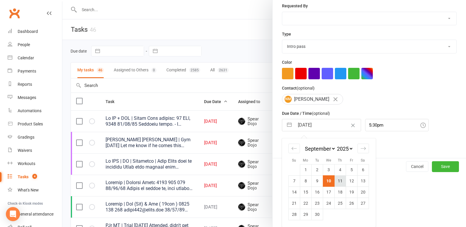
click at [334, 181] on td "11" at bounding box center [339, 181] width 11 height 11
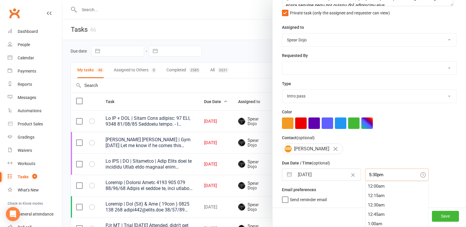
click at [369, 178] on div "5:30pm 12:00am 12:15am 12:30am 12:45am 1:00am 1:15am 1:30am 1:45am 2:00am 2:15a…" at bounding box center [397, 175] width 64 height 12
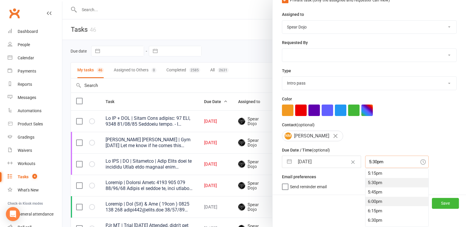
click at [369, 201] on div "6:00pm" at bounding box center [397, 201] width 63 height 9
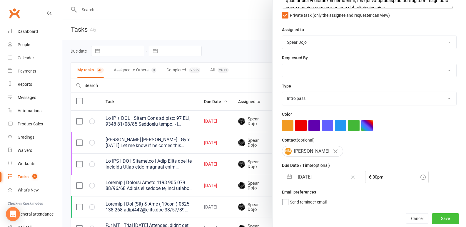
click at [440, 219] on button "Save" at bounding box center [445, 219] width 27 height 11
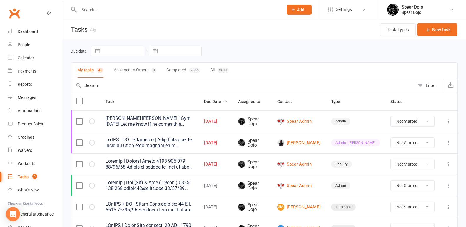
click at [449, 120] on icon at bounding box center [449, 122] width 6 height 6
click at [400, 143] on link "Edit" at bounding box center [418, 145] width 58 height 12
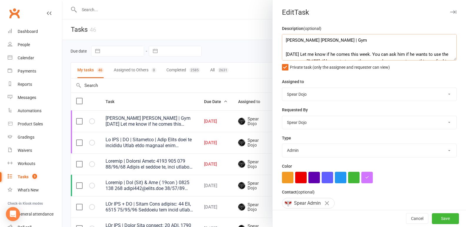
drag, startPoint x: 284, startPoint y: 49, endPoint x: 362, endPoint y: 57, distance: 77.5
click at [285, 49] on textarea "Marley Van Arkle | Gym 05/09/25 Let me know if he comes this week. You can ask …" at bounding box center [369, 47] width 175 height 26
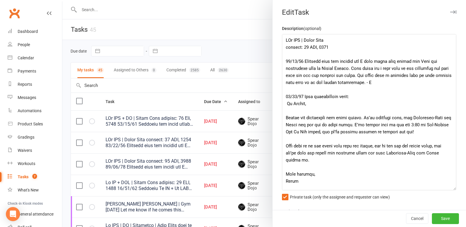
select select "started"
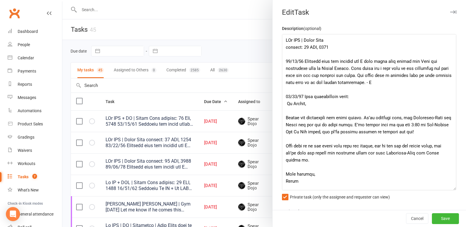
select select "started"
select select "21686"
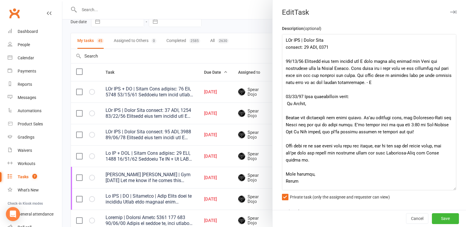
scroll to position [29, 0]
click at [432, 215] on button "Save" at bounding box center [445, 219] width 27 height 11
select select "started"
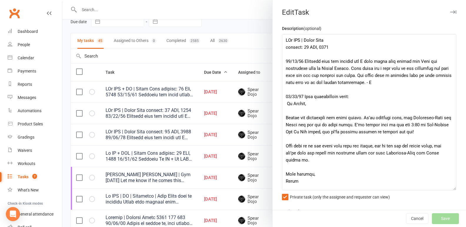
select select "started"
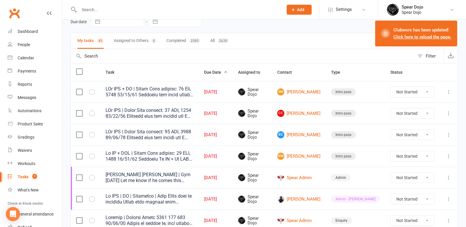
click at [93, 9] on div at bounding box center [264, 113] width 404 height 227
click at [85, 10] on div at bounding box center [264, 113] width 404 height 227
select select "started"
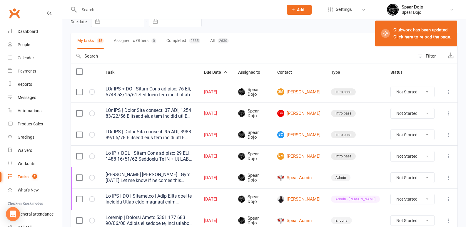
select select "started"
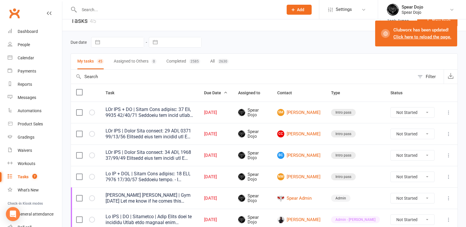
scroll to position [0, 0]
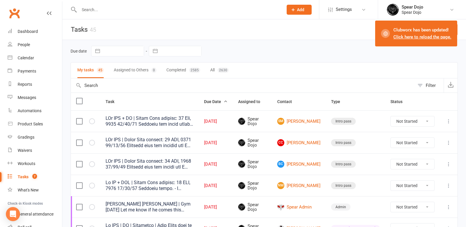
click at [89, 7] on input "text" at bounding box center [178, 10] width 202 height 8
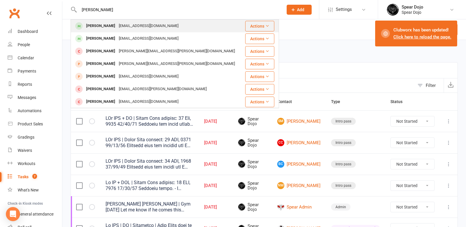
type input "ambrose"
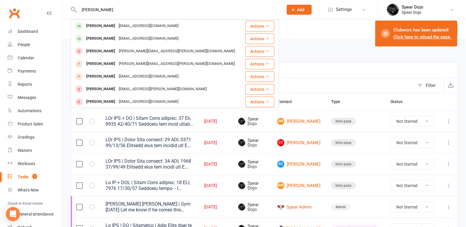
click at [119, 23] on div "[EMAIL_ADDRESS][DOMAIN_NAME]" at bounding box center [148, 26] width 63 height 9
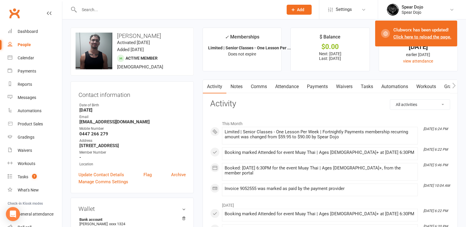
click at [315, 86] on link "Payments" at bounding box center [317, 87] width 29 height 14
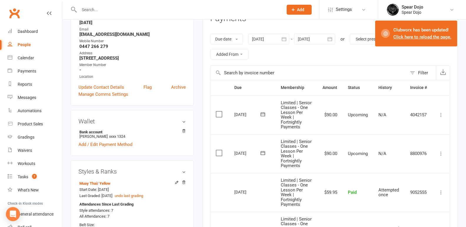
scroll to position [88, 0]
click at [297, 55] on div "Due date Due date Date paid Date failed Date settled 10 Aug 2025 August 2025 Su…" at bounding box center [330, 46] width 240 height 38
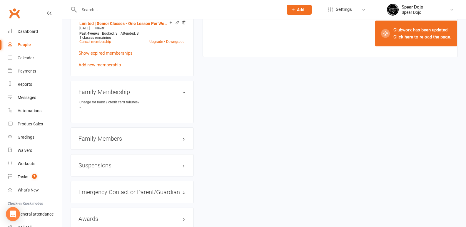
scroll to position [412, 0]
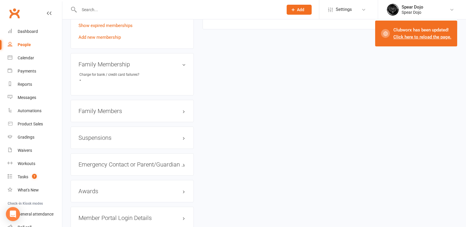
click at [181, 114] on h3 "Family Members" at bounding box center [132, 111] width 107 height 6
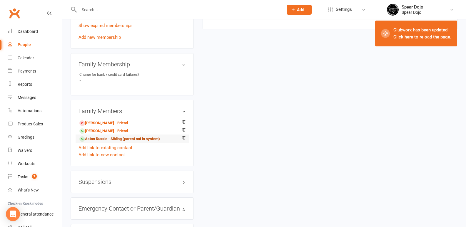
click at [102, 142] on link "Aston Russie - Sibling (parent not in system)" at bounding box center [119, 139] width 81 height 6
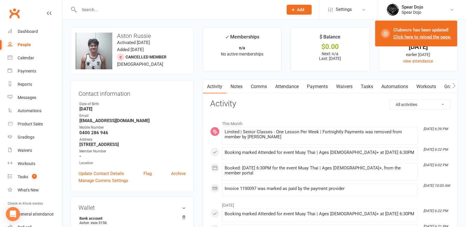
click at [314, 83] on link "Payments" at bounding box center [317, 87] width 29 height 14
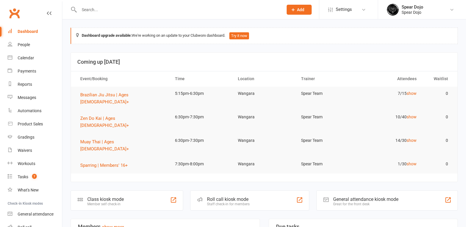
click at [88, 11] on input "text" at bounding box center [178, 10] width 202 height 8
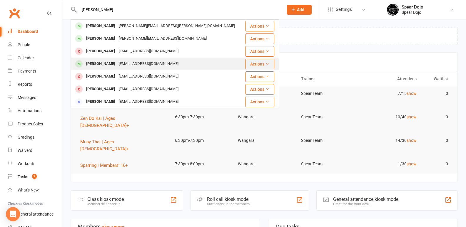
type input "[PERSON_NAME]"
click at [104, 62] on div "[PERSON_NAME]" at bounding box center [100, 64] width 33 height 9
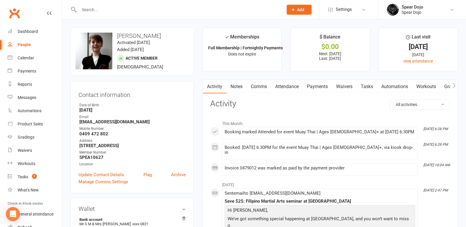
click at [364, 86] on link "Tasks" at bounding box center [367, 87] width 21 height 14
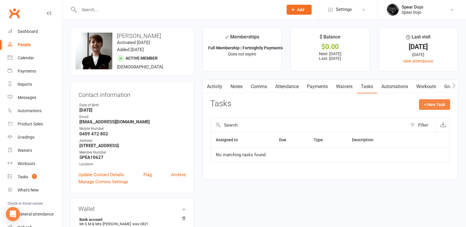
click at [427, 103] on button "+ New Task" at bounding box center [434, 104] width 31 height 11
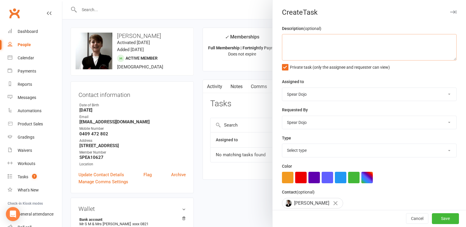
click at [284, 39] on textarea at bounding box center [369, 47] width 175 height 26
click at [301, 40] on textarea "Sr ZDK | Owes $4.90 Gatorade." at bounding box center [369, 47] width 175 height 26
click at [372, 41] on textarea "Sr ZDK | 10/09/25 Owes $4.90 Gatorade." at bounding box center [369, 47] width 175 height 26
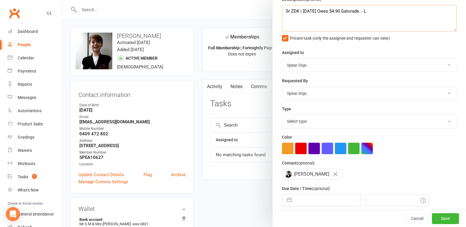
scroll to position [55, 0]
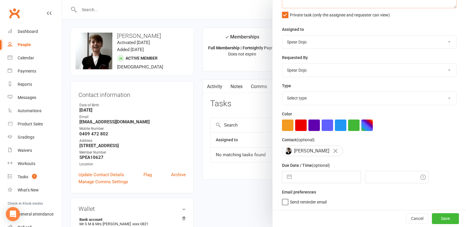
type textarea "Sr ZDK | 10/09/25 Owes $4.90 Gatorade. - L"
click at [287, 175] on button "button" at bounding box center [289, 177] width 11 height 12
select select "7"
select select "2025"
select select "8"
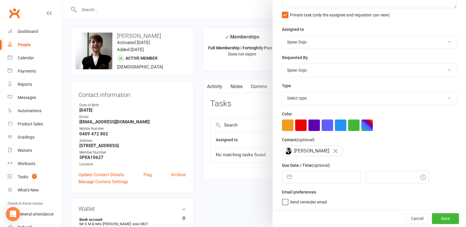
select select "2025"
select select "9"
select select "2025"
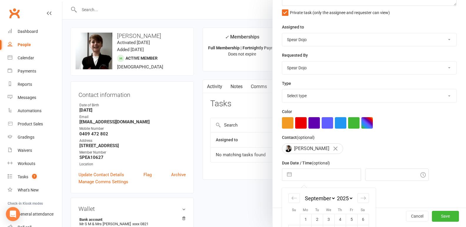
scroll to position [106, 0]
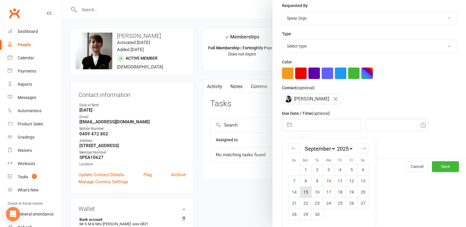
click at [301, 191] on td "15" at bounding box center [305, 192] width 11 height 11
type input "15 Sep 2025"
type input "6:30pm"
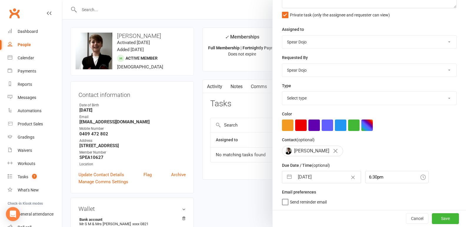
scroll to position [55, 0]
click at [432, 217] on button "Save" at bounding box center [445, 219] width 27 height 11
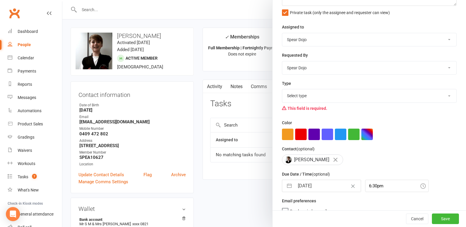
drag, startPoint x: 317, startPoint y: 96, endPoint x: 321, endPoint y: 97, distance: 3.7
click at [321, 97] on select "Select type 1-month voucher 7-day vip pass Admin Admin - leah Admin - sandy Bir…" at bounding box center [369, 95] width 174 height 13
select select "19884"
click at [282, 91] on select "Select type 1-month voucher 7-day vip pass Admin Admin - leah Admin - sandy Bir…" at bounding box center [369, 95] width 174 height 13
click at [441, 215] on button "Save" at bounding box center [445, 219] width 27 height 11
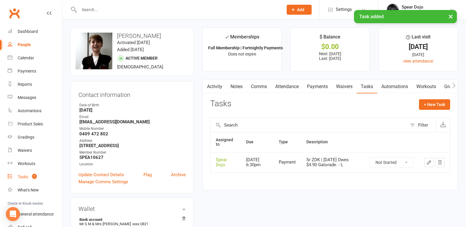
click at [21, 174] on link "Tasks 7" at bounding box center [35, 177] width 54 height 13
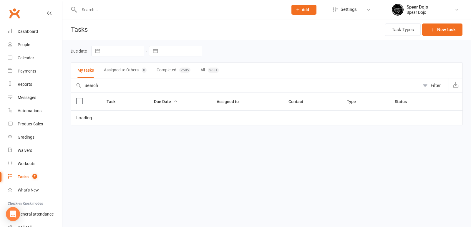
select select "started"
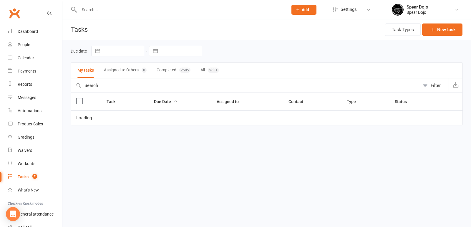
select select "started"
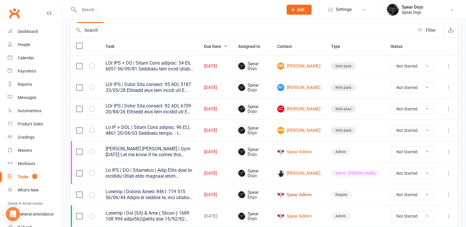
scroll to position [59, 0]
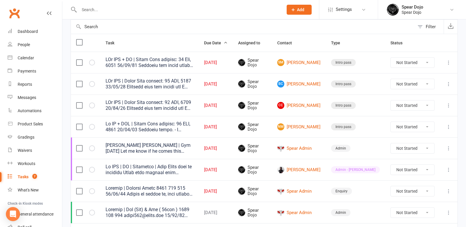
click at [448, 62] on icon at bounding box center [449, 63] width 6 height 6
click at [417, 84] on link "Edit" at bounding box center [418, 86] width 58 height 12
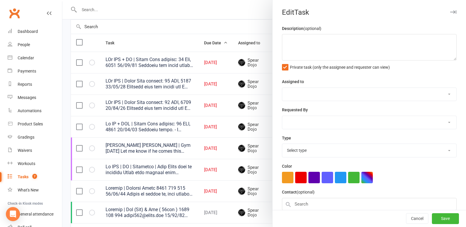
type textarea "PJr ZDK + MT | Intro Pass expires: 23 Sep, 2025 10/09/25 Attended and shown aro…"
select select "43986"
type input "[DATE]"
type input "4:45pm"
select select "21686"
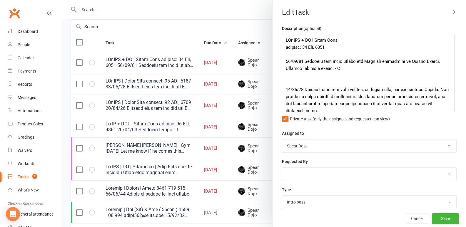
drag, startPoint x: 445, startPoint y: 59, endPoint x: 449, endPoint y: 113, distance: 54.6
click at [449, 112] on textarea at bounding box center [368, 73] width 173 height 78
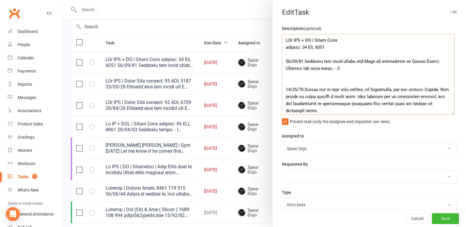
click at [347, 68] on textarea at bounding box center [368, 74] width 173 height 81
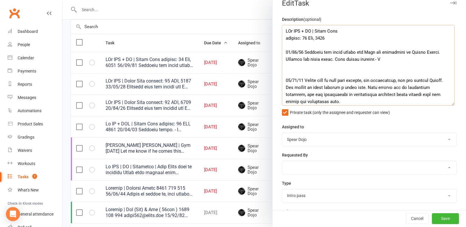
scroll to position [0, 0]
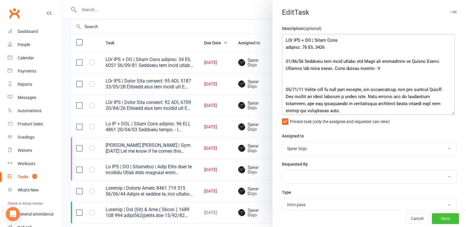
type textarea "PJr ZDK + MT | Intro Pass expires: 23 Sep, 2025 10/09/25 Attended and shown aro…"
click at [432, 219] on button "Save" at bounding box center [445, 219] width 27 height 11
select select "started"
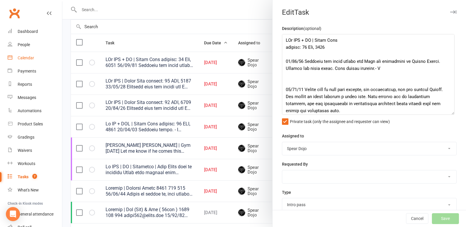
select select "started"
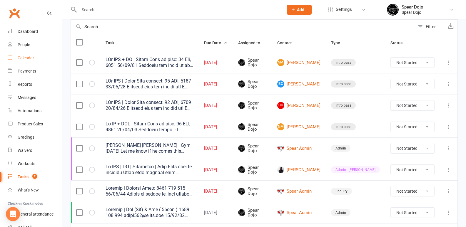
select select "started"
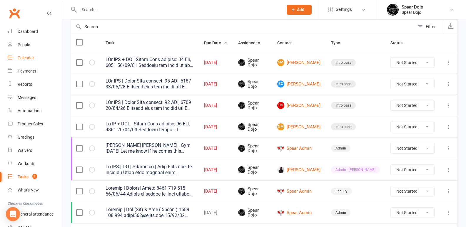
select select "started"
click at [24, 56] on div "Calendar" at bounding box center [26, 58] width 16 height 5
select select "started"
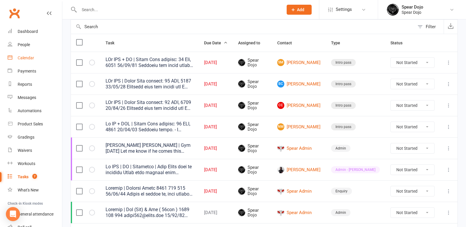
select select "started"
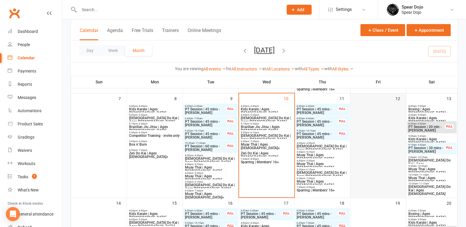
scroll to position [147, 0]
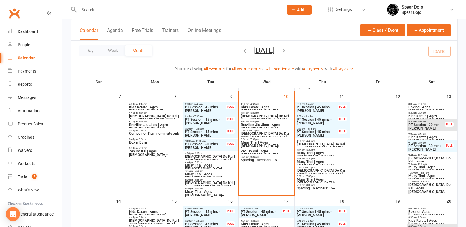
click at [324, 145] on span "Zen Do Kai | Ages 8 to 10" at bounding box center [323, 146] width 52 height 7
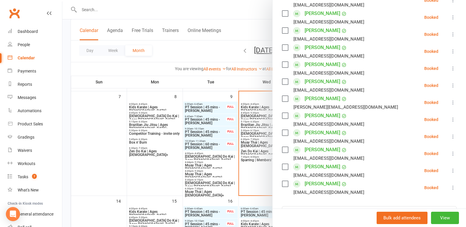
scroll to position [176, 0]
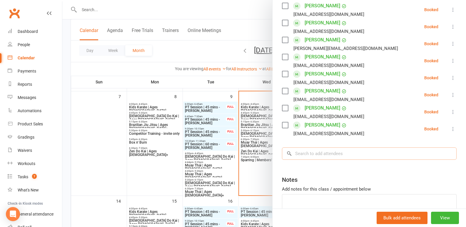
click at [300, 156] on input "search" at bounding box center [369, 154] width 175 height 12
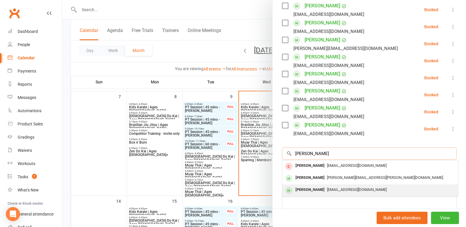
type input "samual"
click at [302, 190] on div "Samuel Monks" at bounding box center [310, 190] width 34 height 9
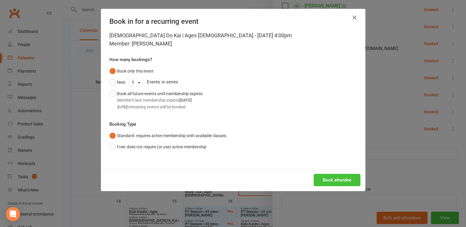
click at [322, 179] on button "Book attendee" at bounding box center [337, 180] width 47 height 12
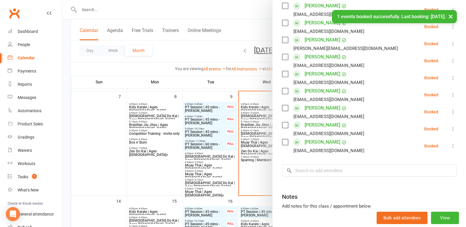
click at [114, 164] on div at bounding box center [264, 113] width 404 height 227
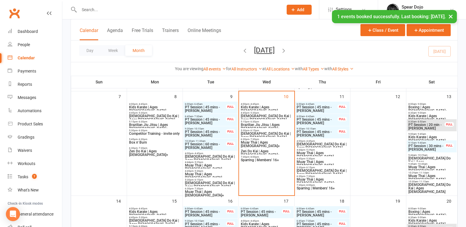
click at [317, 160] on span "Muay Thai | Ages 11 to 15" at bounding box center [323, 163] width 52 height 7
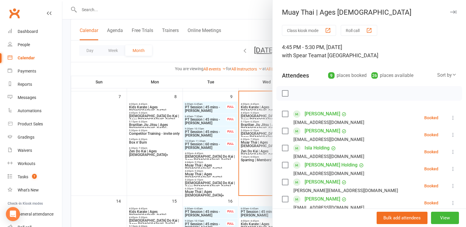
click at [100, 151] on div at bounding box center [264, 113] width 404 height 227
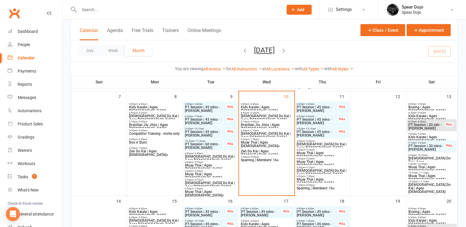
click at [322, 151] on span "4:44pm - 5:29pm" at bounding box center [323, 150] width 52 height 3
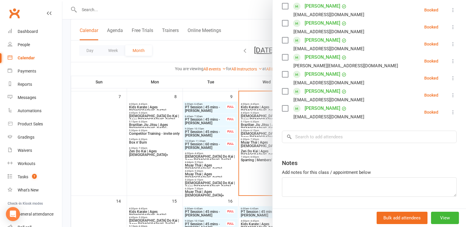
scroll to position [147, 0]
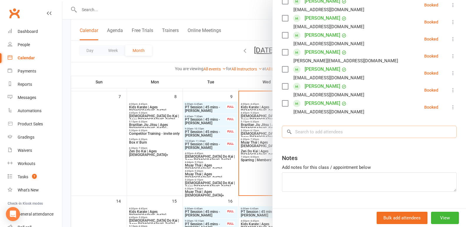
click at [299, 134] on input "search" at bounding box center [369, 132] width 175 height 12
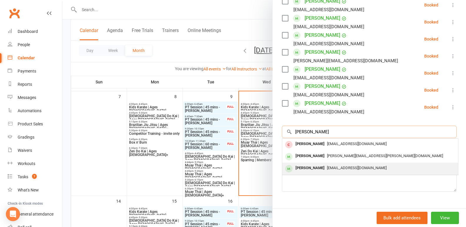
type input "samual"
click at [307, 166] on div "Samuel Monks" at bounding box center [310, 168] width 34 height 9
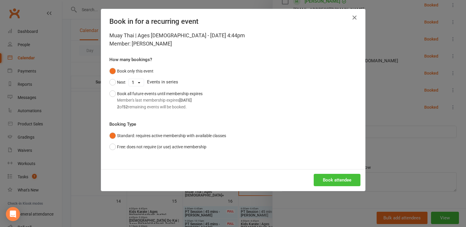
click at [328, 176] on button "Book attendee" at bounding box center [337, 180] width 47 height 12
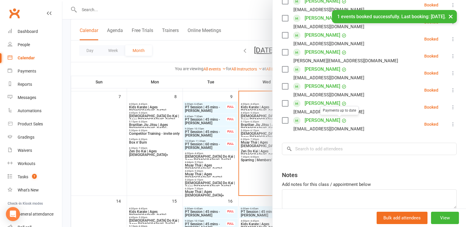
click at [102, 129] on div at bounding box center [264, 113] width 404 height 227
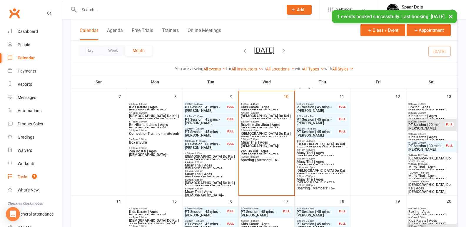
click at [23, 176] on div "Tasks" at bounding box center [23, 177] width 11 height 5
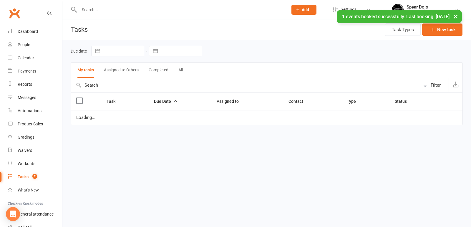
select select "started"
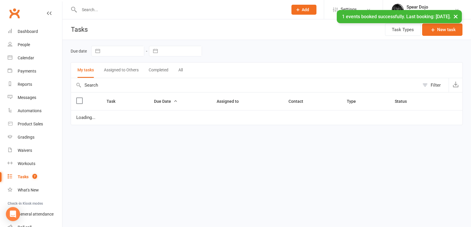
select select "started"
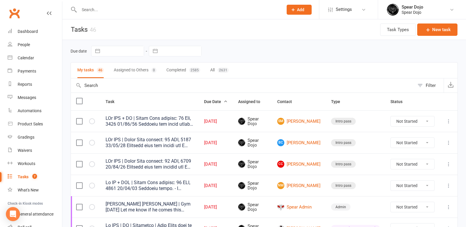
click at [448, 121] on icon at bounding box center [449, 122] width 6 height 6
click at [406, 143] on link "Edit" at bounding box center [418, 145] width 58 height 12
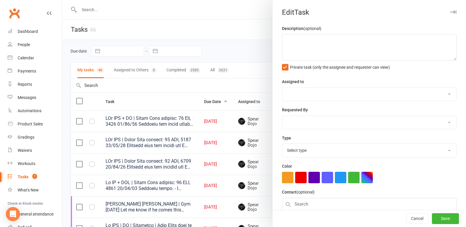
type textarea "PJr ZDK + MT | Intro Pass expires: 23 Sep, 2025 10/09/25 Attended and shown aro…"
select select "43986"
type input "[DATE]"
type input "4:45pm"
select select "21686"
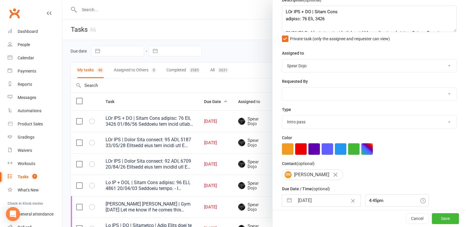
scroll to position [54, 0]
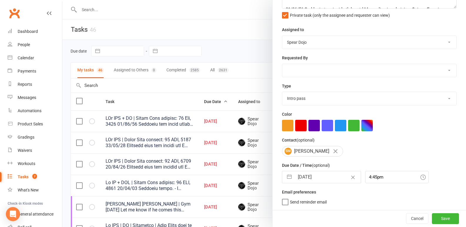
click at [287, 177] on button "button" at bounding box center [289, 177] width 11 height 12
select select "7"
select select "2025"
select select "8"
select select "2025"
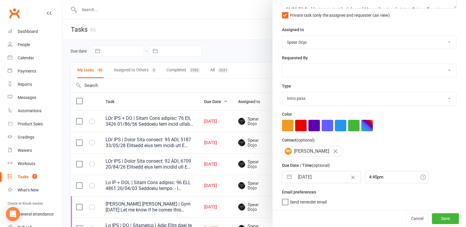
select select "9"
select select "2025"
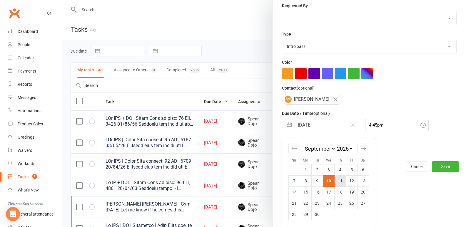
click at [340, 180] on td "11" at bounding box center [339, 181] width 11 height 11
type input "11 Sep 2025"
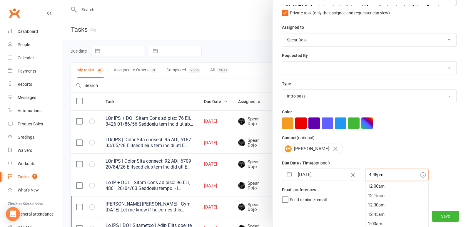
click at [369, 176] on div "4:45pm 12:00am 12:15am 12:30am 12:45am 1:00am 1:15am 1:30am 1:45am 2:00am 2:15a…" at bounding box center [397, 175] width 64 height 12
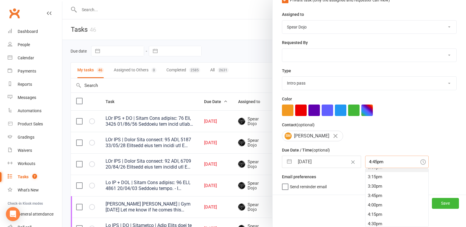
scroll to position [562, 0]
drag, startPoint x: 367, startPoint y: 212, endPoint x: 377, endPoint y: 207, distance: 11.4
click at [367, 211] on div "4:00pm" at bounding box center [397, 213] width 63 height 9
type input "4:00pm"
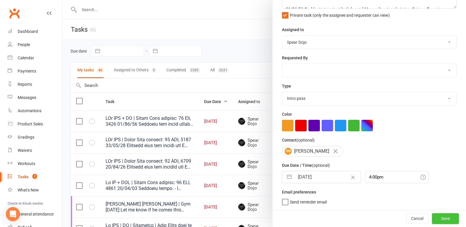
click at [435, 221] on button "Save" at bounding box center [445, 219] width 27 height 11
select select "started"
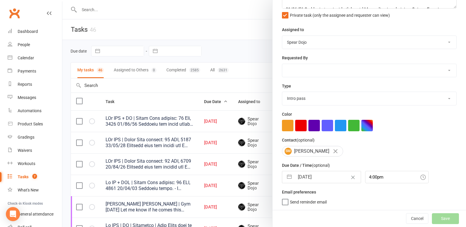
select select "started"
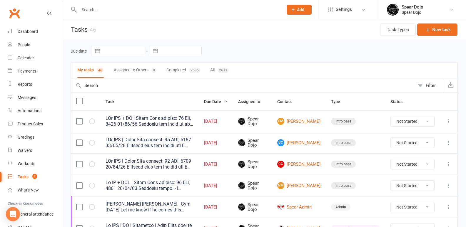
select select "started"
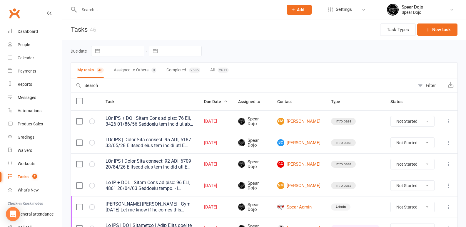
select select "started"
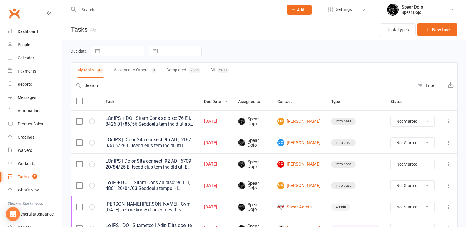
select select "started"
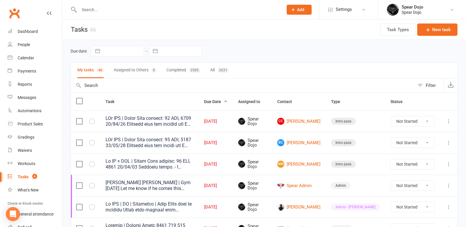
click at [448, 163] on icon at bounding box center [449, 164] width 6 height 6
drag, startPoint x: 256, startPoint y: 48, endPoint x: 240, endPoint y: 49, distance: 15.6
click at [252, 49] on div "Due date Navigate forward to interact with the calendar and select a date. Pres…" at bounding box center [264, 51] width 387 height 11
click at [31, 56] on div "Calendar" at bounding box center [26, 58] width 16 height 5
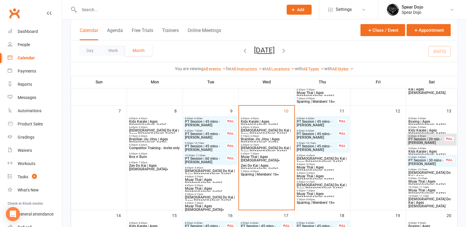
scroll to position [147, 0]
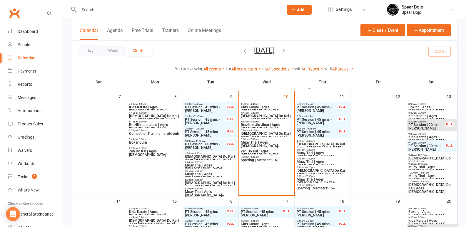
click at [322, 162] on span "Muay Thai | Ages 11 to 15" at bounding box center [323, 163] width 52 height 7
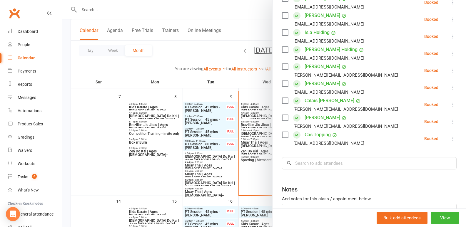
scroll to position [118, 0]
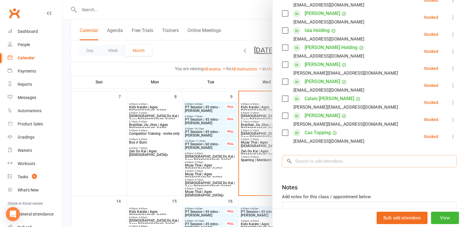
click at [302, 162] on input "search" at bounding box center [369, 161] width 175 height 12
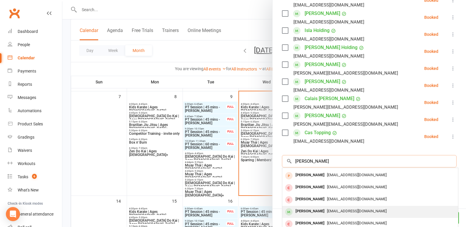
scroll to position [20, 0]
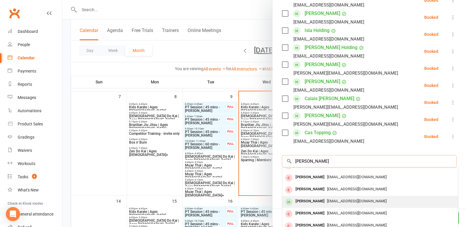
type input "Nathan"
click at [308, 199] on div "Nathan Monks" at bounding box center [310, 201] width 34 height 9
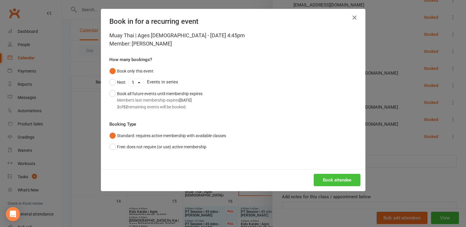
click at [336, 181] on button "Book attendee" at bounding box center [337, 180] width 47 height 12
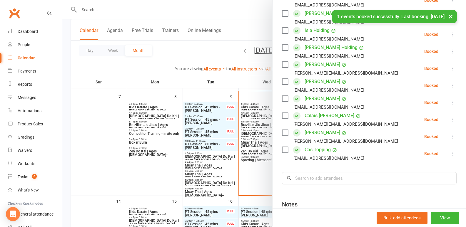
click at [149, 166] on div at bounding box center [264, 113] width 404 height 227
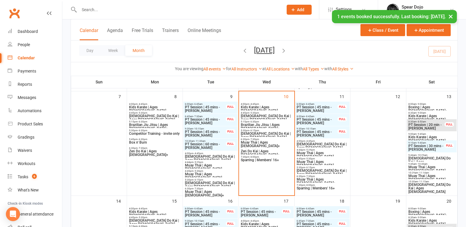
click at [320, 170] on span "Zen Do Kai | Ages 11 to 15" at bounding box center [323, 172] width 52 height 7
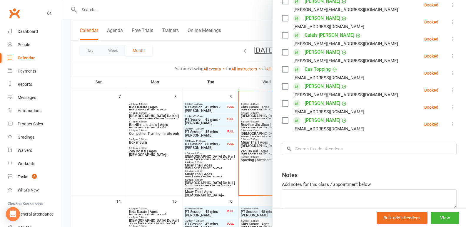
scroll to position [206, 0]
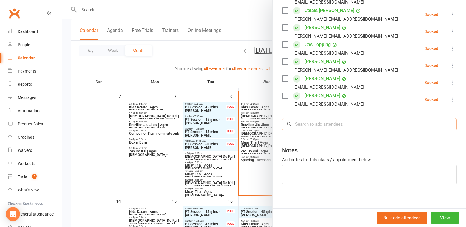
click at [297, 127] on input "search" at bounding box center [369, 124] width 175 height 12
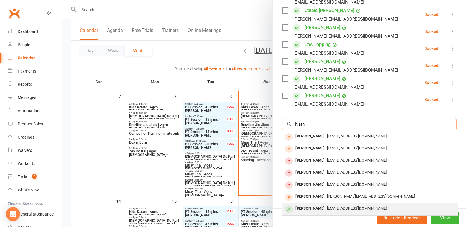
type input "Nath"
click at [315, 207] on div "Nathan Monks" at bounding box center [310, 209] width 34 height 9
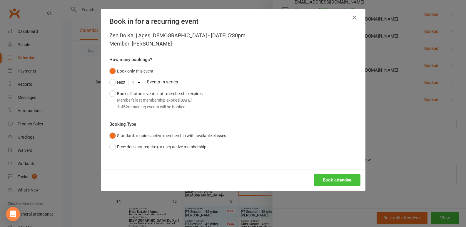
click at [332, 181] on button "Book attendee" at bounding box center [337, 180] width 47 height 12
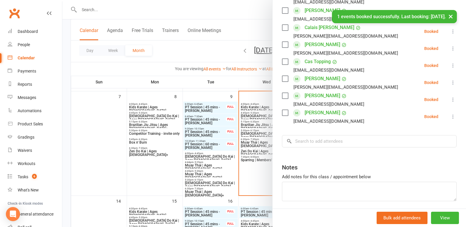
scroll to position [223, 0]
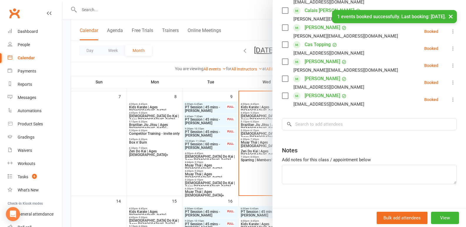
drag, startPoint x: 109, startPoint y: 145, endPoint x: 103, endPoint y: 141, distance: 6.9
click at [109, 145] on div at bounding box center [264, 113] width 404 height 227
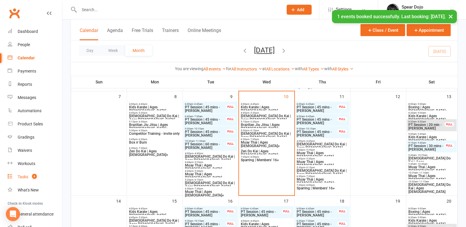
click at [24, 176] on div "Tasks" at bounding box center [23, 177] width 11 height 5
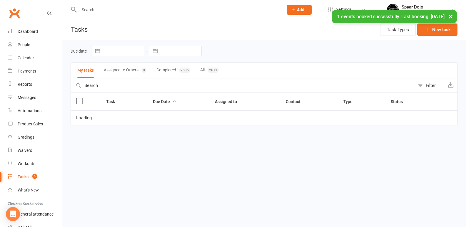
select select "started"
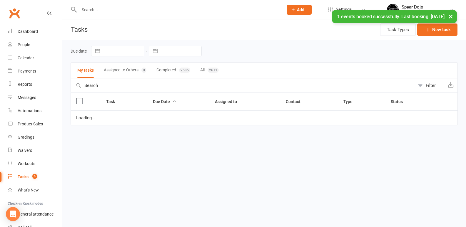
select select "started"
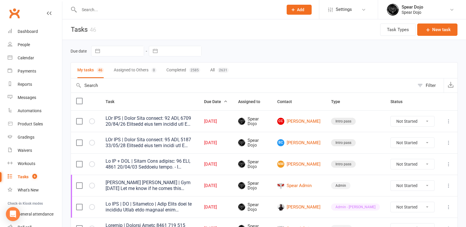
click at [447, 121] on icon at bounding box center [449, 122] width 6 height 6
click at [406, 144] on link "Edit" at bounding box center [418, 145] width 58 height 12
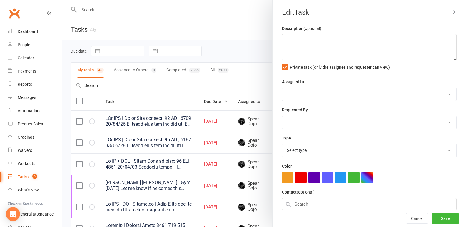
type textarea "PJr ZDK | Intro Pass expires: 22 SEP, 2025 10/09/25 Attended with her brother a…"
select select "43986"
type input "[DATE]"
type input "4:45pm"
select select "21686"
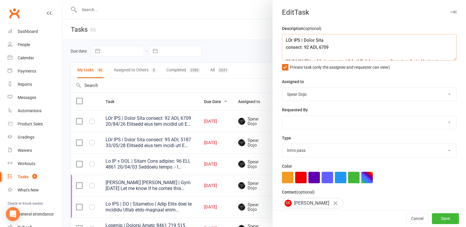
click at [444, 57] on textarea at bounding box center [369, 47] width 175 height 26
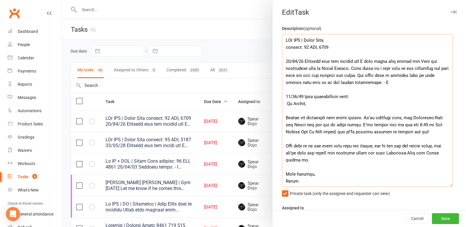
drag, startPoint x: 444, startPoint y: 59, endPoint x: 419, endPoint y: 203, distance: 145.4
click at [443, 187] on textarea at bounding box center [367, 110] width 171 height 153
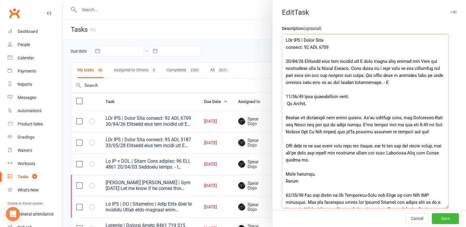
click at [414, 82] on textarea at bounding box center [365, 121] width 167 height 175
type textarea "PJr ZDK | Intro Pass expires: 22 SEP, 2025 10/09/25 Attended with her brother a…"
click at [126, 20] on div at bounding box center [264, 113] width 404 height 227
drag, startPoint x: 226, startPoint y: 48, endPoint x: 261, endPoint y: 30, distance: 39.2
click at [226, 48] on div at bounding box center [264, 113] width 404 height 227
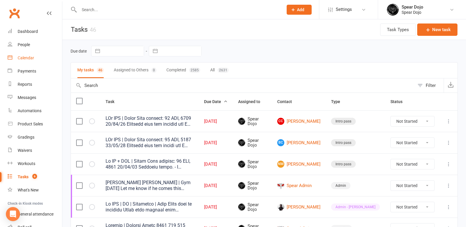
click at [27, 57] on div "Calendar" at bounding box center [26, 58] width 16 height 5
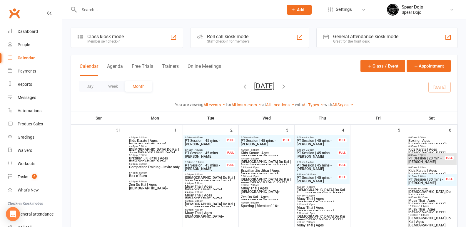
scroll to position [176, 0]
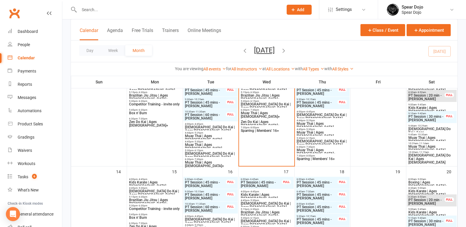
click at [263, 111] on span "Muay Thai | Ages 16+" at bounding box center [267, 114] width 52 height 7
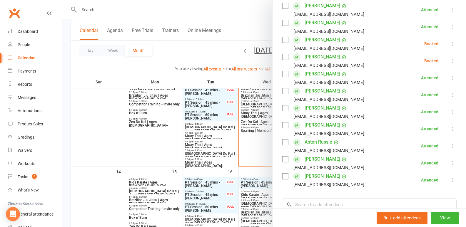
scroll to position [206, 0]
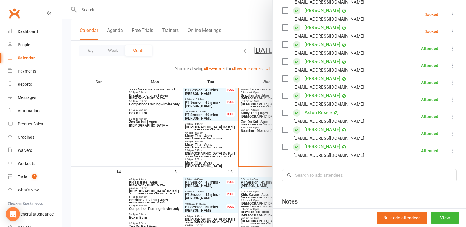
click at [110, 134] on div at bounding box center [264, 113] width 404 height 227
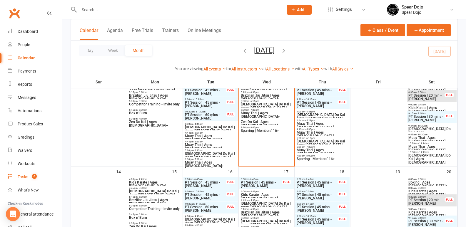
click at [23, 174] on link "Tasks 6" at bounding box center [35, 177] width 54 height 13
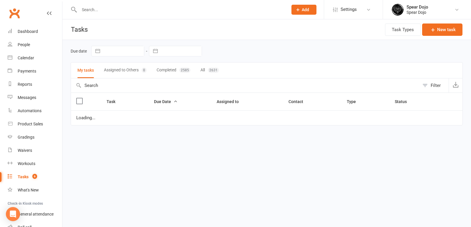
select select "started"
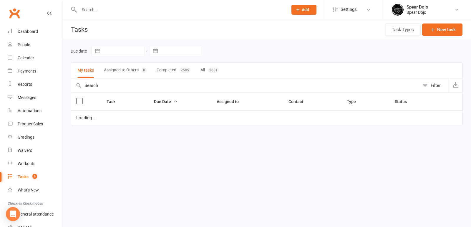
select select "started"
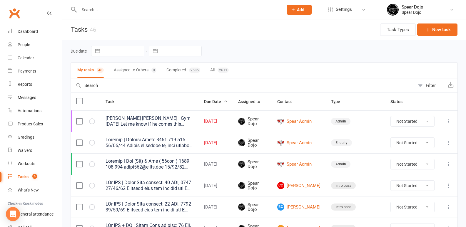
click at [449, 122] on icon at bounding box center [449, 122] width 6 height 6
click at [404, 142] on link "Edit" at bounding box center [418, 145] width 58 height 12
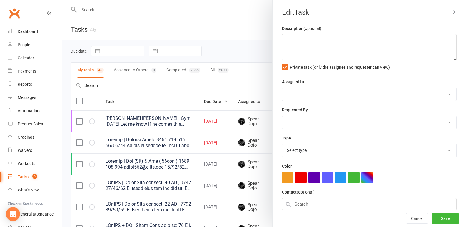
type textarea "Marley Van Arkle | Gym 05/09/25 Let me know if he comes this week. You can ask …"
select select "43986"
type input "[DATE]"
type input "6:45pm"
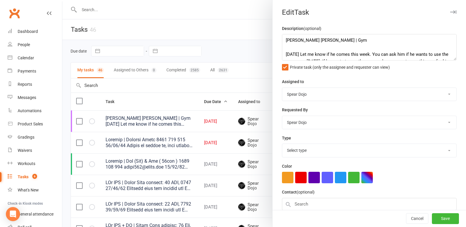
select select "19839"
click at [288, 49] on textarea "Marley Van Arkle | Gym 05/09/25 Let me know if he comes this week. You can ask …" at bounding box center [369, 47] width 175 height 26
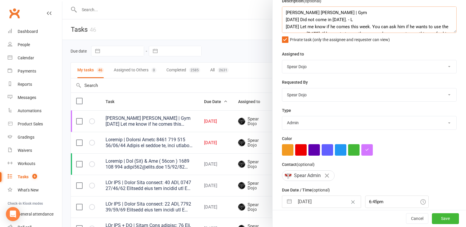
scroll to position [55, 0]
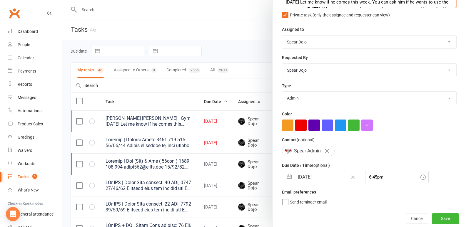
type textarea "Marley Van Arkle | Gym 10/09/25 Did not come in today. - L 05/09/25 Let me know…"
click at [288, 176] on button "button" at bounding box center [289, 177] width 11 height 12
select select "7"
select select "2025"
select select "8"
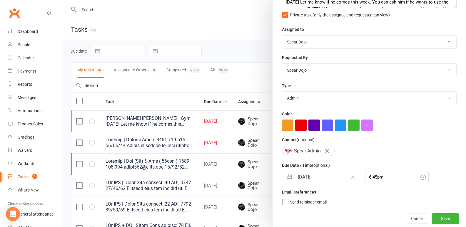
select select "2025"
select select "9"
select select "2025"
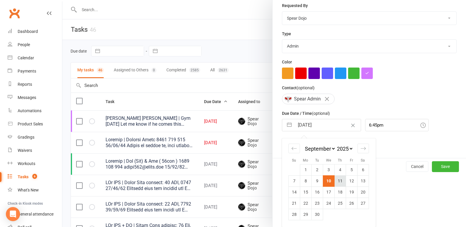
click at [339, 181] on td "11" at bounding box center [339, 181] width 11 height 11
type input "11 Sep 2025"
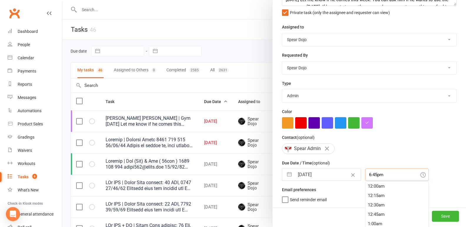
scroll to position [70, 0]
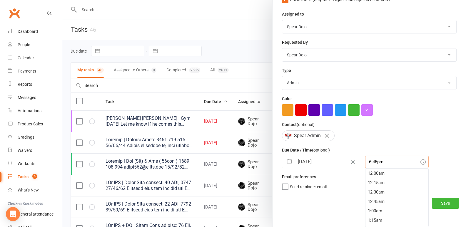
click at [365, 168] on div "6:45pm 12:00am 12:15am 12:30am 12:45am 1:00am 1:15am 1:30am 1:45am 2:00am 2:15a…" at bounding box center [397, 162] width 64 height 12
drag, startPoint x: 367, startPoint y: 173, endPoint x: 378, endPoint y: 180, distance: 13.6
click at [367, 173] on div "6:30pm" at bounding box center [397, 173] width 63 height 9
type input "6:30pm"
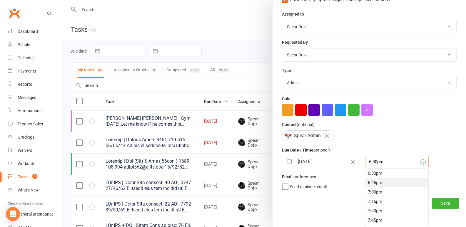
scroll to position [55, 0]
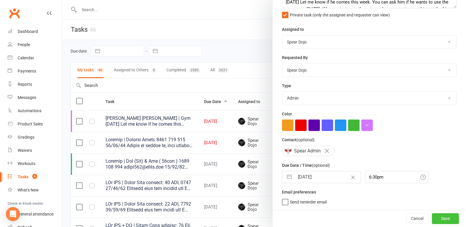
click at [432, 218] on button "Save" at bounding box center [445, 219] width 27 height 11
select select "started"
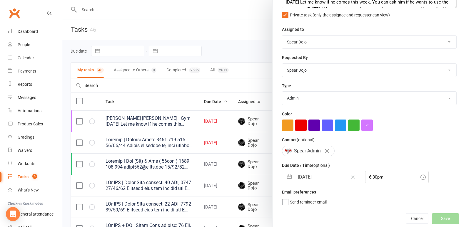
select select "started"
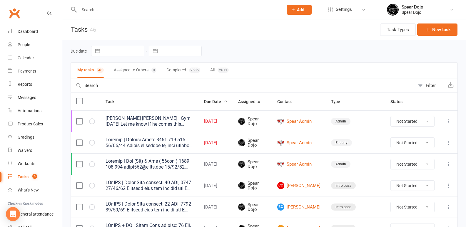
select select "started"
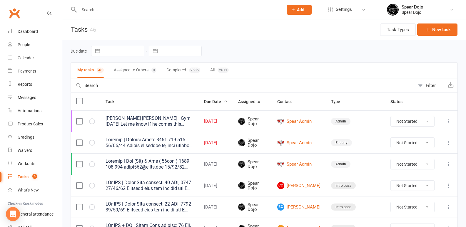
select select "started"
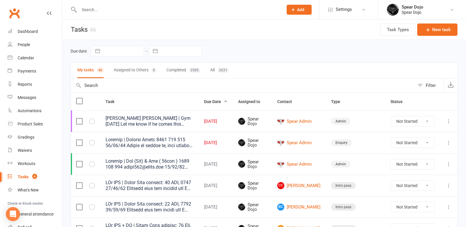
select select "started"
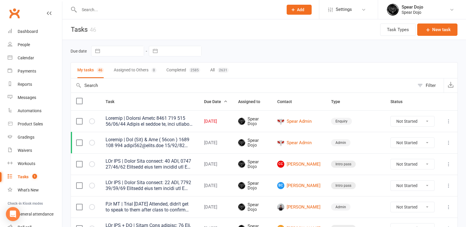
click at [449, 122] on icon at bounding box center [449, 122] width 6 height 6
click at [414, 144] on link "Edit" at bounding box center [418, 145] width 58 height 12
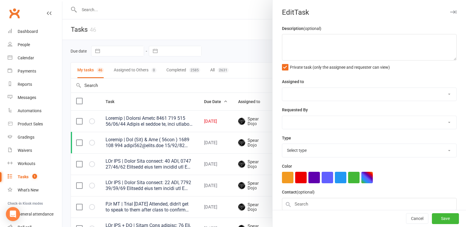
type textarea "Dragons | Enquiry Jodie 0438 657 602 08/09/25 Called to follow up, left message…"
select select "43986"
type input "[DATE]"
type input "8:30pm"
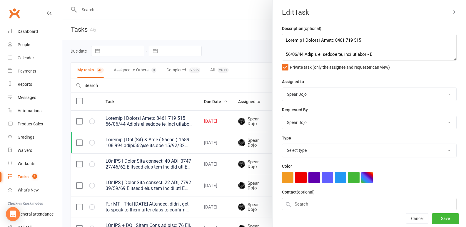
select select "23517"
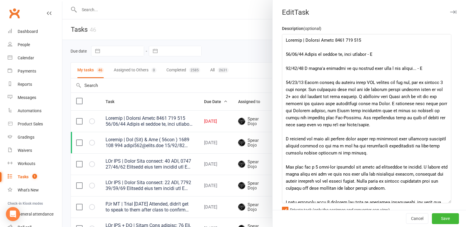
drag, startPoint x: 446, startPoint y: 57, endPoint x: 447, endPoint y: 201, distance: 143.9
click at [447, 201] on textarea at bounding box center [366, 118] width 169 height 169
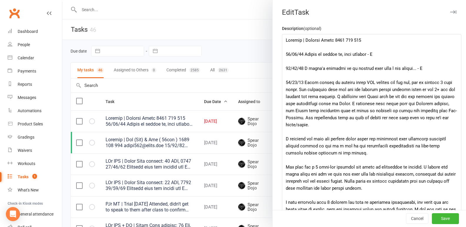
drag, startPoint x: 447, startPoint y: 202, endPoint x: 457, endPoint y: 239, distance: 38.1
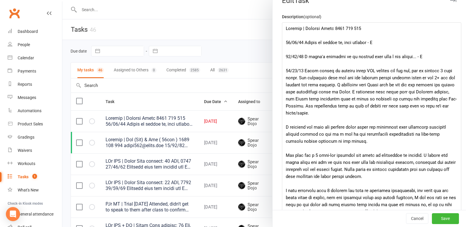
scroll to position [0, 0]
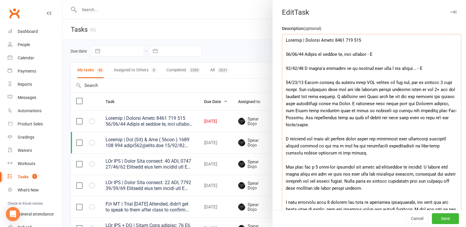
click at [288, 51] on textarea at bounding box center [371, 137] width 179 height 207
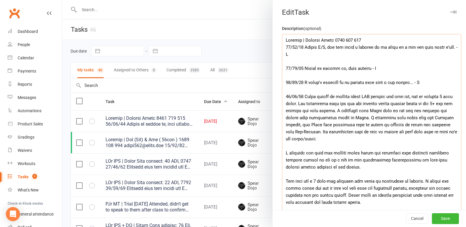
click at [360, 40] on textarea at bounding box center [371, 137] width 179 height 207
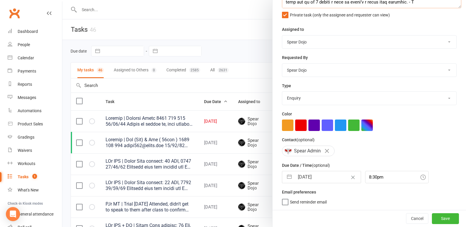
scroll to position [240, 0]
type textarea "Dragons | Enquiry Jodie 0438 657 602 10/09/25 Phoned N/A, did not leave a messa…"
click at [287, 171] on button "button" at bounding box center [289, 177] width 11 height 12
select select "7"
select select "2025"
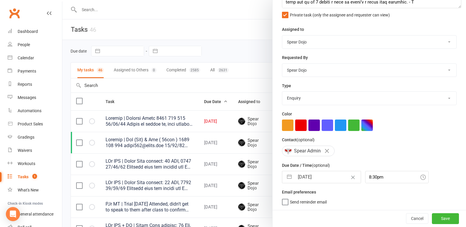
select select "8"
select select "2025"
select select "9"
select select "2025"
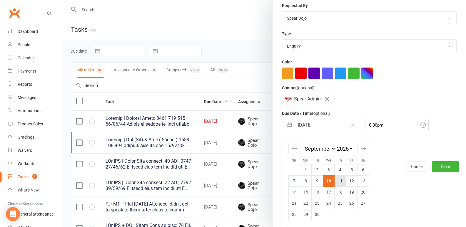
click at [338, 177] on td "11" at bounding box center [339, 181] width 11 height 11
type input "11 Sep 2025"
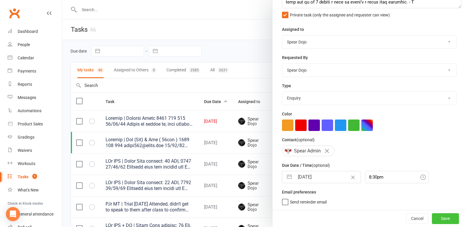
click at [439, 214] on button "Save" at bounding box center [445, 219] width 27 height 11
select select "started"
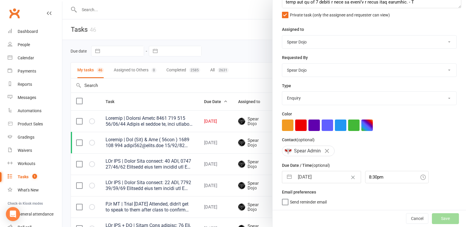
select select "started"
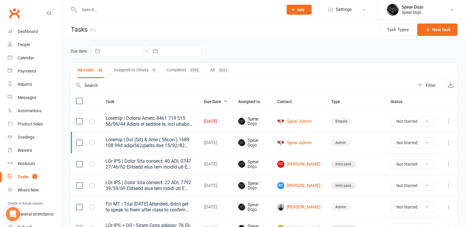
select select "started"
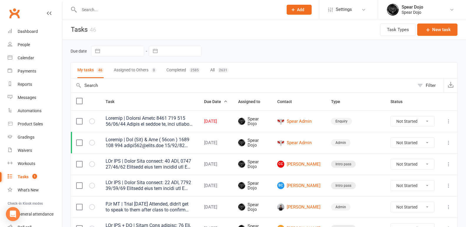
select select "started"
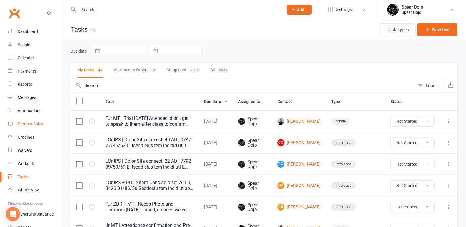
click at [27, 123] on div "Product Sales" at bounding box center [30, 124] width 25 height 5
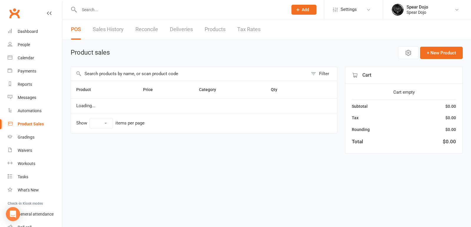
select select "100"
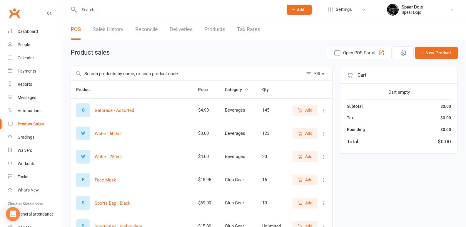
click at [144, 27] on link "Reconcile" at bounding box center [146, 29] width 23 height 20
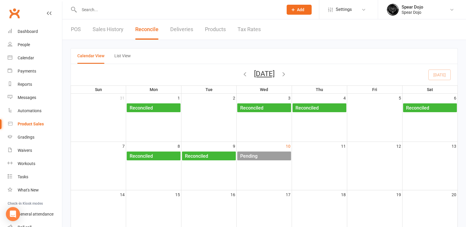
click at [272, 155] on div "Pending" at bounding box center [265, 156] width 51 height 9
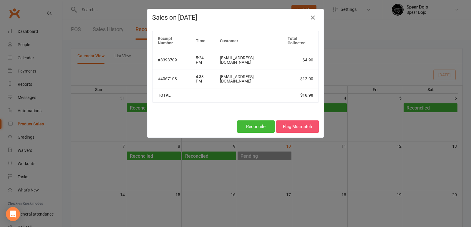
click at [292, 121] on button "Flag Mismatch" at bounding box center [297, 127] width 43 height 12
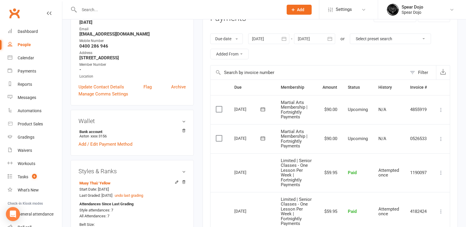
scroll to position [88, 0]
